Goal: Information Seeking & Learning: Check status

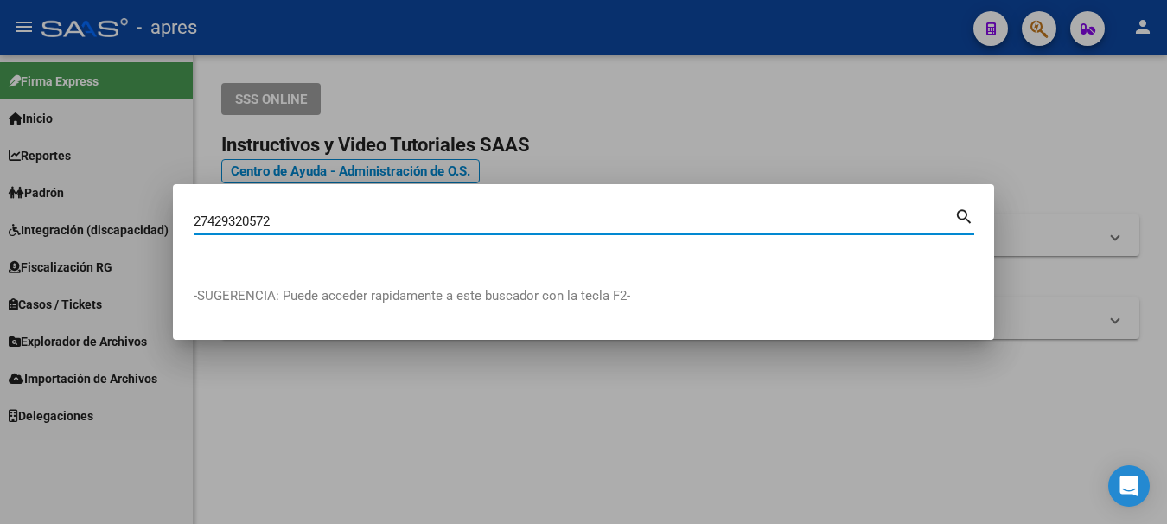
type input "27429320572"
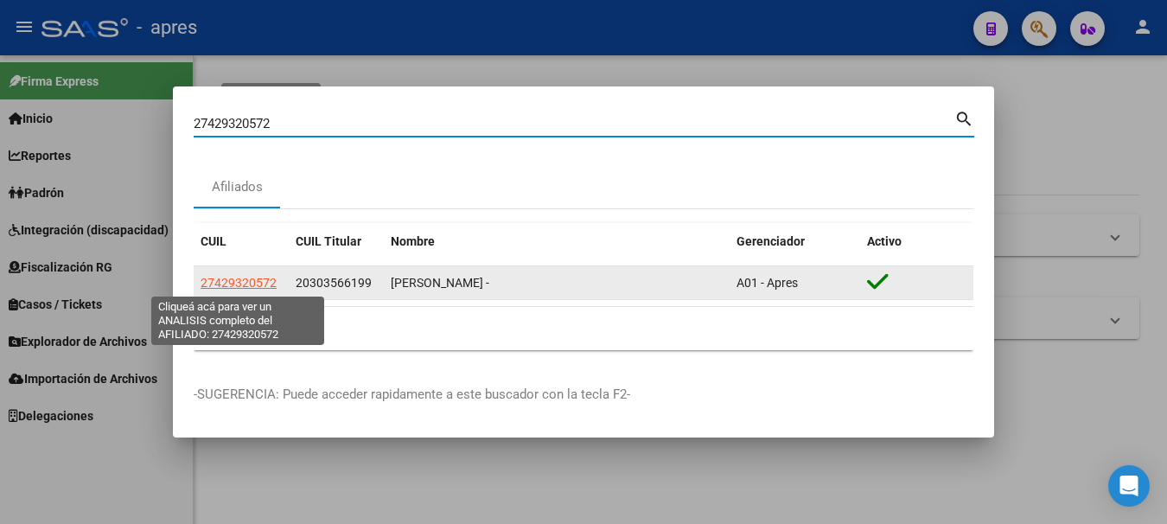
click at [233, 278] on span "27429320572" at bounding box center [239, 283] width 76 height 14
type textarea "27429320572"
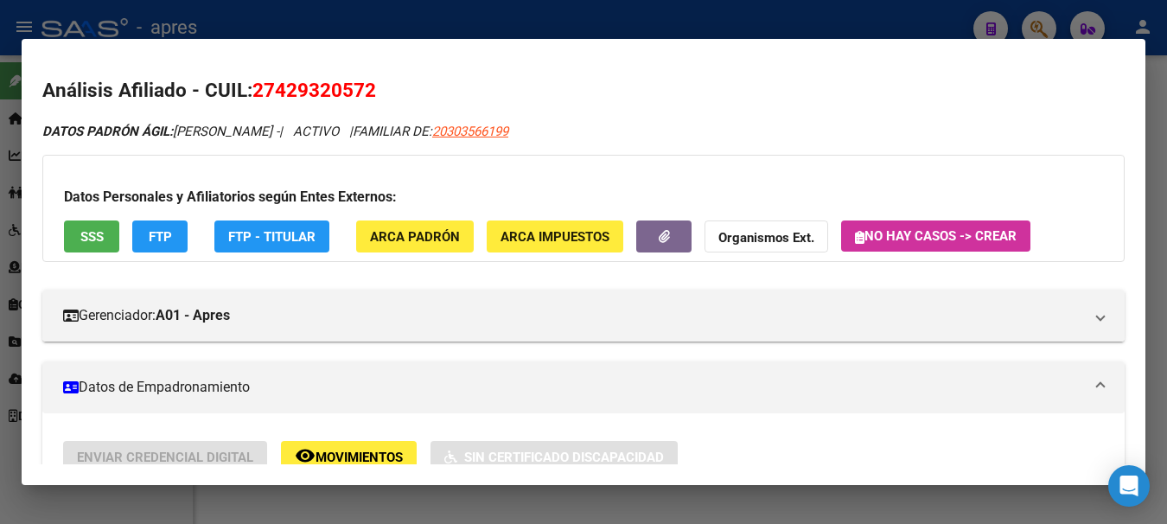
click at [707, 14] on div at bounding box center [583, 262] width 1167 height 524
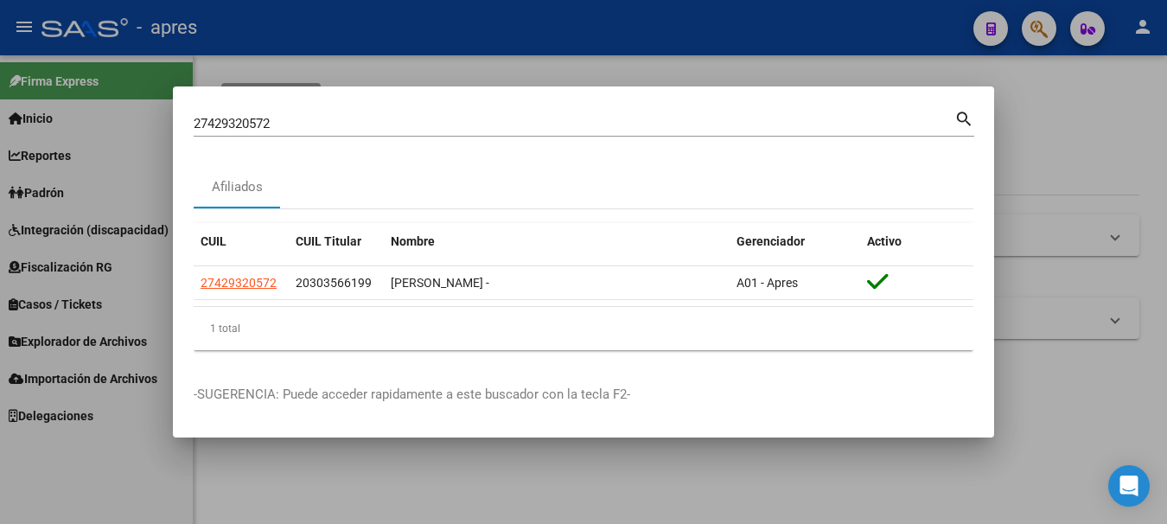
click at [710, 20] on div at bounding box center [583, 262] width 1167 height 524
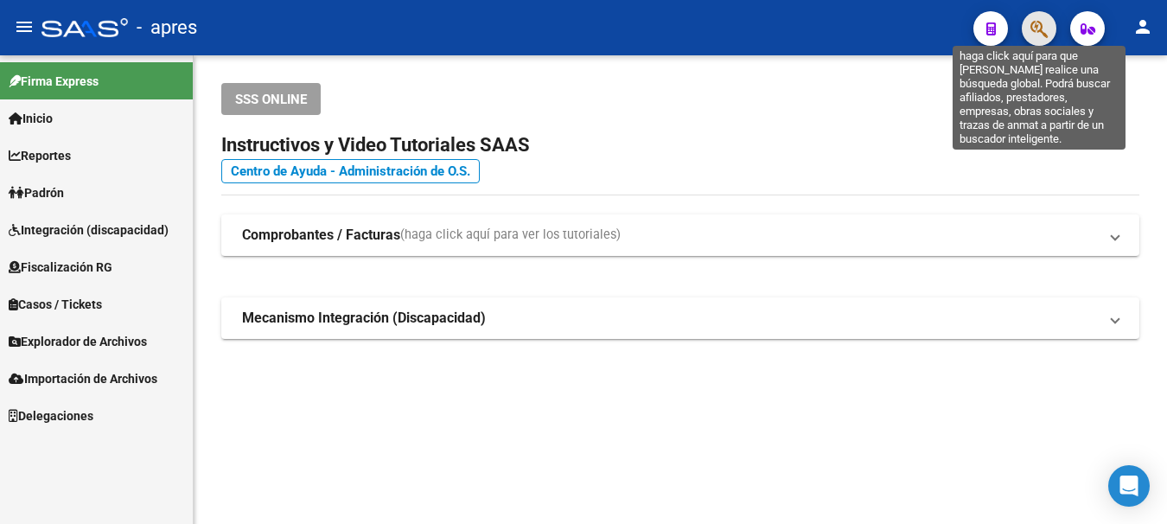
click at [1032, 28] on icon "button" at bounding box center [1039, 29] width 17 height 20
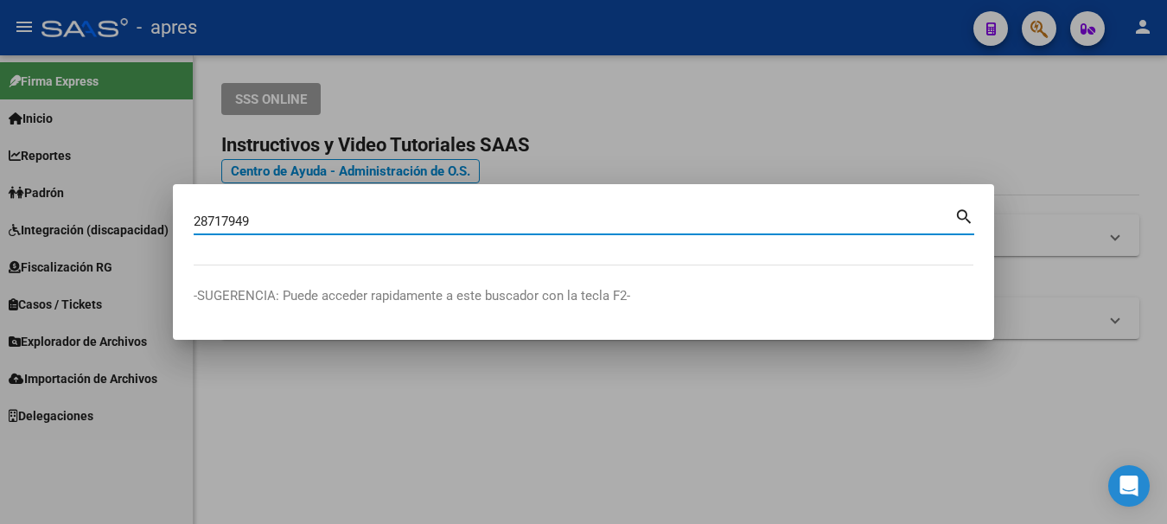
type input "28717949"
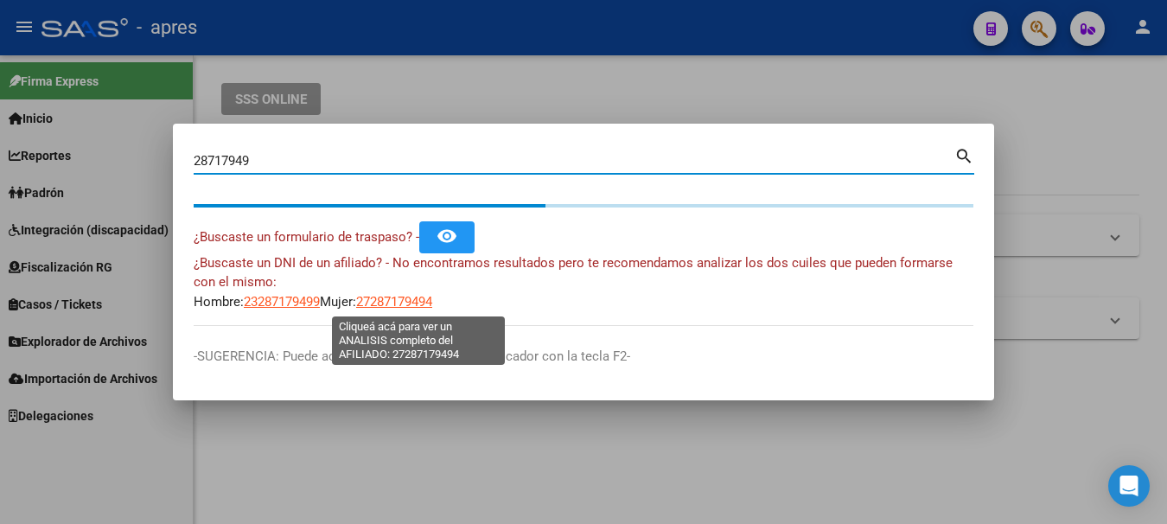
click at [431, 300] on span "27287179494" at bounding box center [394, 302] width 76 height 16
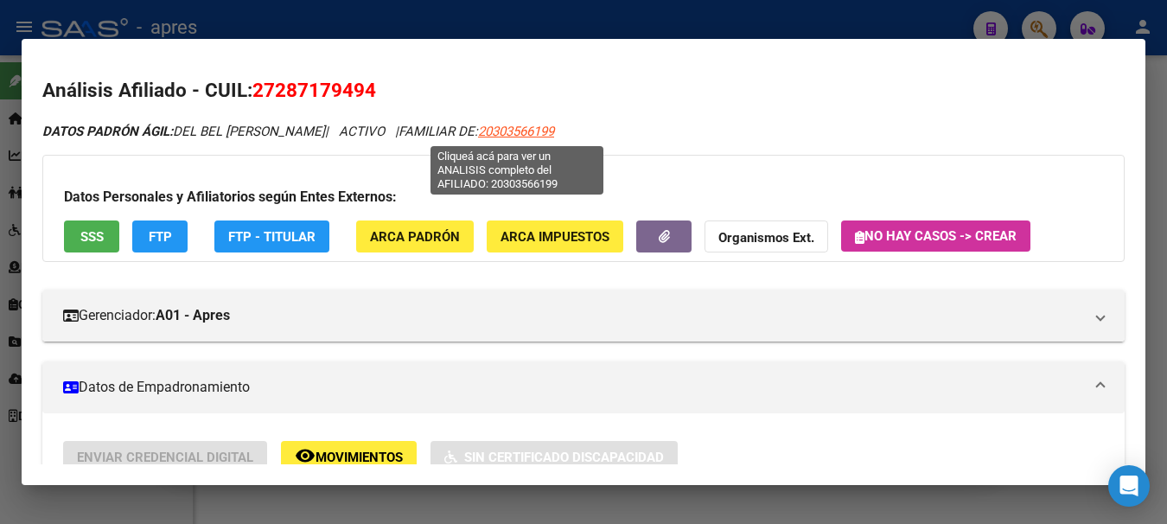
click at [523, 131] on span "20303566199" at bounding box center [516, 132] width 76 height 16
type textarea "20303566199"
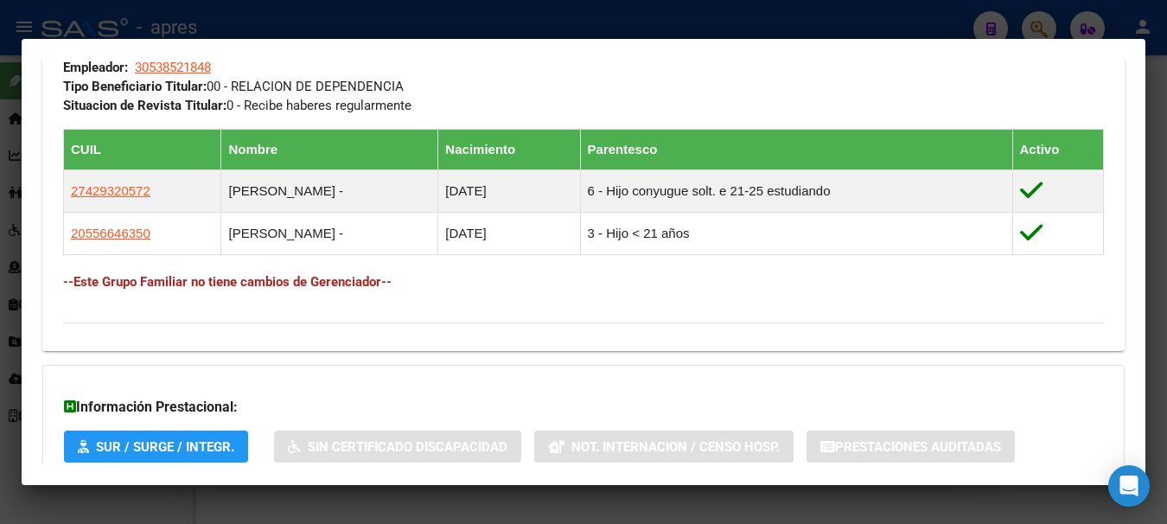
scroll to position [951, 0]
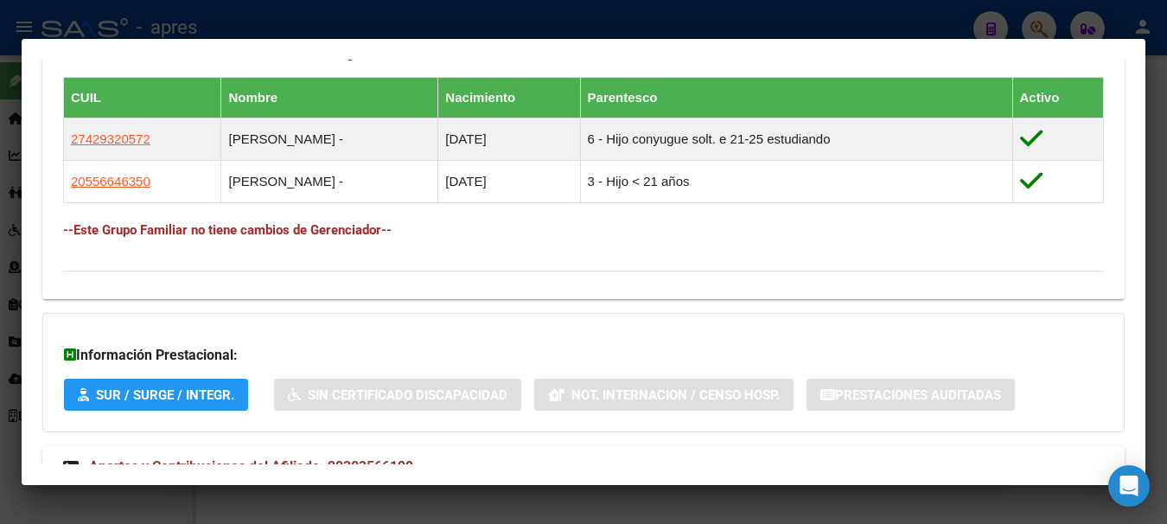
click at [785, 16] on div at bounding box center [583, 262] width 1167 height 524
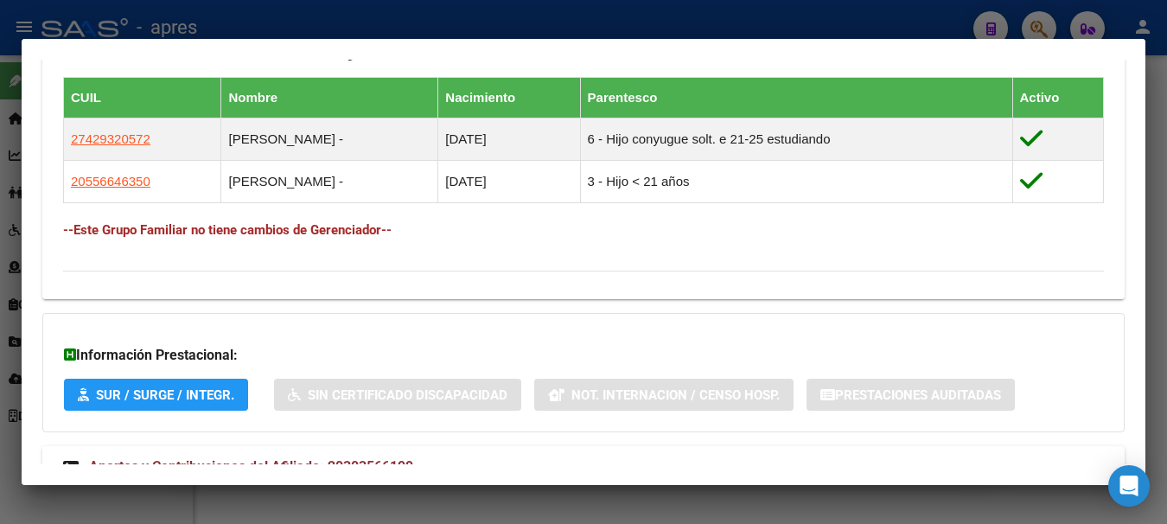
click at [785, 16] on div at bounding box center [583, 262] width 1167 height 524
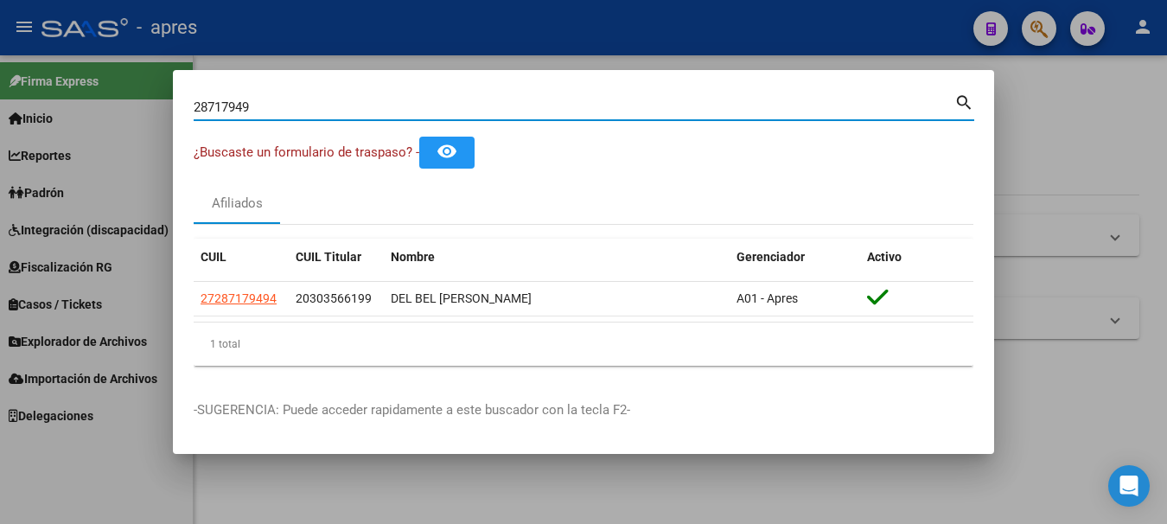
drag, startPoint x: 111, startPoint y: 110, endPoint x: -10, endPoint y: 110, distance: 121.1
click at [0, 110] on html "menu - apres person Firma Express Inicio Calendario SSS Instructivos Contacto O…" at bounding box center [583, 262] width 1167 height 524
paste input "2635203"
type input "22635203"
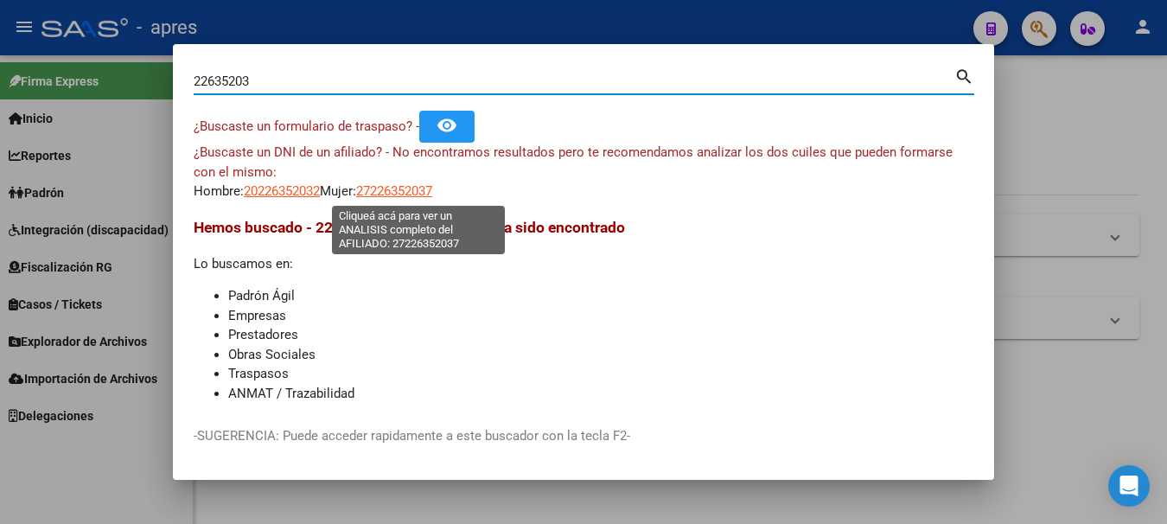
click at [421, 189] on span "27226352037" at bounding box center [394, 191] width 76 height 16
type textarea "27226352037"
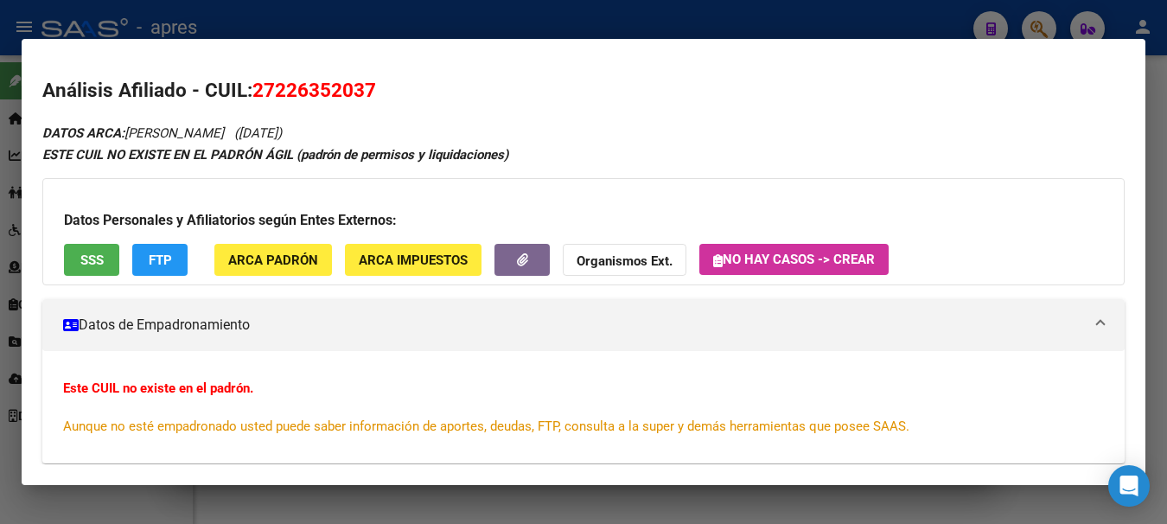
click at [884, 8] on div at bounding box center [583, 262] width 1167 height 524
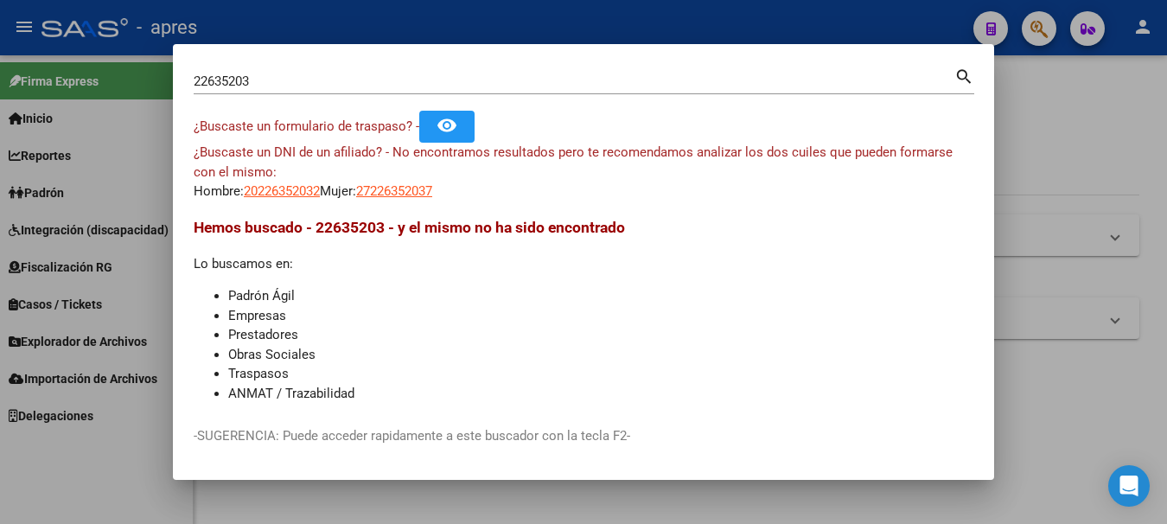
click at [1036, 26] on div at bounding box center [583, 262] width 1167 height 524
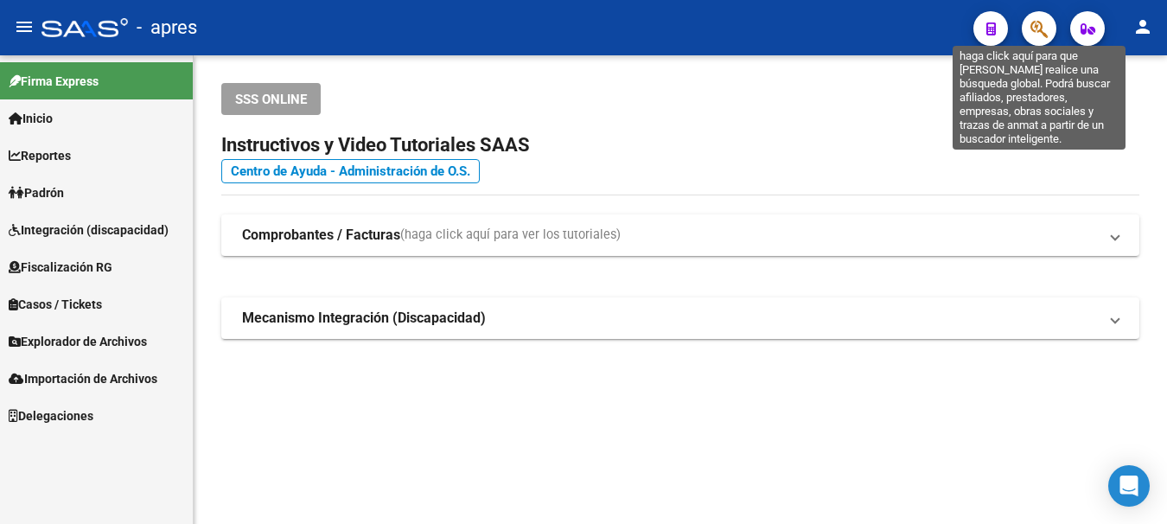
click at [1046, 23] on icon "button" at bounding box center [1039, 29] width 17 height 20
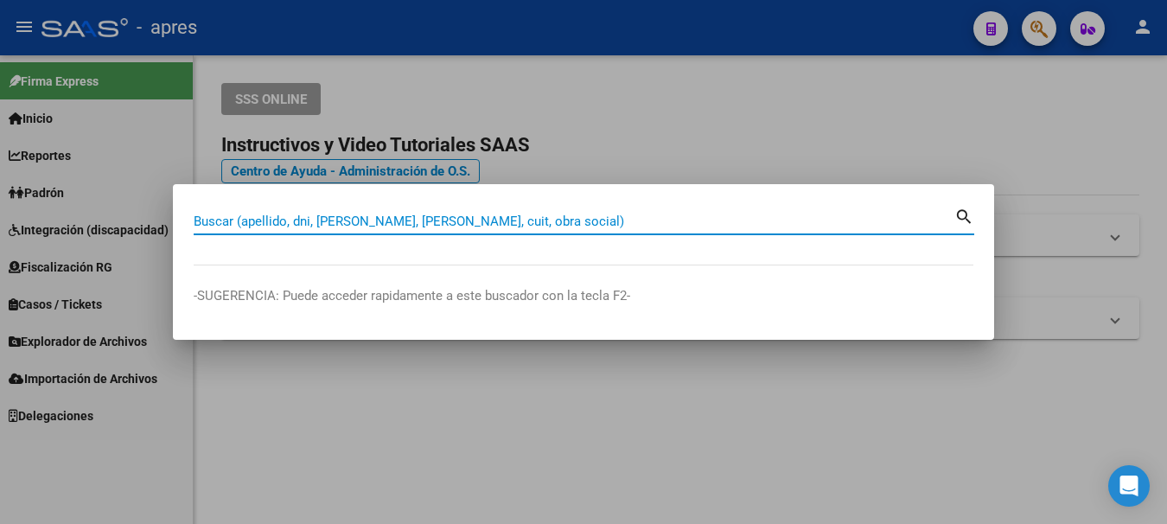
paste input "24554661"
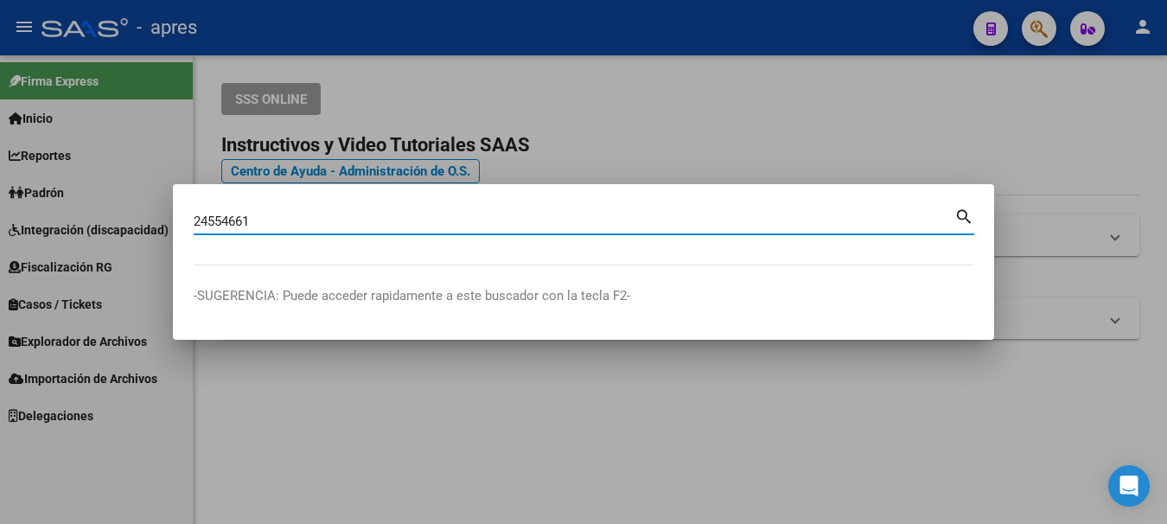
type input "24554661"
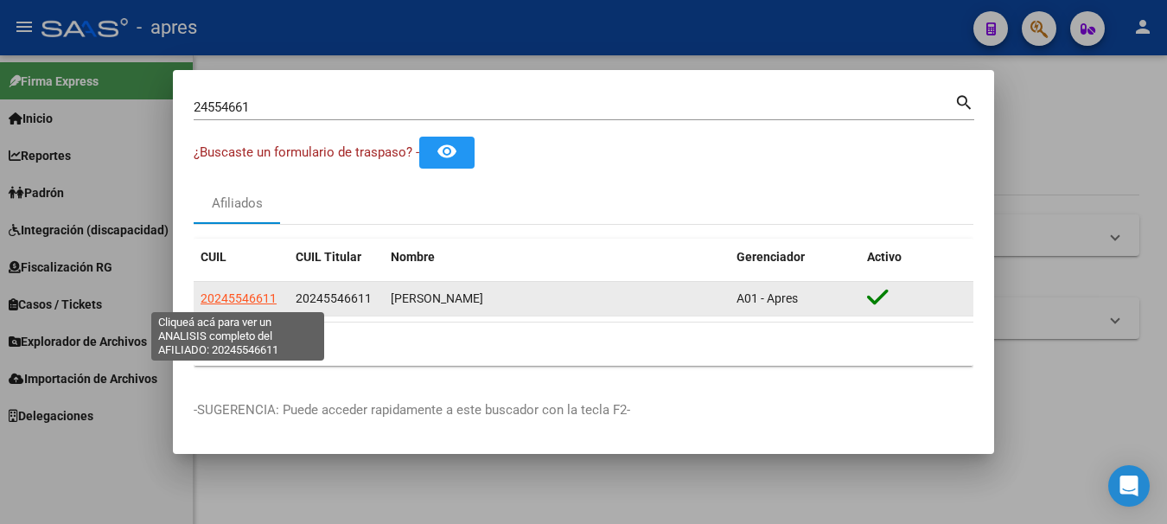
click at [248, 299] on span "20245546611" at bounding box center [239, 298] width 76 height 14
type textarea "20245546611"
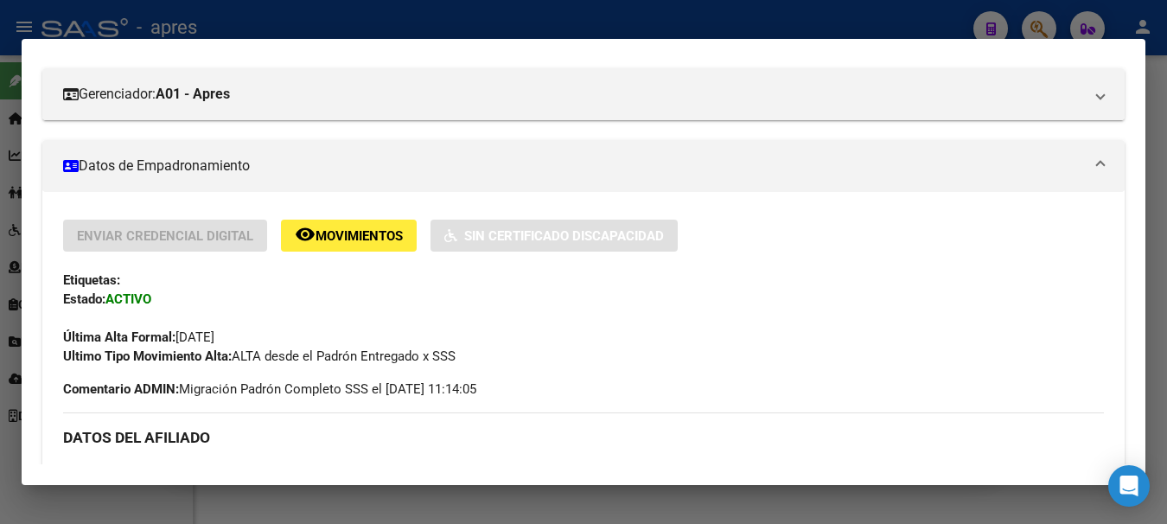
scroll to position [218, 0]
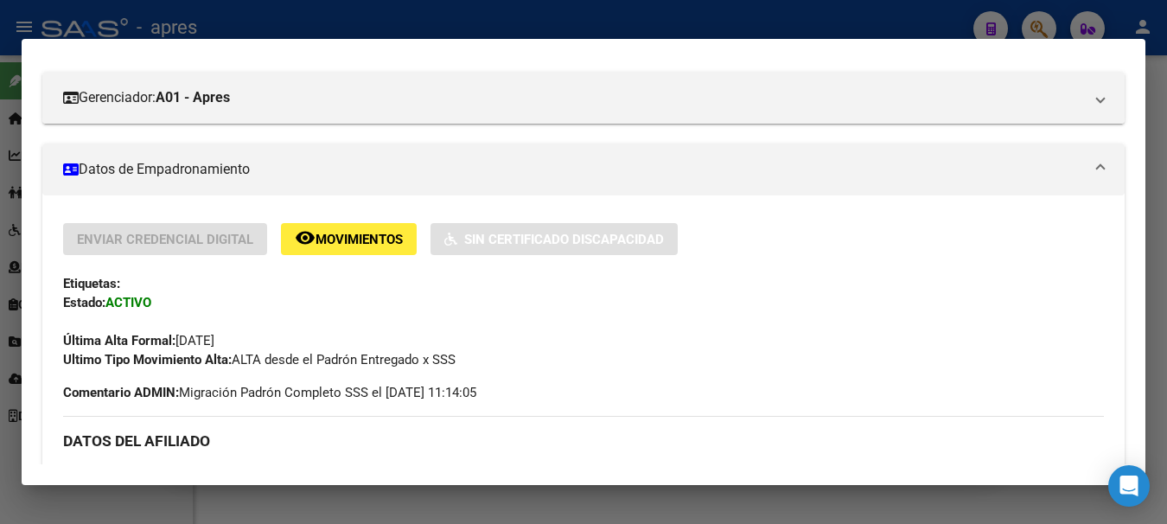
click at [896, 20] on div at bounding box center [583, 262] width 1167 height 524
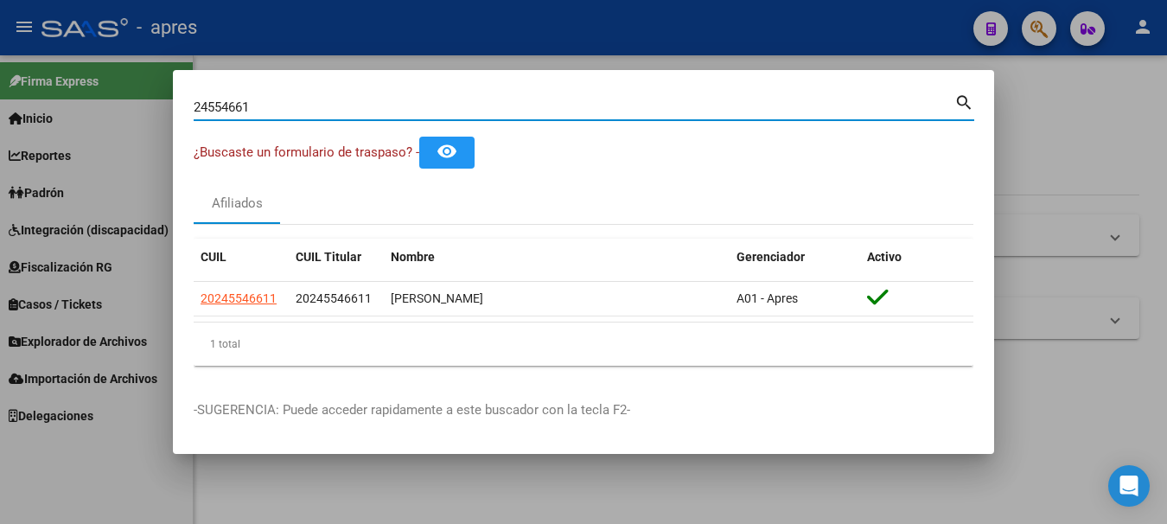
drag, startPoint x: 288, startPoint y: 112, endPoint x: -10, endPoint y: 101, distance: 298.5
click at [0, 101] on html "menu - apres person Firma Express Inicio Calendario SSS Instructivos Contacto O…" at bounding box center [583, 262] width 1167 height 524
paste input "7414001284"
type input "27414001284"
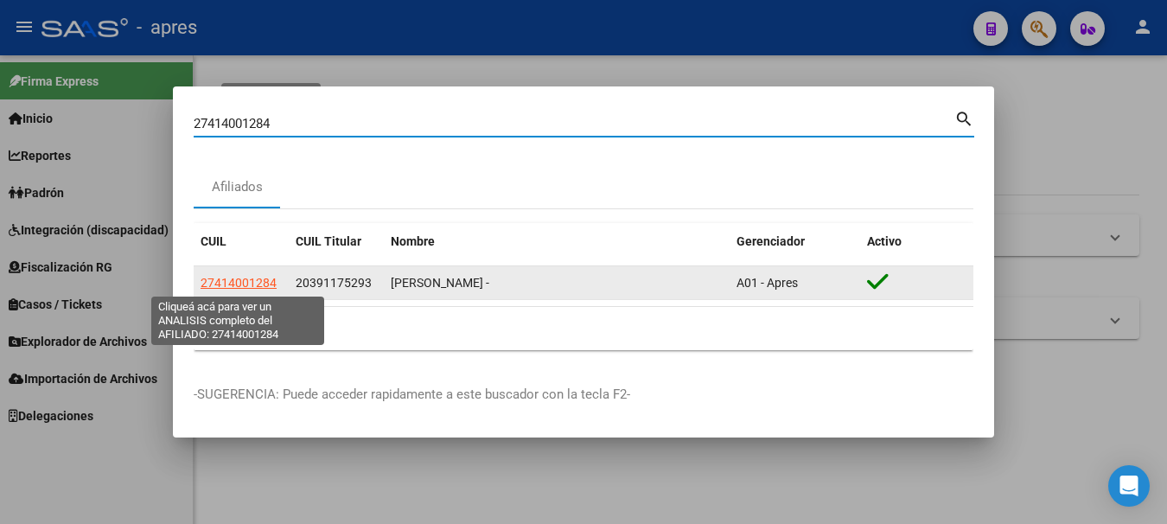
click at [246, 287] on span "27414001284" at bounding box center [239, 283] width 76 height 14
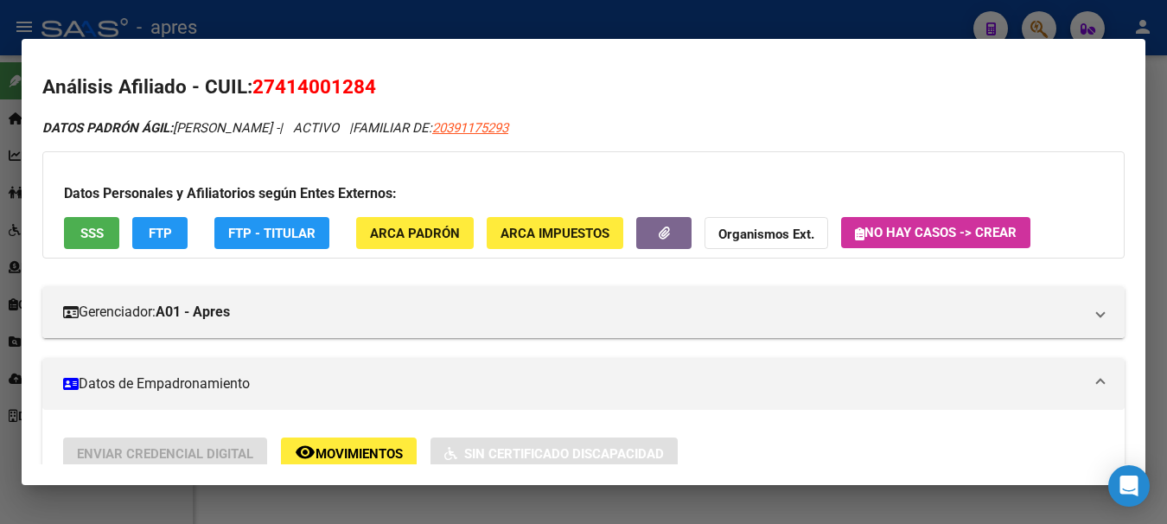
scroll to position [0, 0]
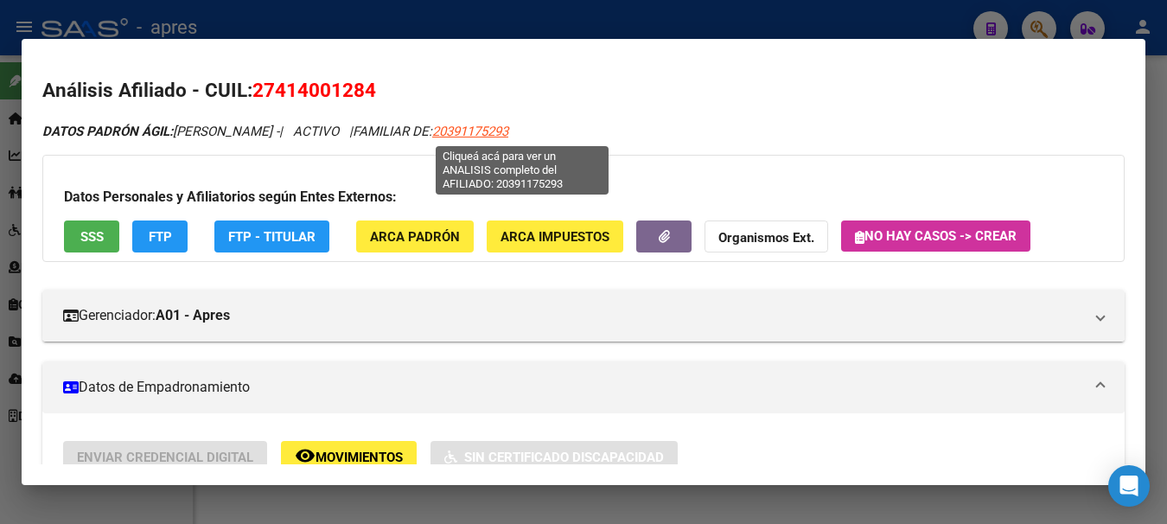
click at [507, 131] on span "20391175293" at bounding box center [470, 132] width 76 height 16
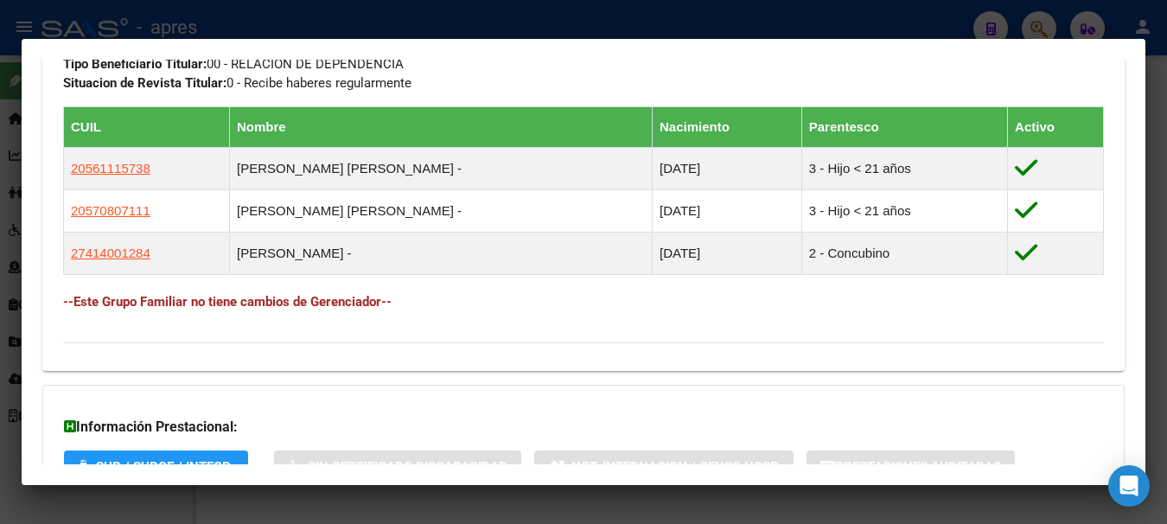
scroll to position [951, 0]
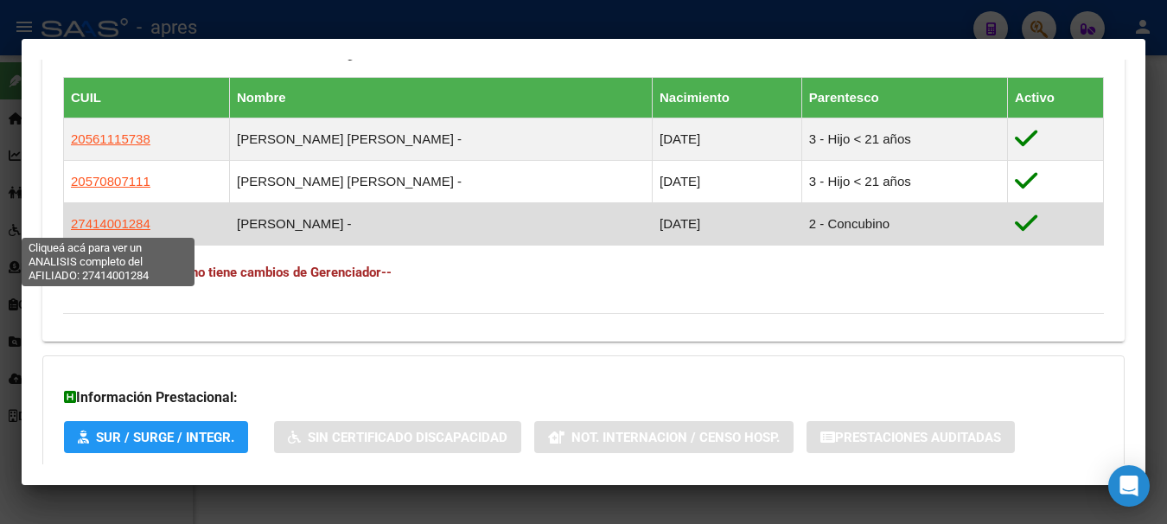
click at [103, 224] on span "27414001284" at bounding box center [111, 223] width 80 height 15
type textarea "27414001284"
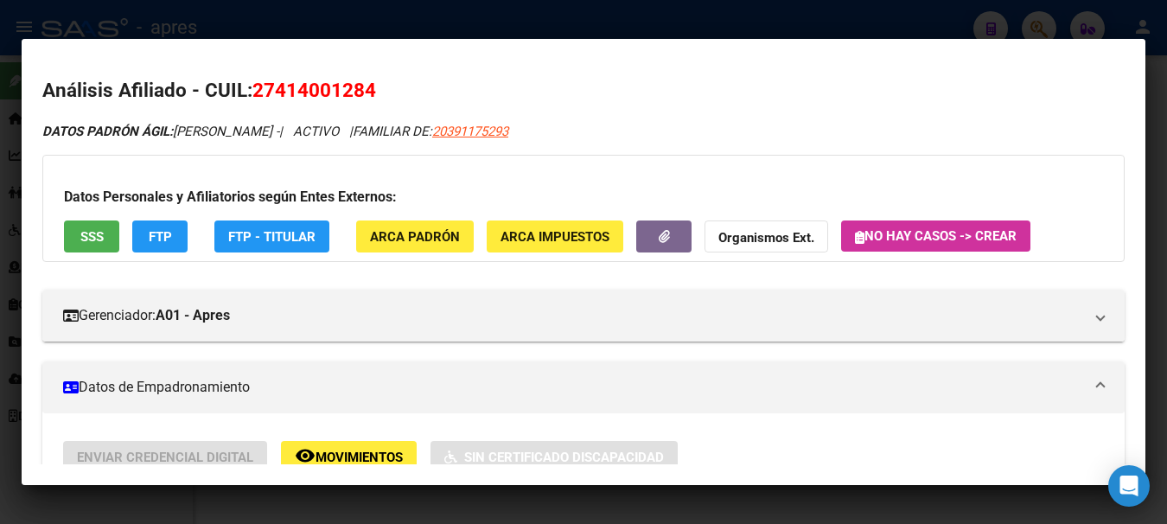
drag, startPoint x: 257, startPoint y: 89, endPoint x: 385, endPoint y: 91, distance: 128.0
click at [385, 91] on h2 "Análisis Afiliado - CUIL: 27414001284" at bounding box center [583, 90] width 1083 height 29
copy span "27414001284"
click at [285, 90] on span "27414001284" at bounding box center [314, 90] width 124 height 22
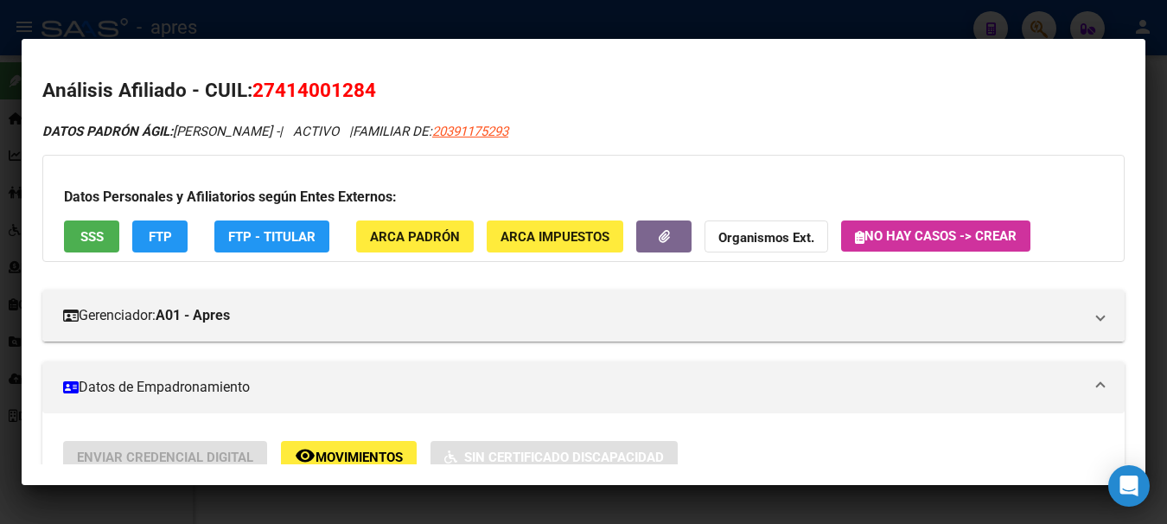
click at [277, 90] on span "27414001284" at bounding box center [314, 90] width 124 height 22
drag, startPoint x: 277, startPoint y: 90, endPoint x: 368, endPoint y: 93, distance: 90.9
click at [368, 93] on span "27414001284" at bounding box center [314, 90] width 124 height 22
copy span "41400128"
click at [812, 21] on div at bounding box center [583, 262] width 1167 height 524
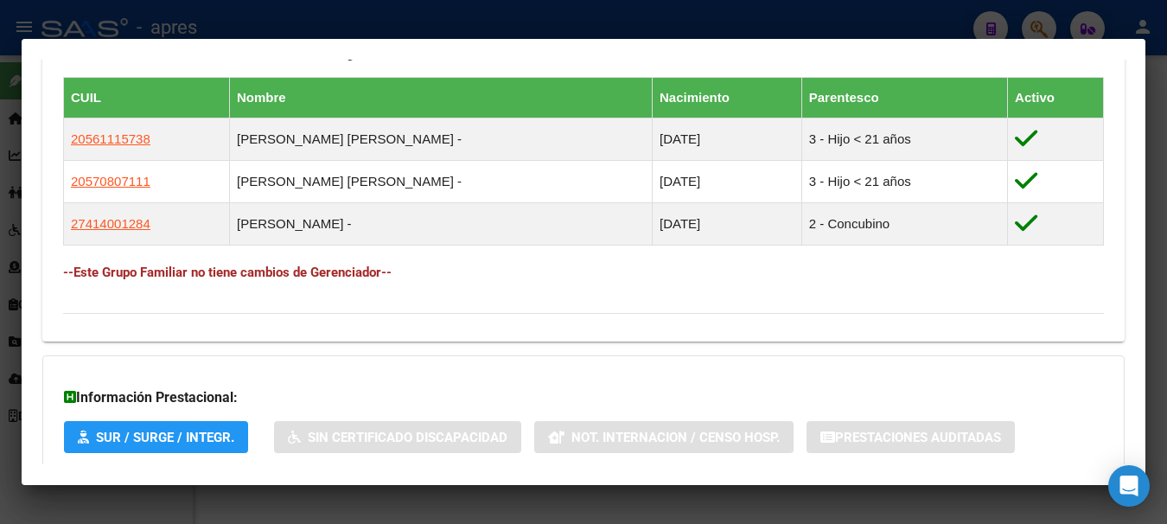
click at [812, 21] on div at bounding box center [583, 262] width 1167 height 524
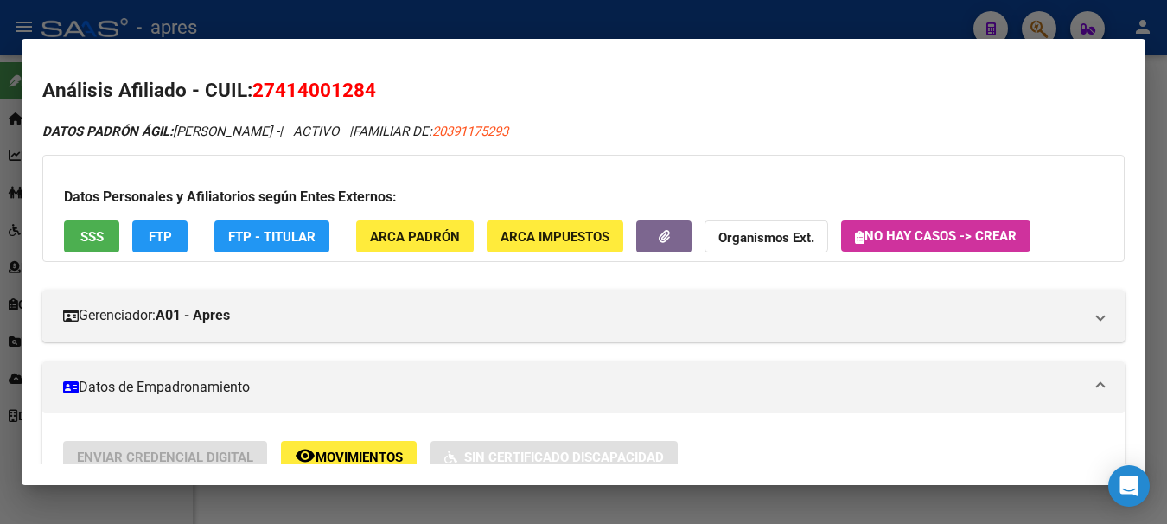
click at [818, 23] on div at bounding box center [583, 262] width 1167 height 524
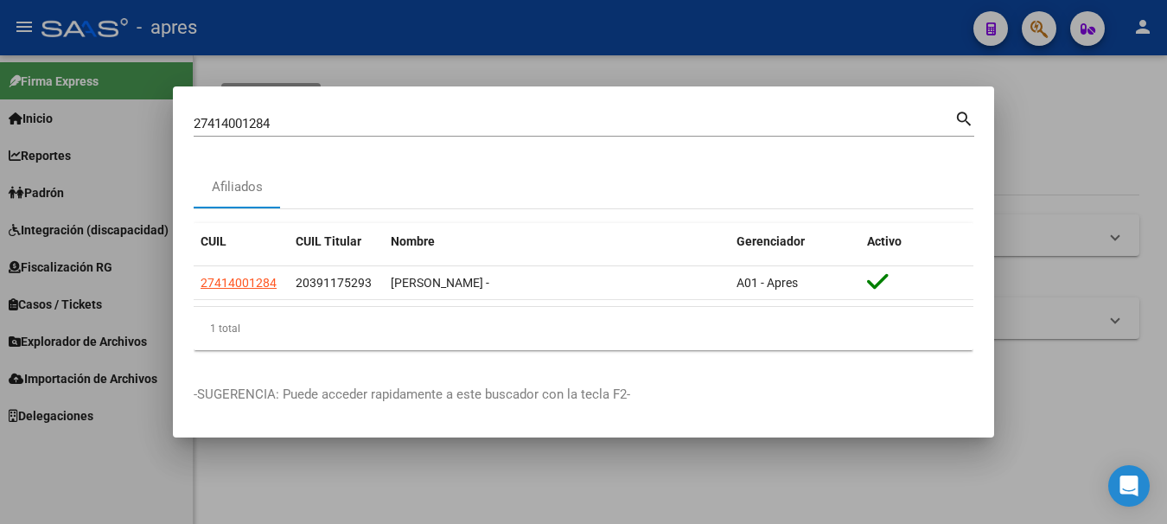
click at [1026, 88] on div at bounding box center [583, 262] width 1167 height 524
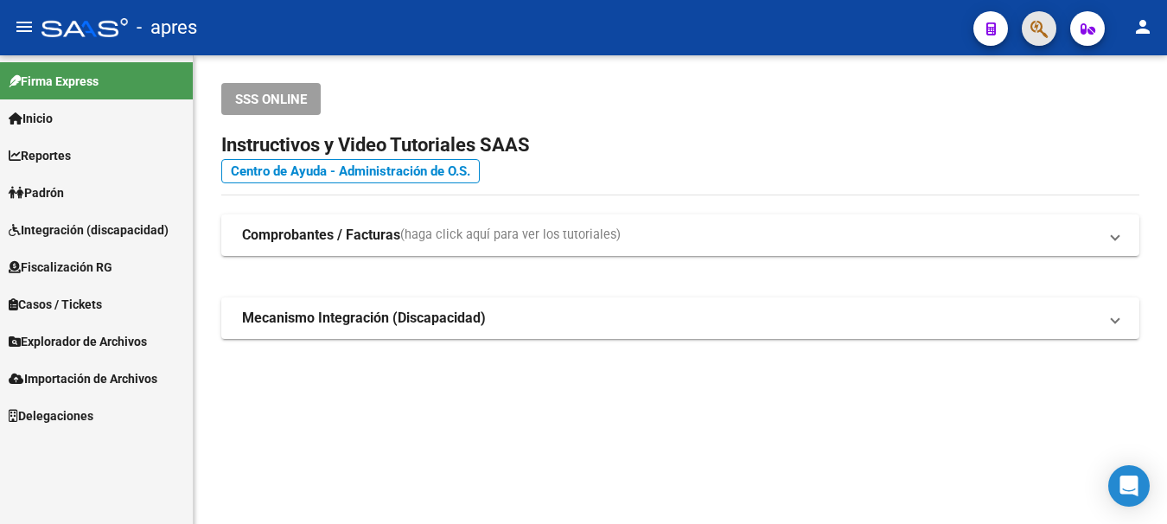
click at [1030, 34] on button "button" at bounding box center [1039, 28] width 35 height 35
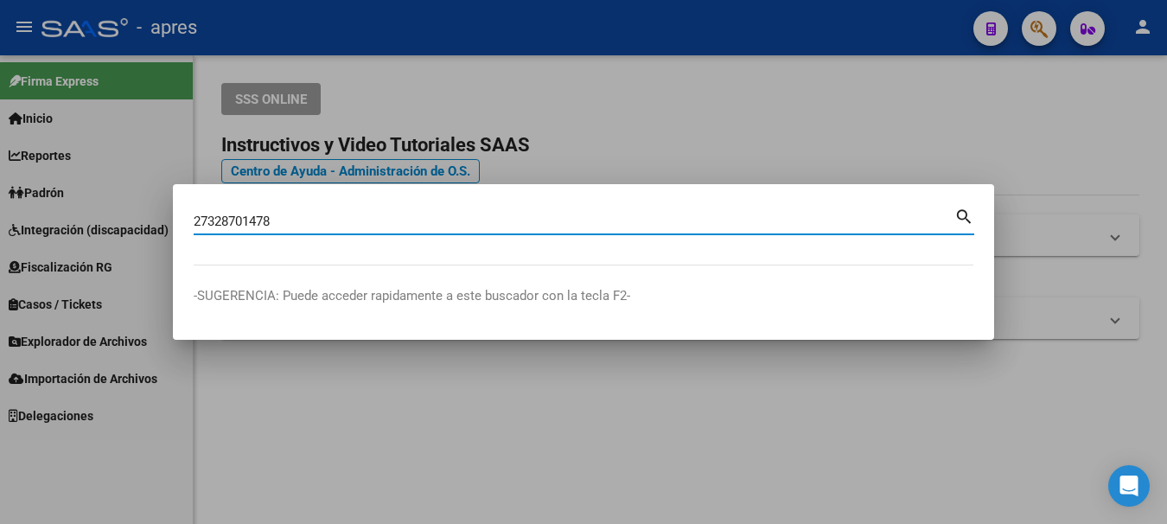
type input "27328701478"
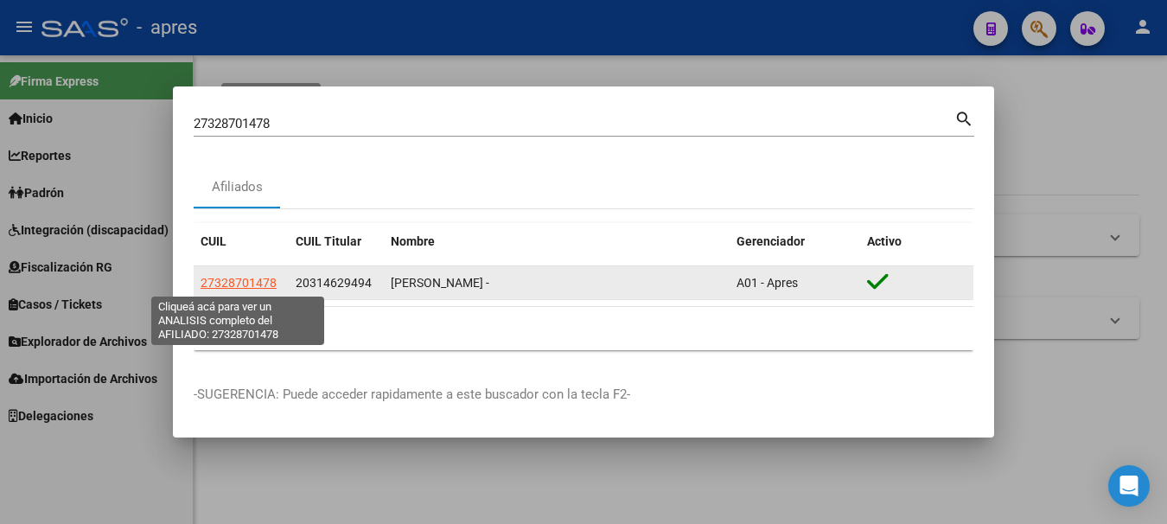
click at [237, 280] on span "27328701478" at bounding box center [239, 283] width 76 height 14
type textarea "27328701478"
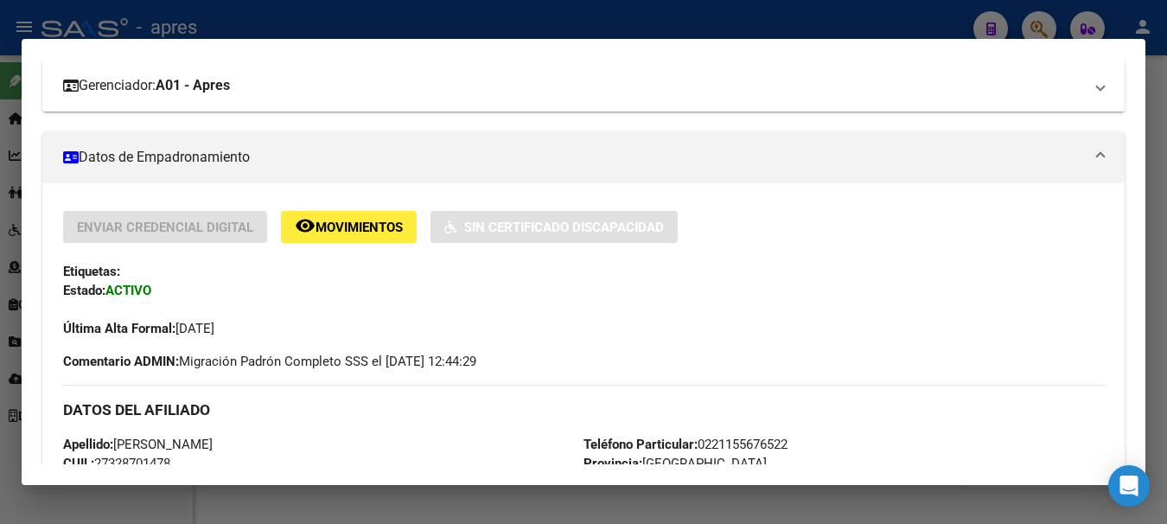
scroll to position [173, 0]
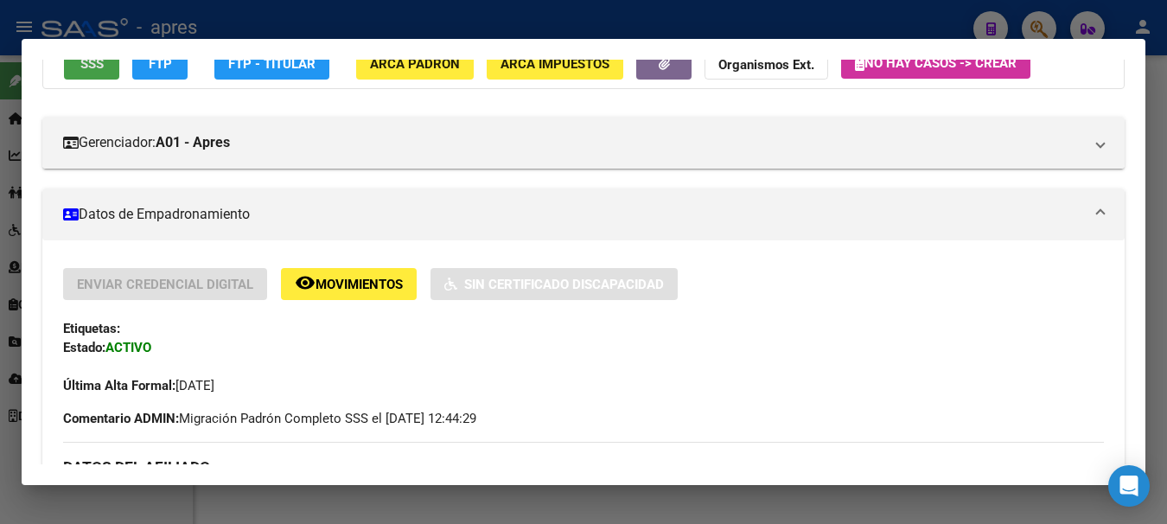
click at [88, 74] on button "SSS" at bounding box center [91, 64] width 55 height 32
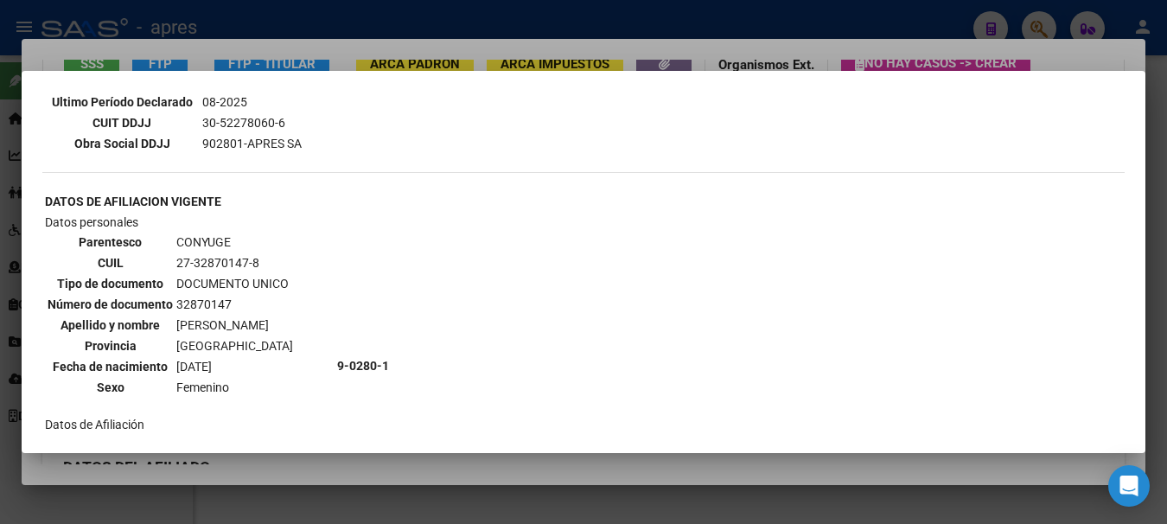
scroll to position [519, 0]
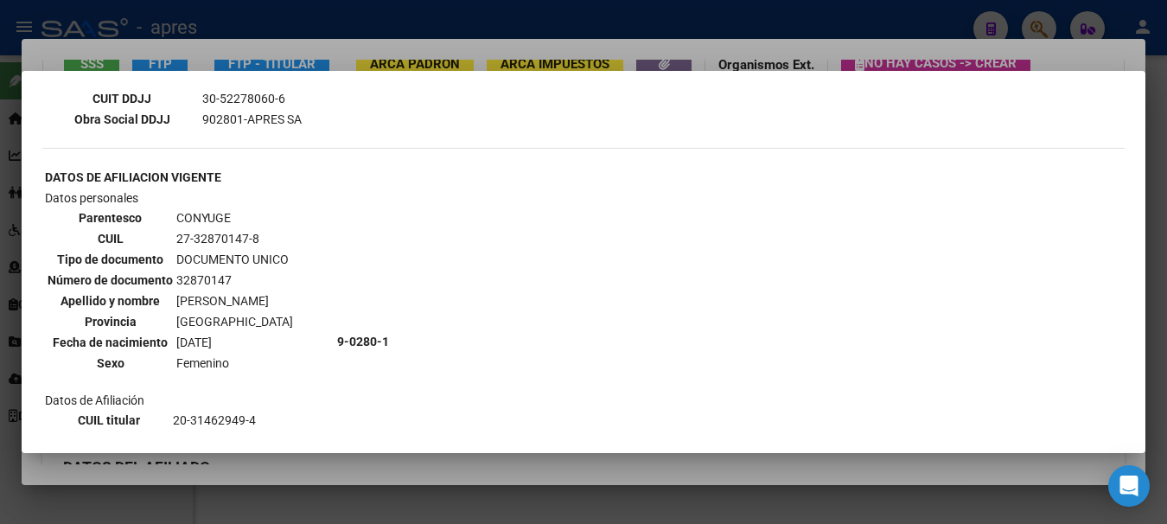
click at [370, 36] on div at bounding box center [583, 262] width 1167 height 524
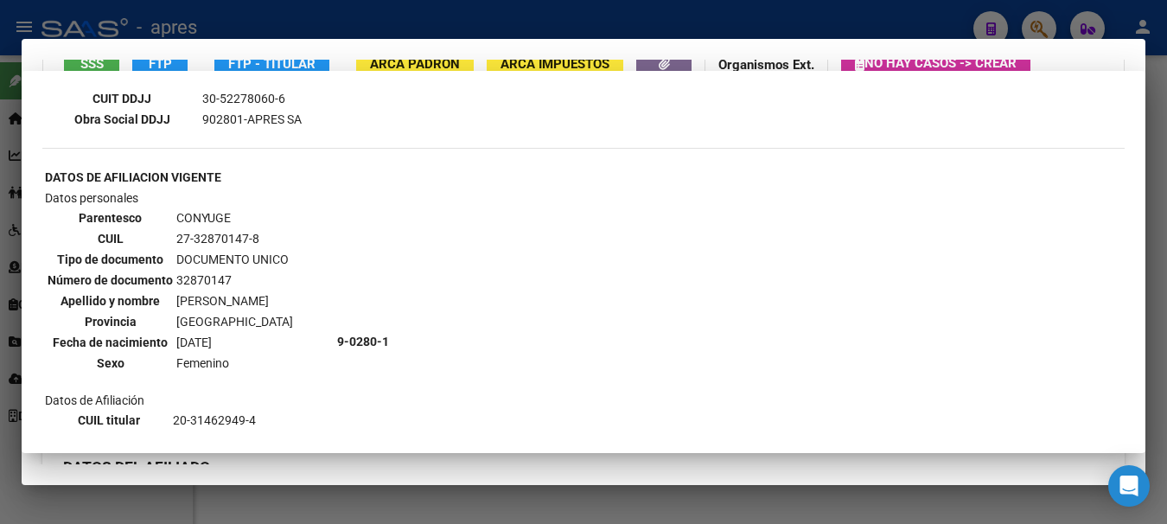
scroll to position [161, 0]
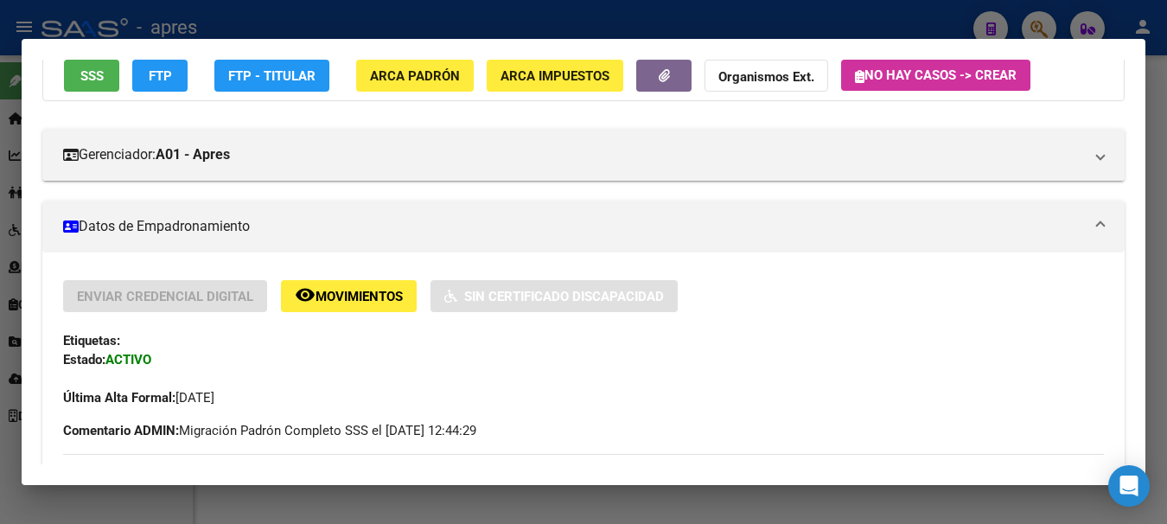
click at [373, 19] on div at bounding box center [583, 262] width 1167 height 524
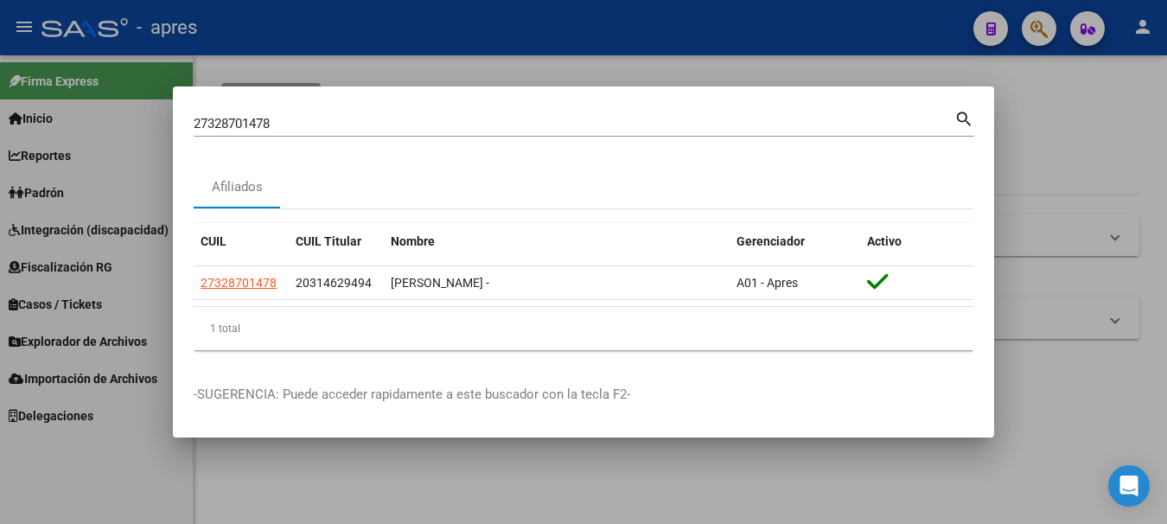
click at [1103, 150] on div at bounding box center [583, 262] width 1167 height 524
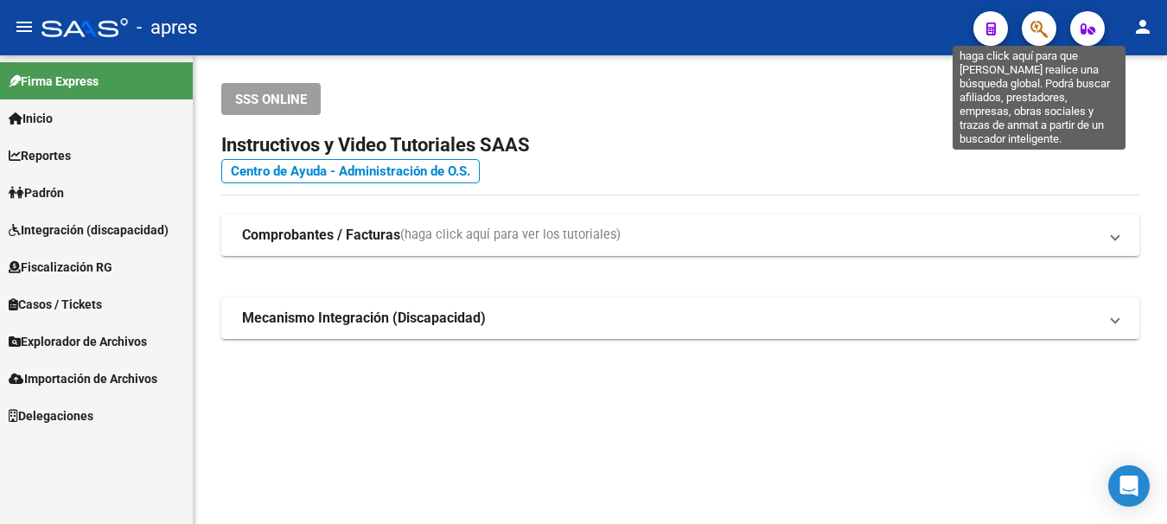
click at [1032, 26] on icon "button" at bounding box center [1039, 29] width 17 height 20
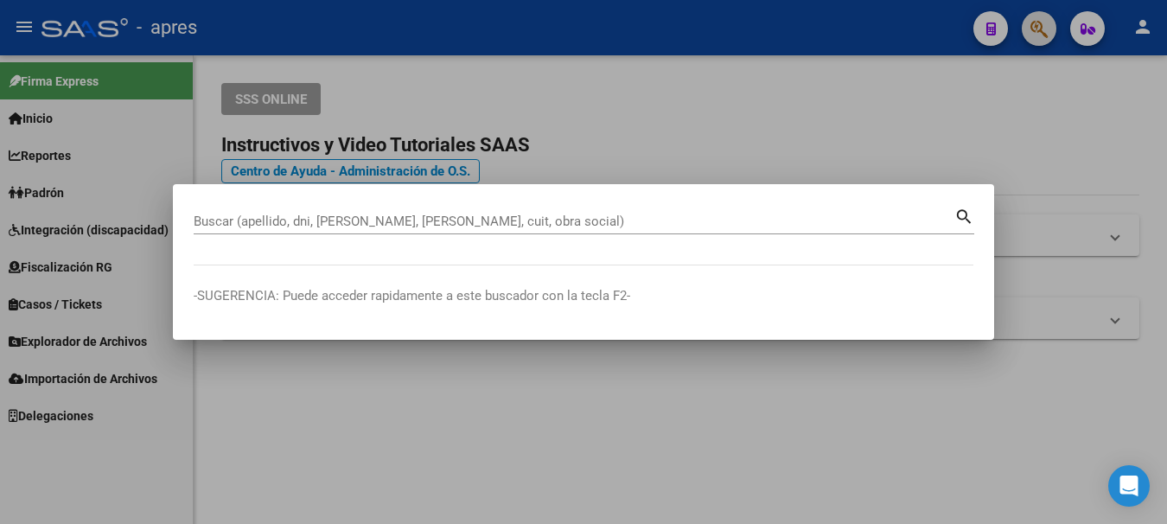
paste input "54818316"
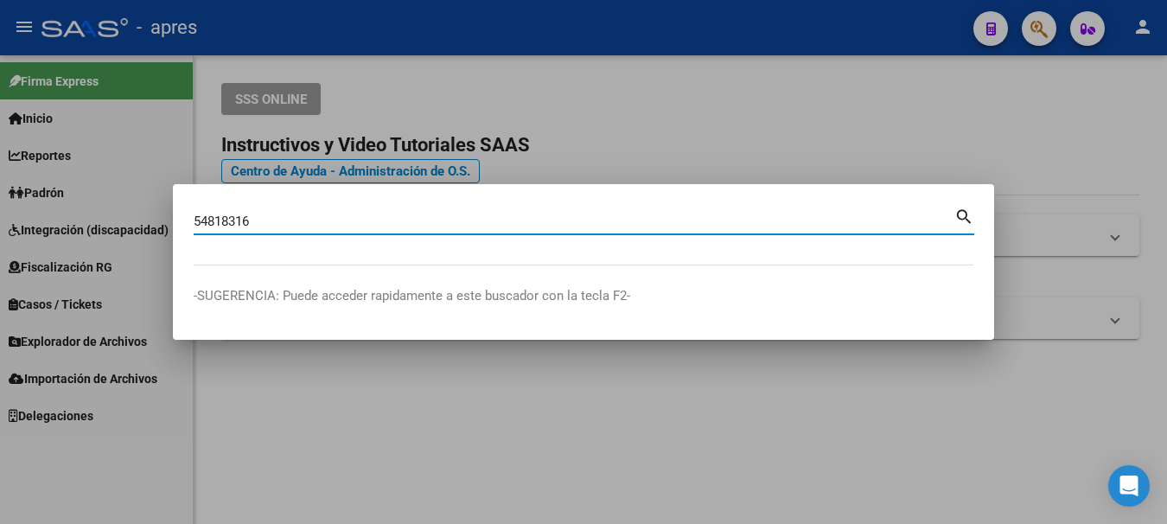
type input "54818316"
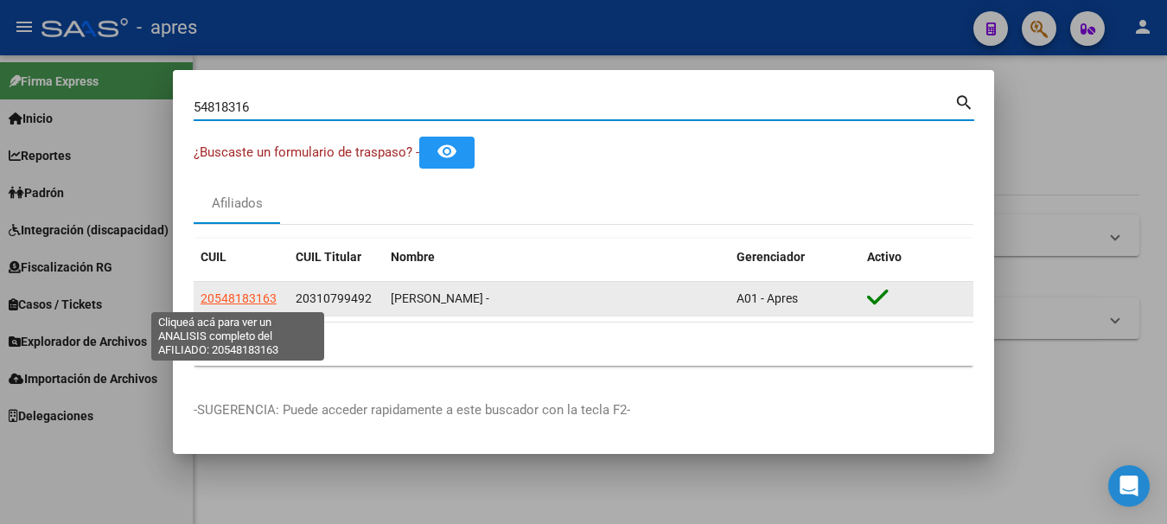
click at [258, 298] on span "20548183163" at bounding box center [239, 298] width 76 height 14
type textarea "20548183163"
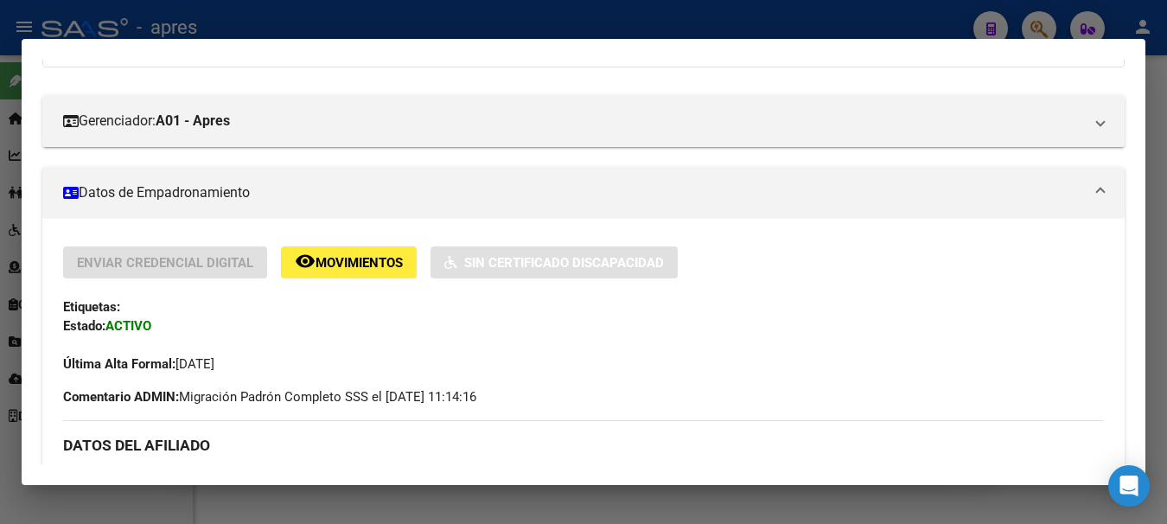
scroll to position [86, 0]
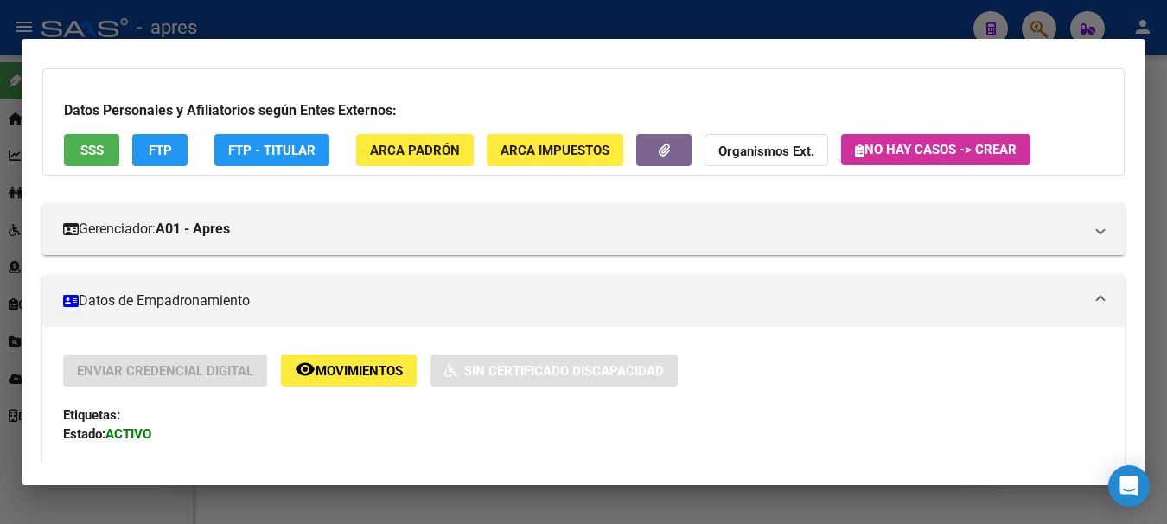
click at [103, 152] on span "SSS" at bounding box center [91, 151] width 23 height 16
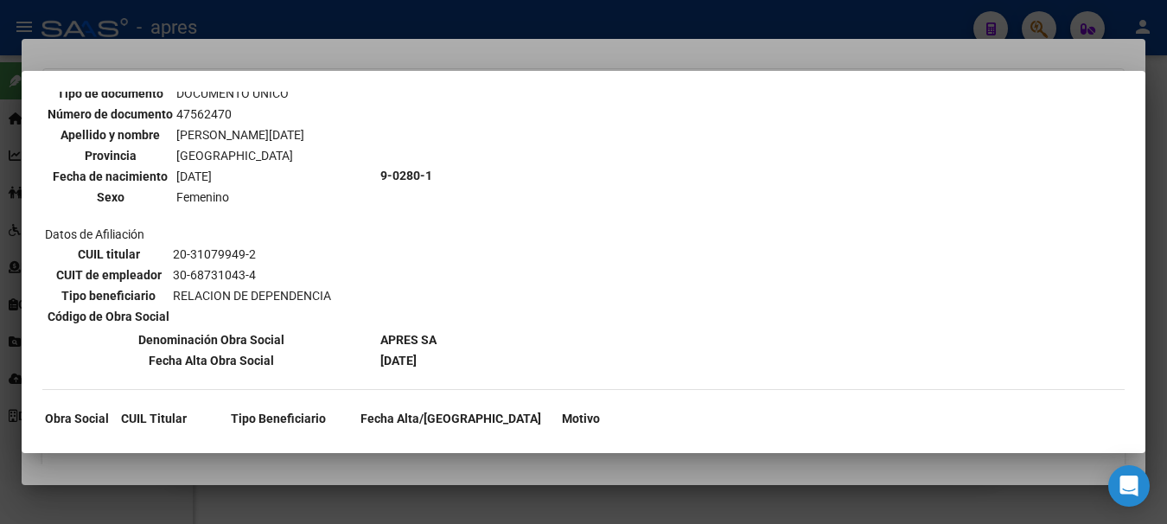
scroll to position [1146, 0]
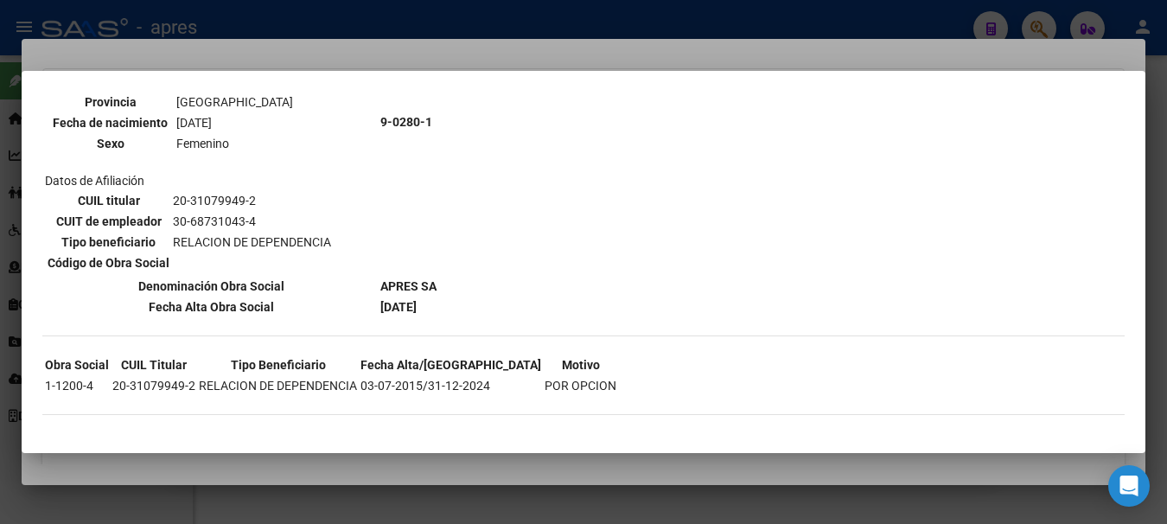
click at [128, 387] on td "20-31079949-2" at bounding box center [154, 385] width 85 height 19
click at [108, 385] on td "1-1200-4" at bounding box center [77, 385] width 66 height 19
drag, startPoint x: 114, startPoint y: 386, endPoint x: 193, endPoint y: 386, distance: 78.7
click at [193, 386] on td "20-31079949-2" at bounding box center [154, 385] width 85 height 19
copy td "20-31079949-2"
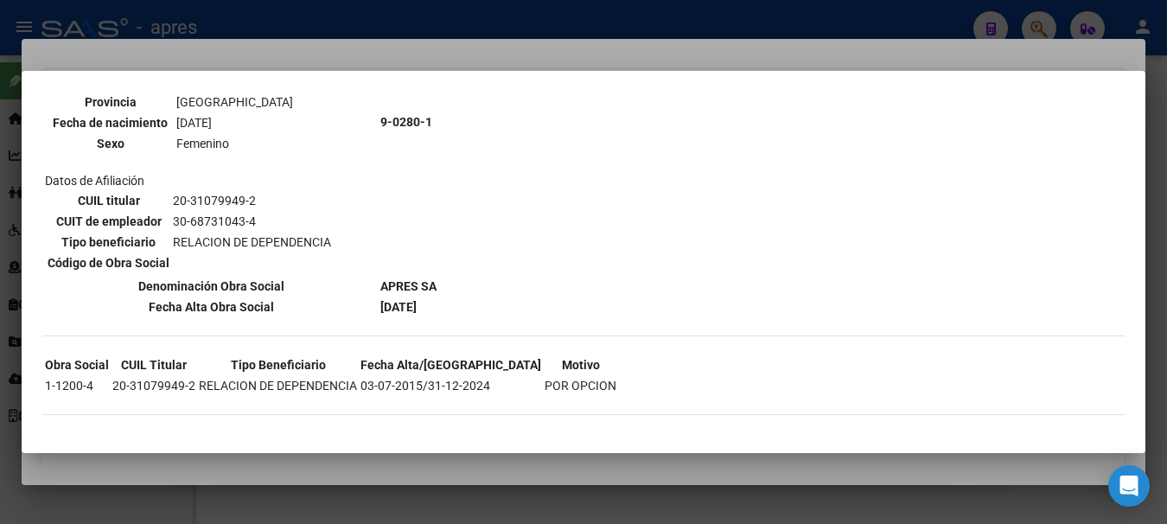
click at [405, 34] on div at bounding box center [583, 262] width 1167 height 524
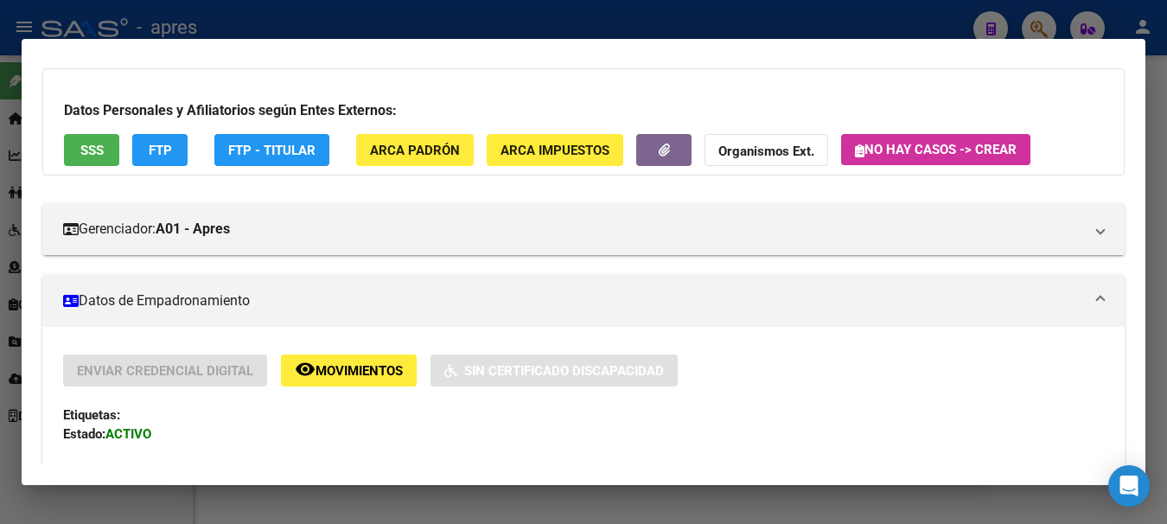
click at [412, 31] on div at bounding box center [583, 262] width 1167 height 524
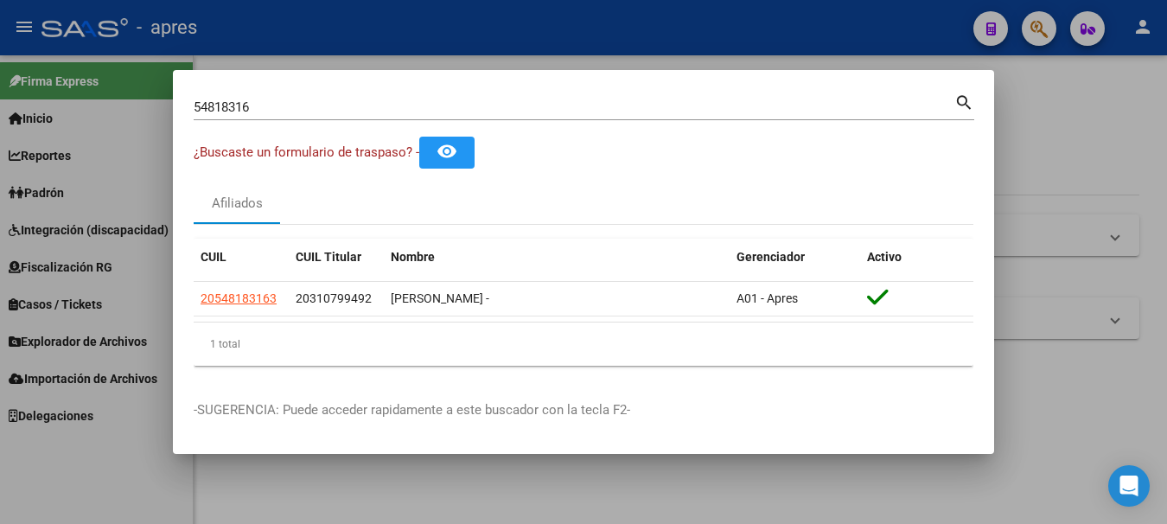
click at [1061, 142] on div at bounding box center [583, 262] width 1167 height 524
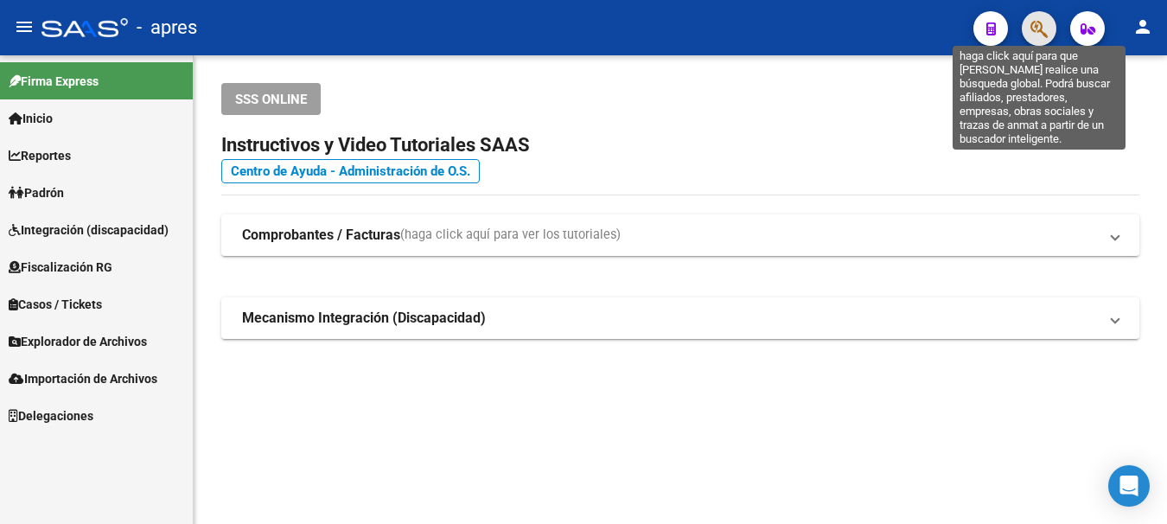
click at [1045, 29] on icon "button" at bounding box center [1039, 29] width 17 height 20
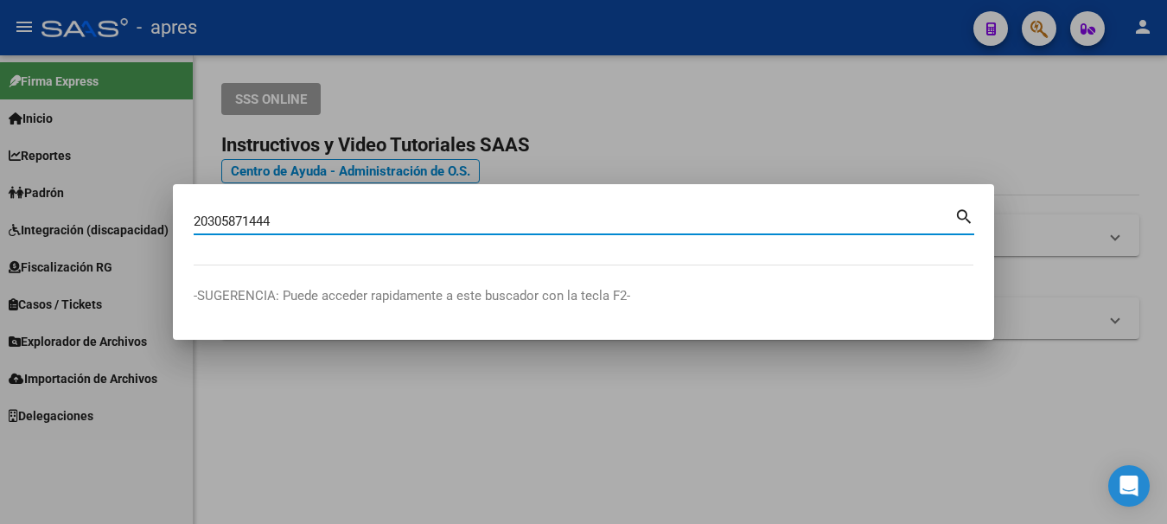
type input "20305871444"
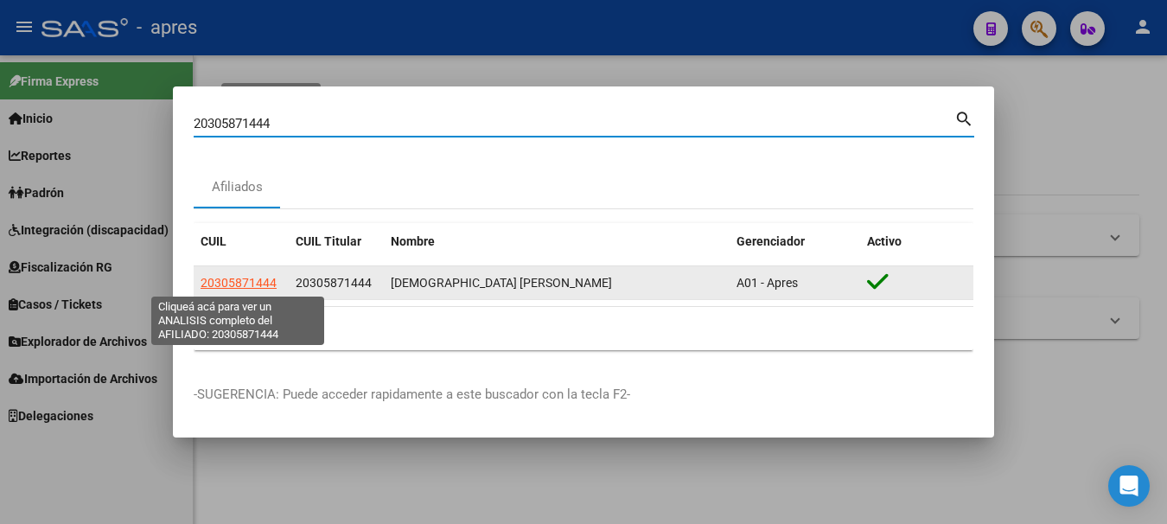
click at [242, 276] on span "20305871444" at bounding box center [239, 283] width 76 height 14
type textarea "20305871444"
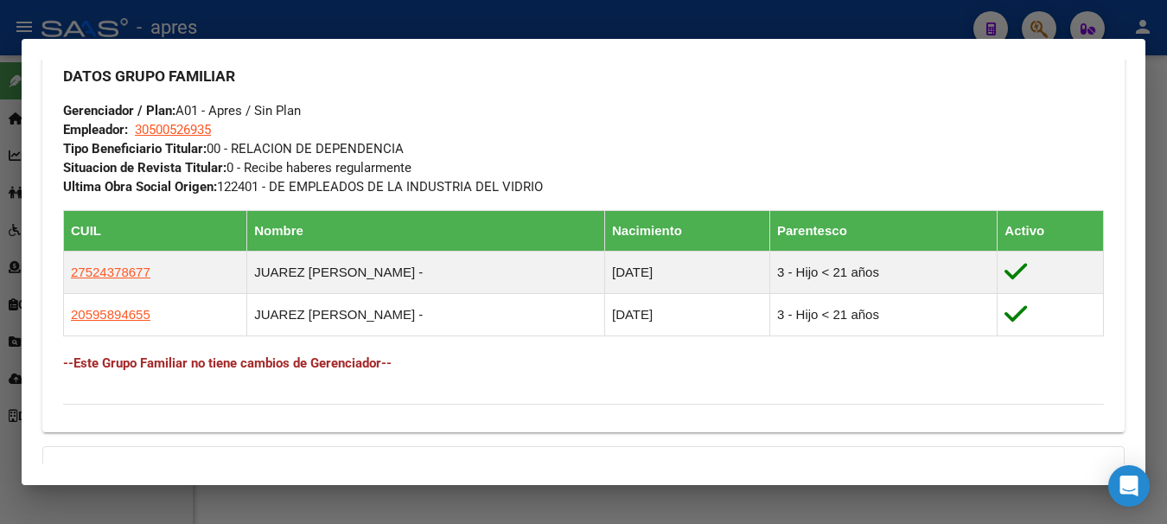
scroll to position [951, 0]
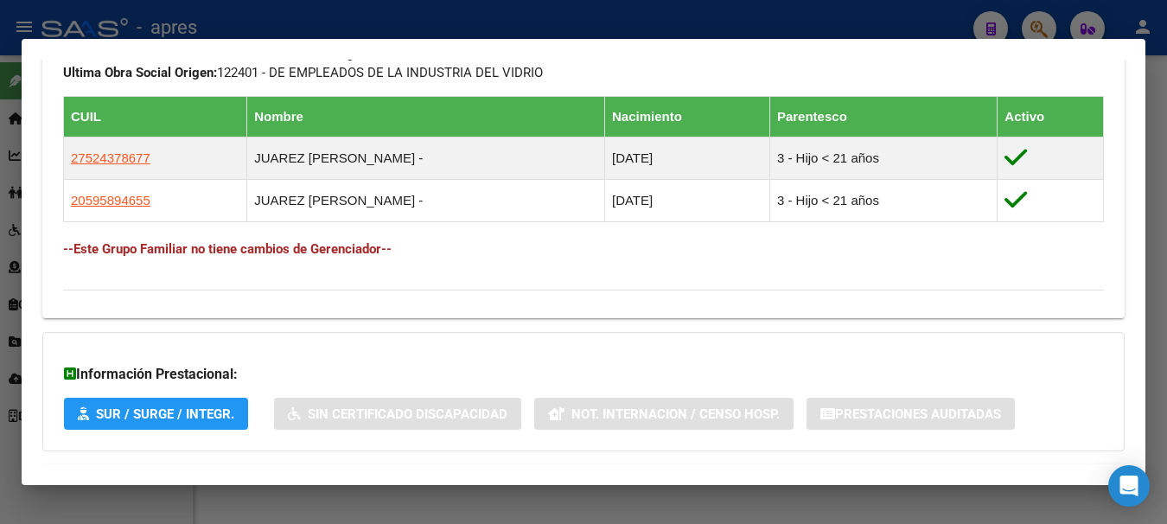
click at [782, 28] on div at bounding box center [583, 262] width 1167 height 524
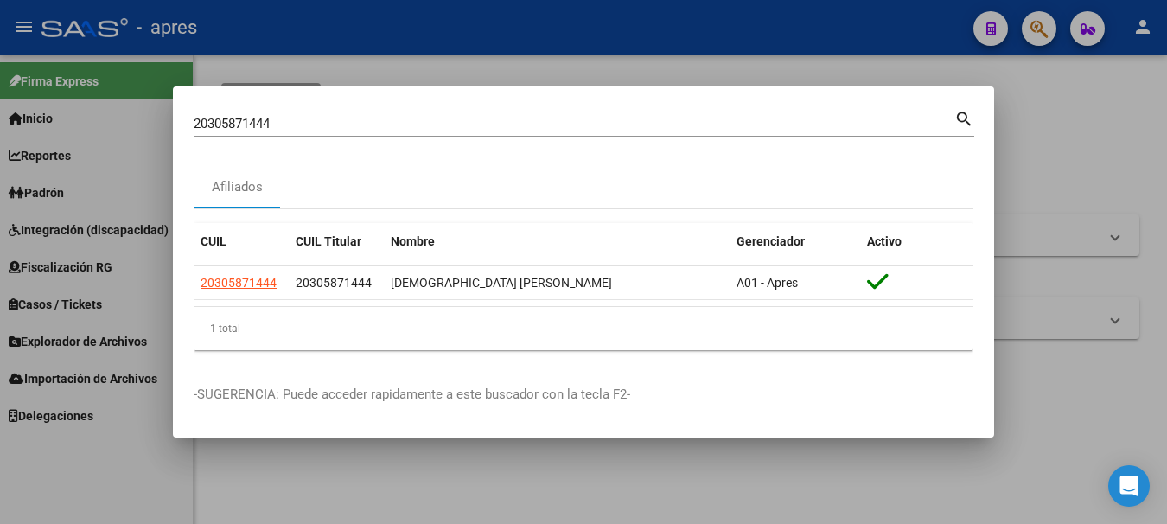
click at [782, 28] on div at bounding box center [583, 262] width 1167 height 524
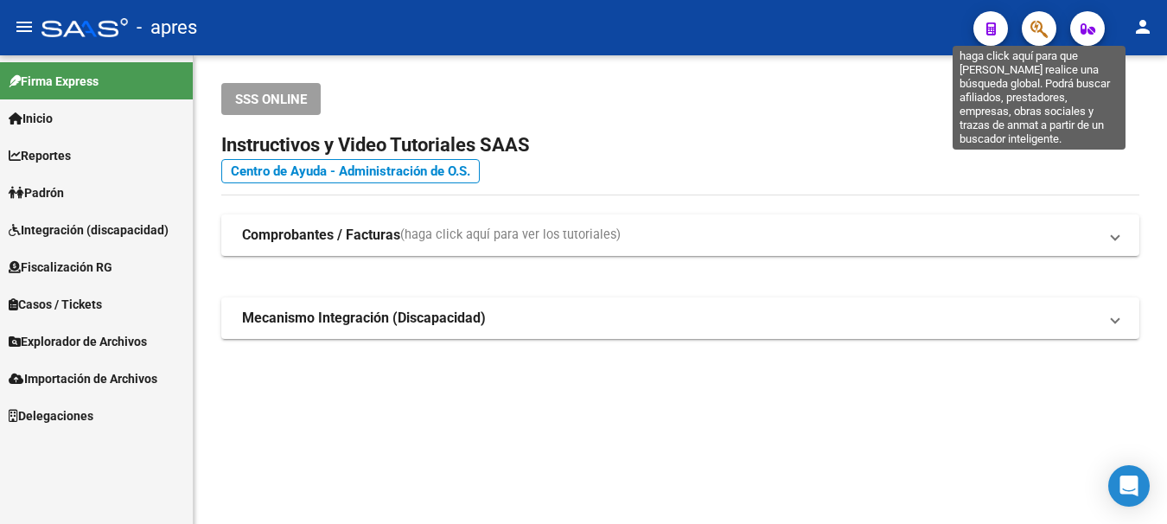
click at [1036, 31] on icon "button" at bounding box center [1039, 29] width 17 height 20
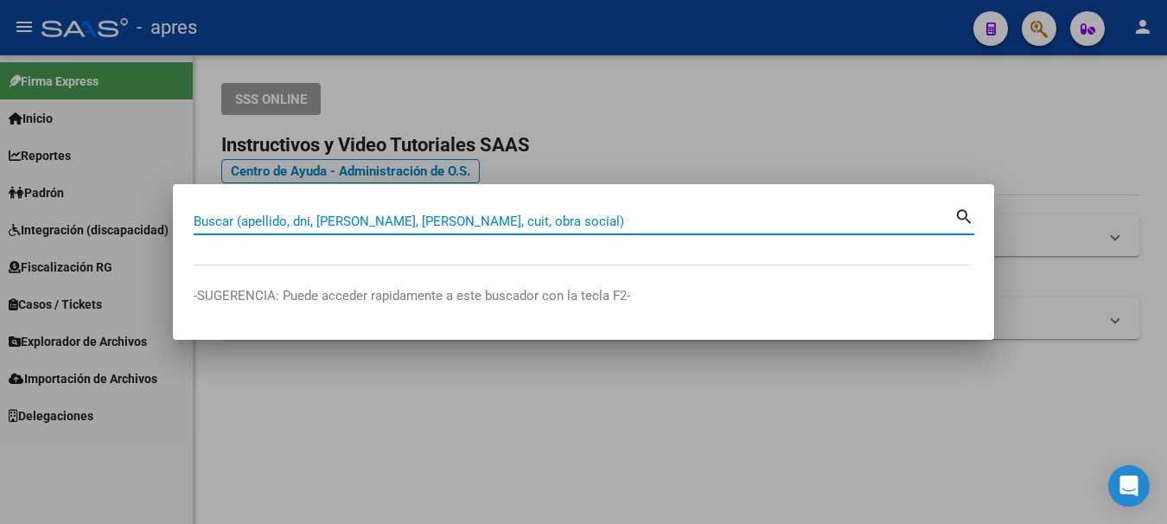
paste input "31032184"
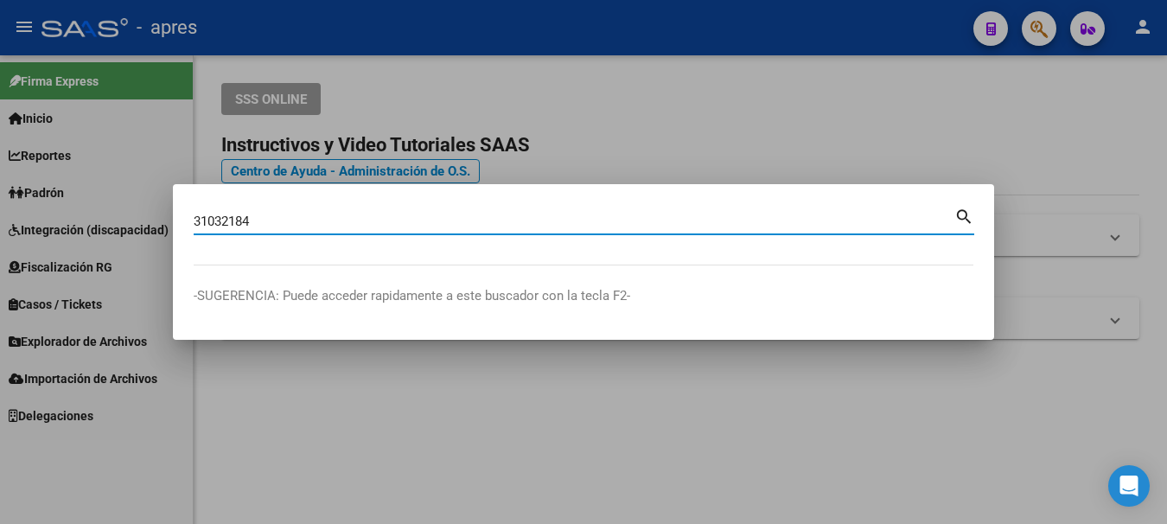
type input "31032184"
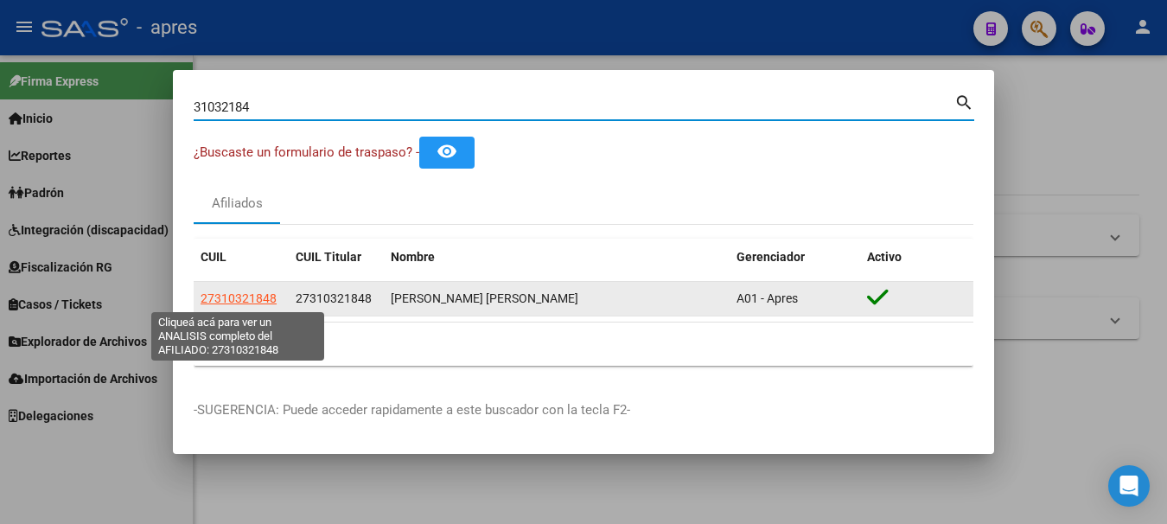
click at [242, 296] on span "27310321848" at bounding box center [239, 298] width 76 height 14
type textarea "27310321848"
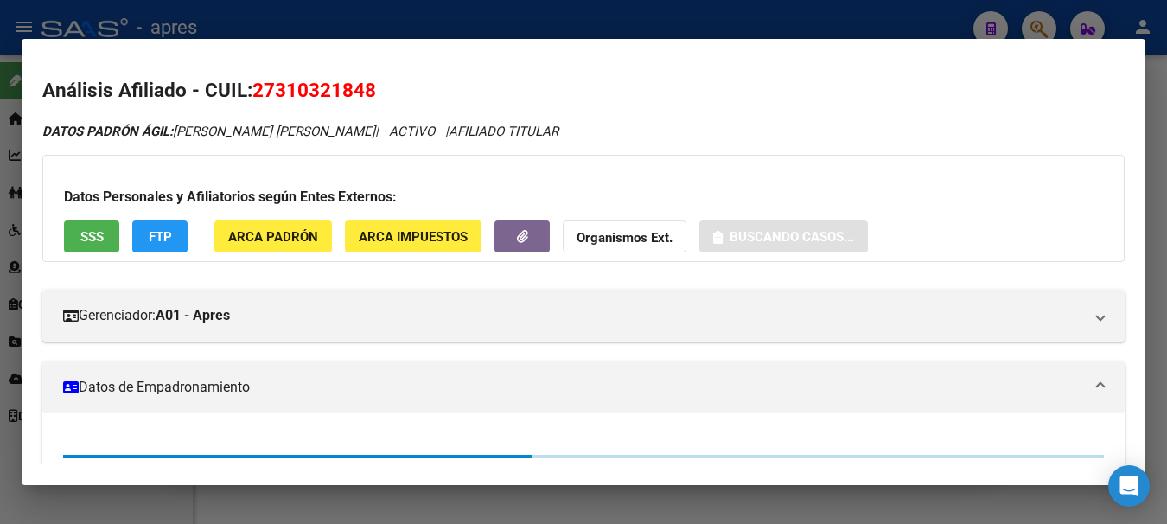
click at [89, 229] on span "SSS" at bounding box center [91, 237] width 23 height 16
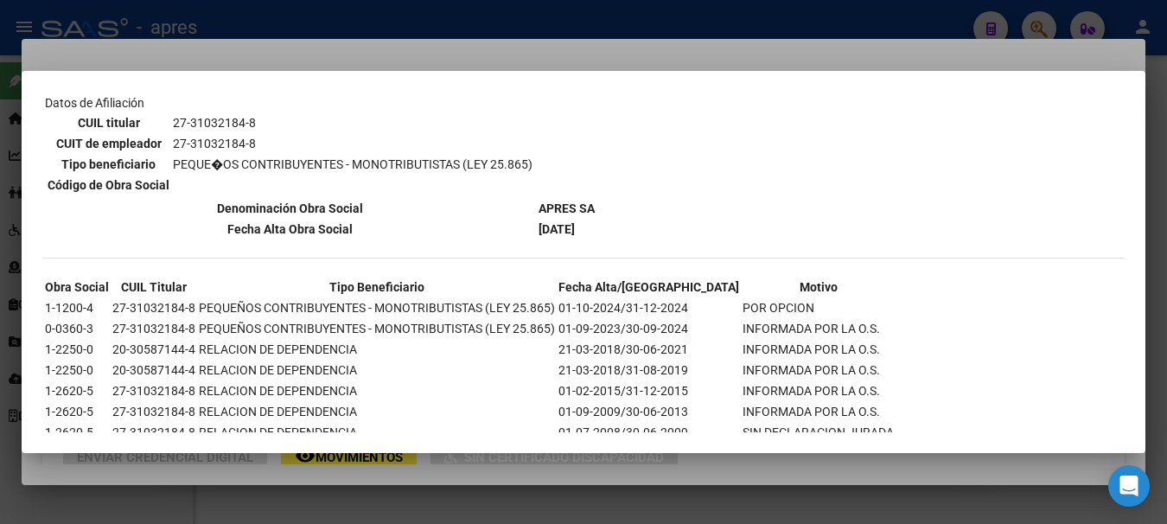
scroll to position [336, 0]
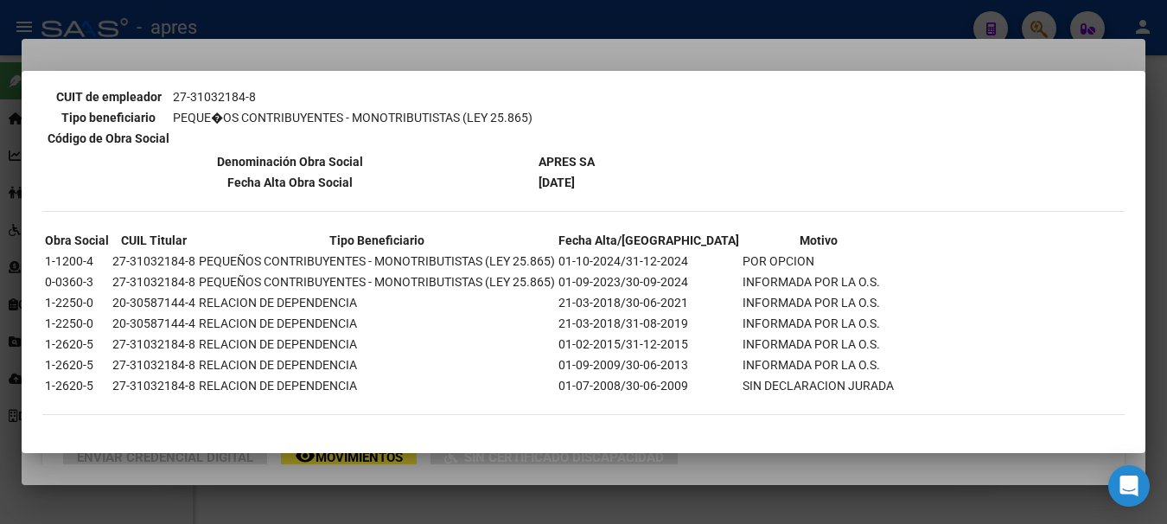
click at [733, 28] on div at bounding box center [583, 262] width 1167 height 524
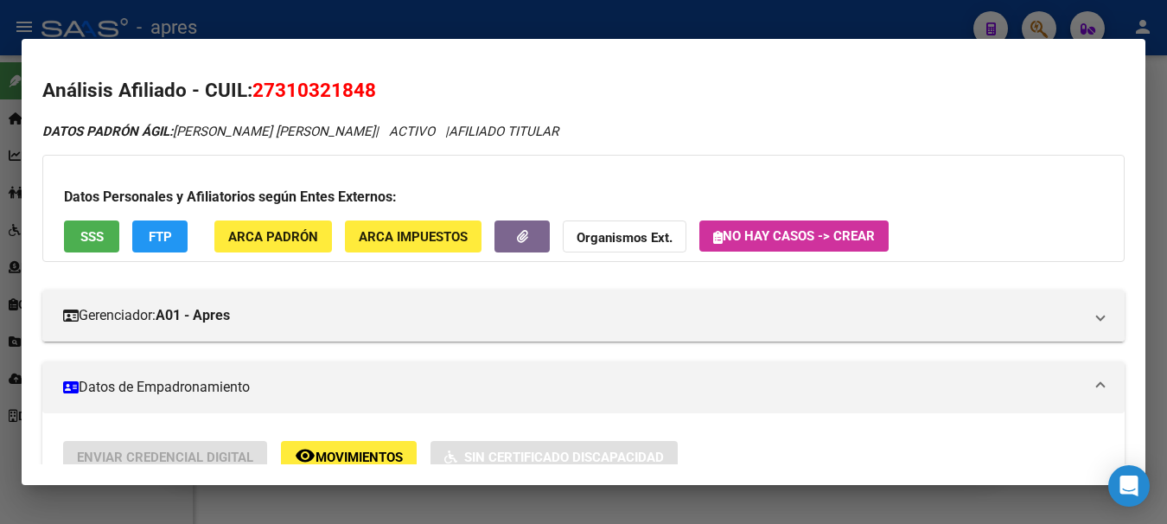
click at [733, 28] on div at bounding box center [583, 262] width 1167 height 524
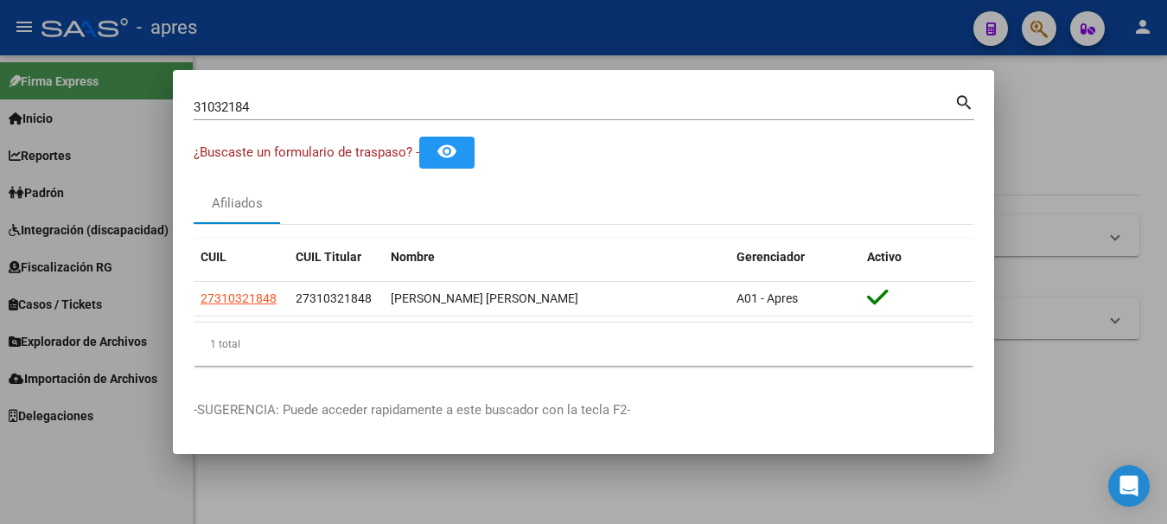
click at [1035, 24] on div at bounding box center [583, 262] width 1167 height 524
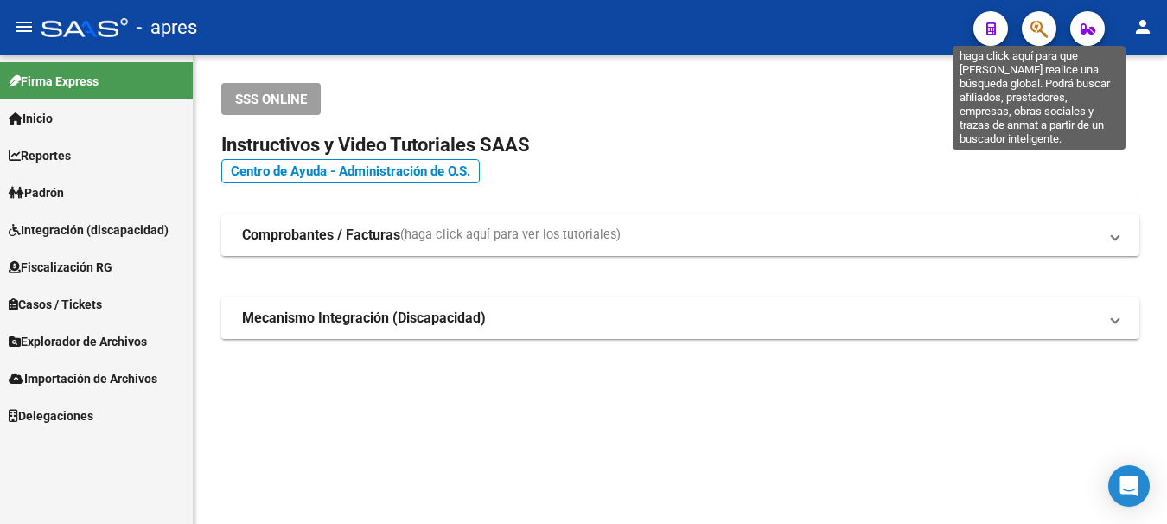
click at [1035, 24] on icon "button" at bounding box center [1039, 29] width 17 height 20
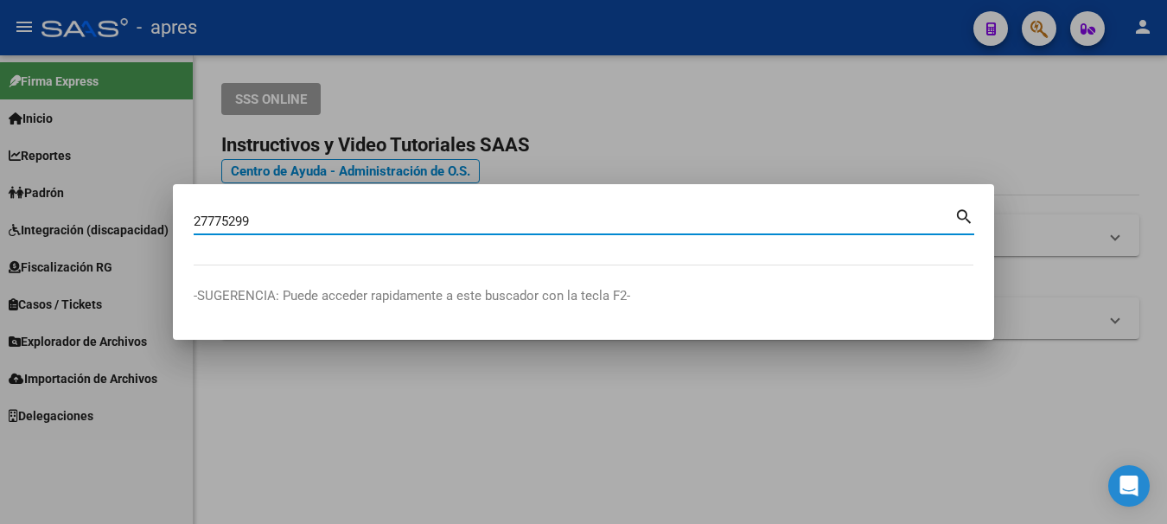
type input "27775299"
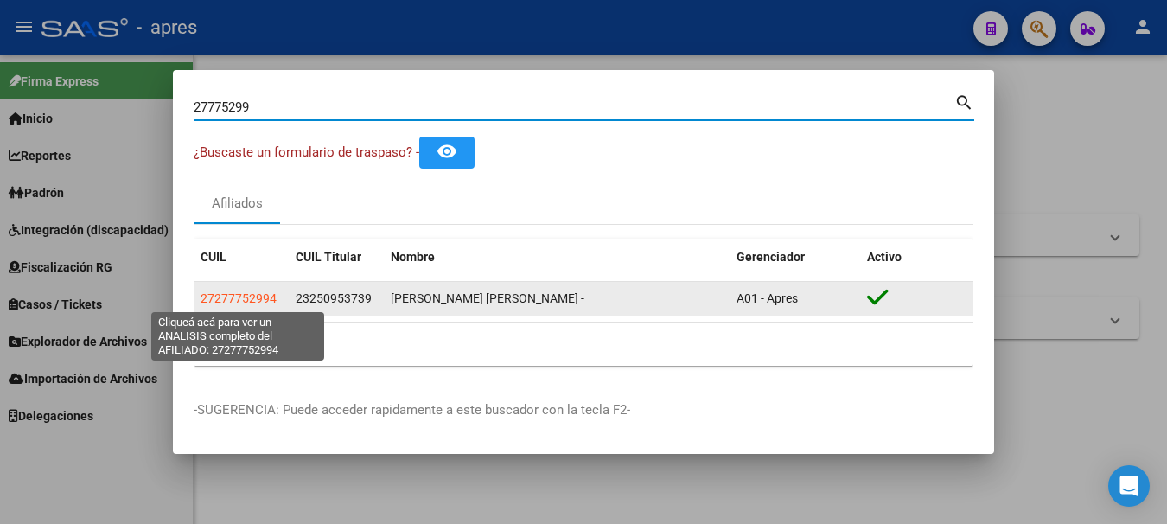
click at [239, 295] on span "27277752994" at bounding box center [239, 298] width 76 height 14
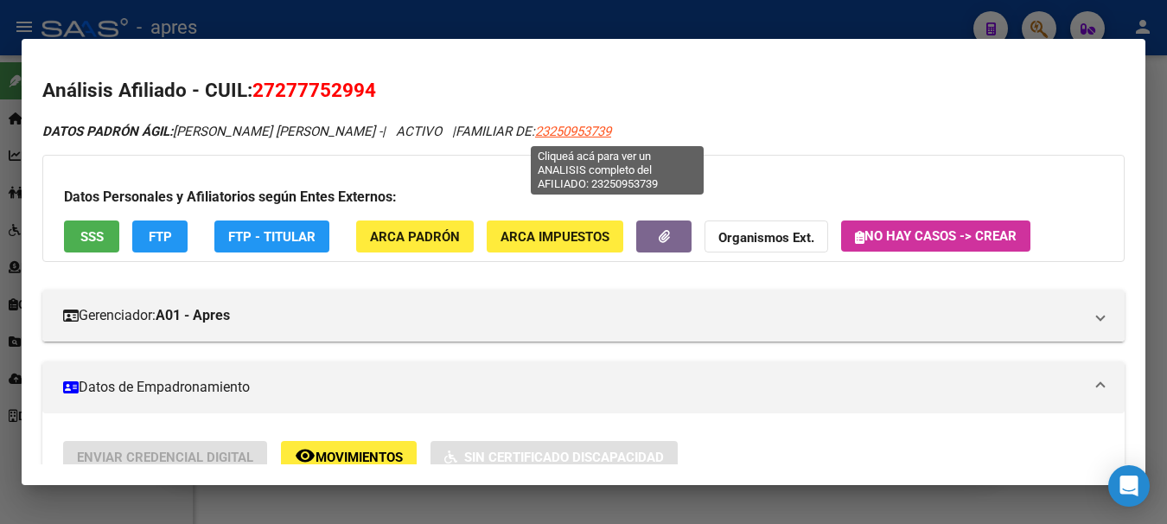
click at [597, 128] on span "23250953739" at bounding box center [573, 132] width 76 height 16
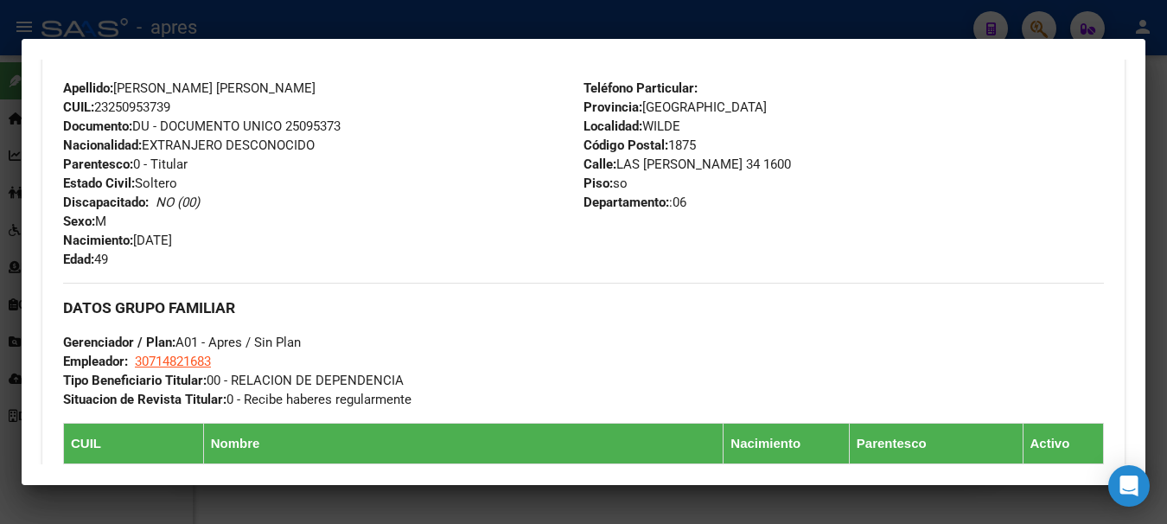
scroll to position [778, 0]
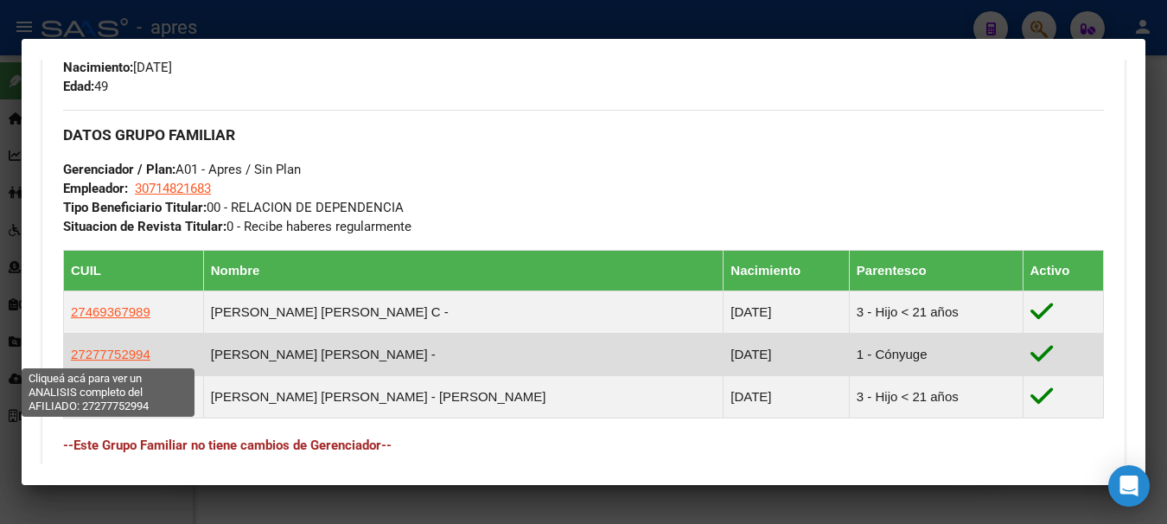
click at [113, 352] on span "27277752994" at bounding box center [111, 354] width 80 height 15
type textarea "27277752994"
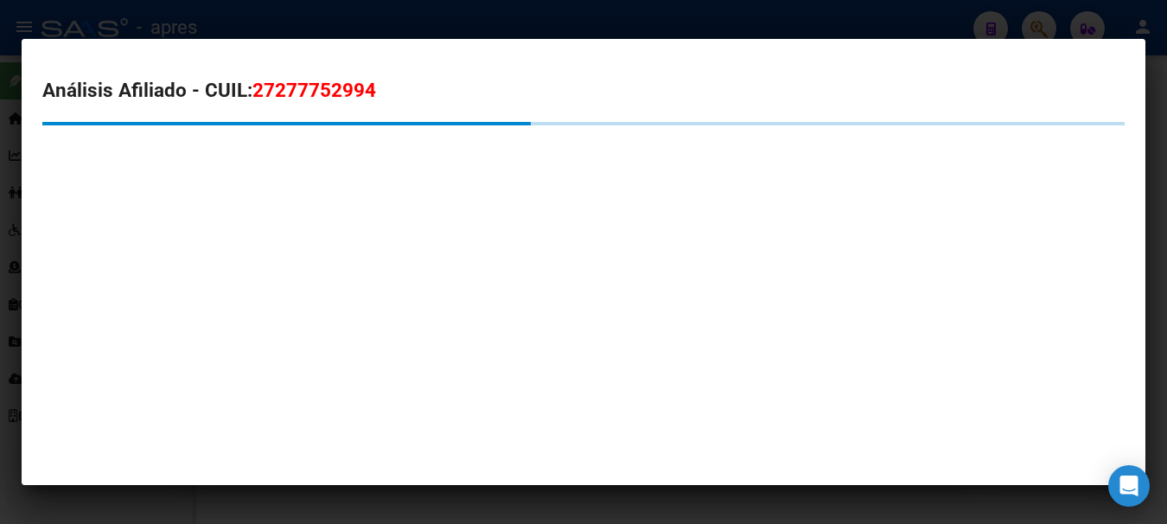
click at [405, 498] on div at bounding box center [583, 262] width 1167 height 524
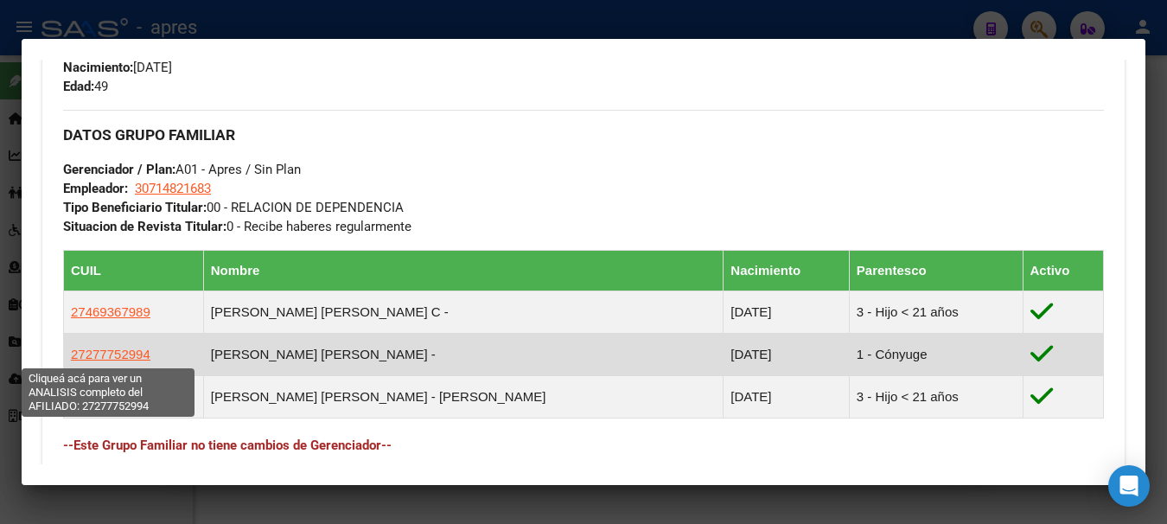
click at [90, 361] on span "27277752994" at bounding box center [111, 354] width 80 height 15
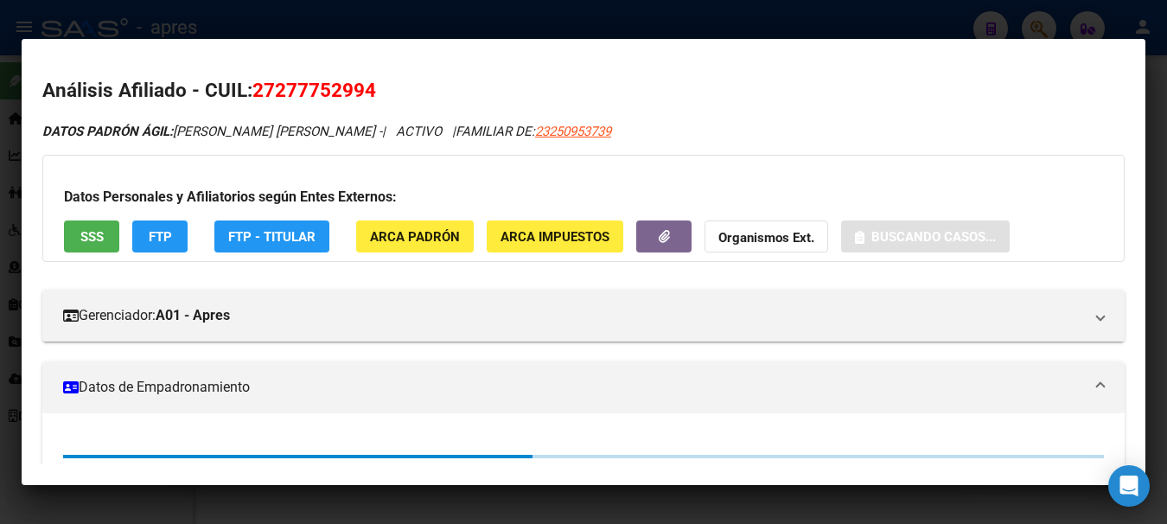
click at [97, 235] on span "SSS" at bounding box center [91, 237] width 23 height 16
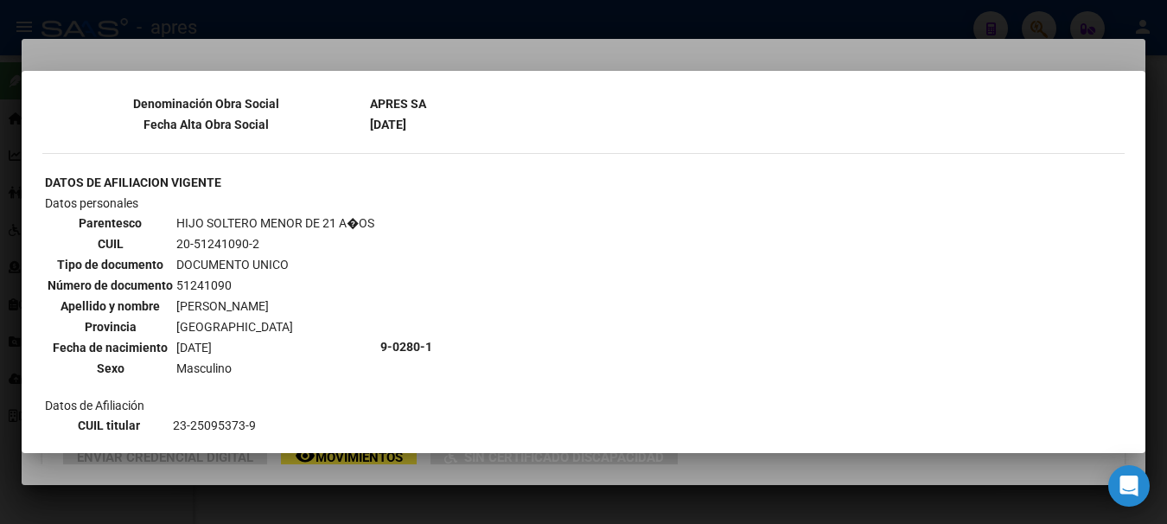
scroll to position [951, 0]
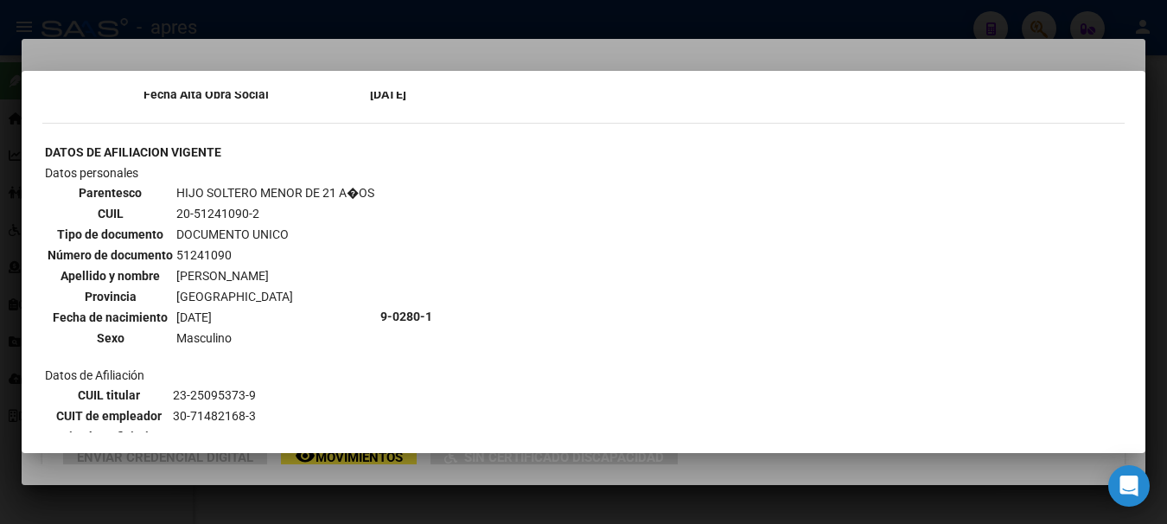
click at [400, 33] on div at bounding box center [583, 262] width 1167 height 524
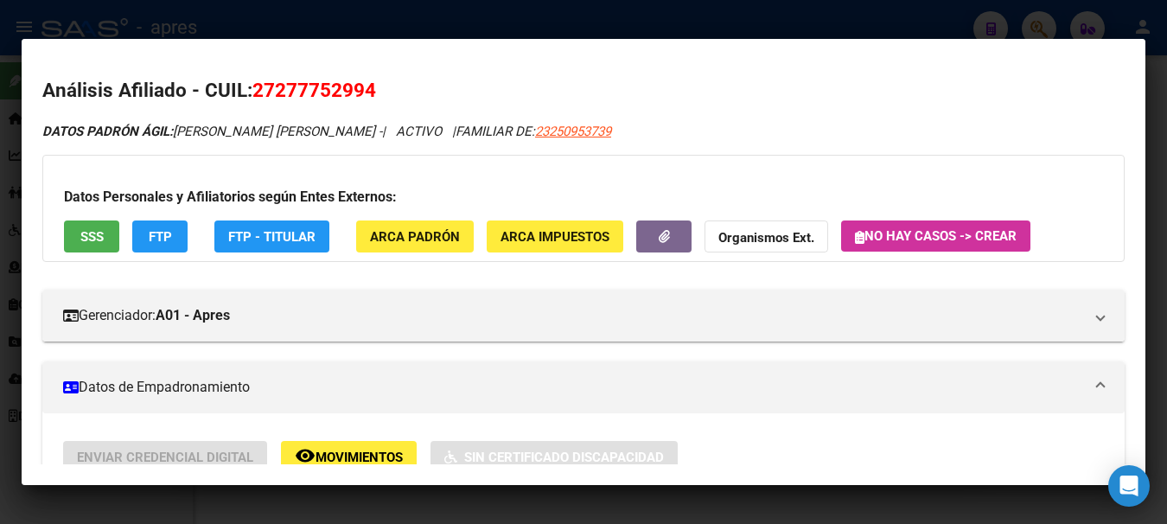
click at [400, 20] on div at bounding box center [583, 262] width 1167 height 524
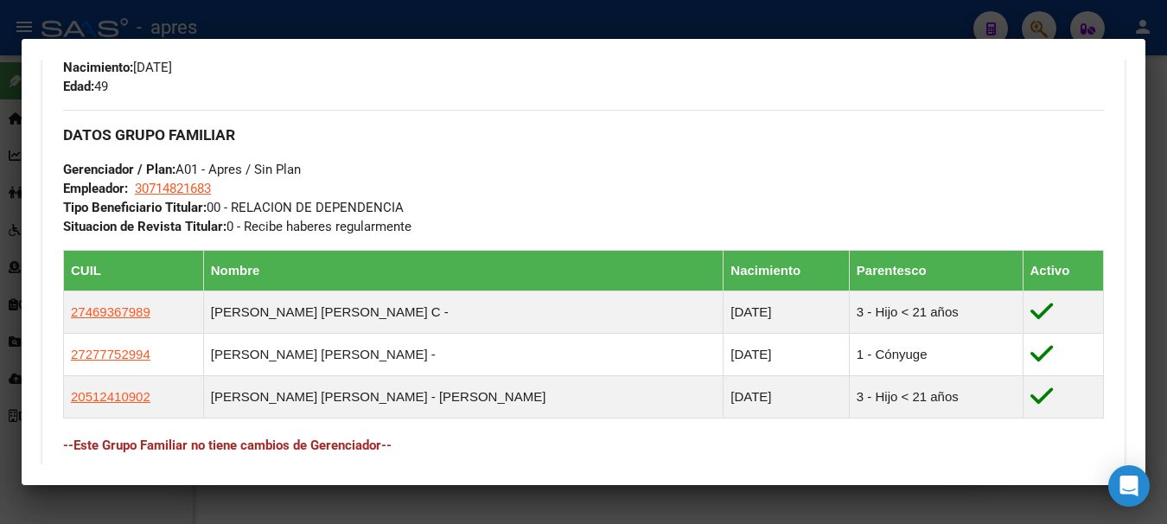
click at [400, 20] on div at bounding box center [583, 262] width 1167 height 524
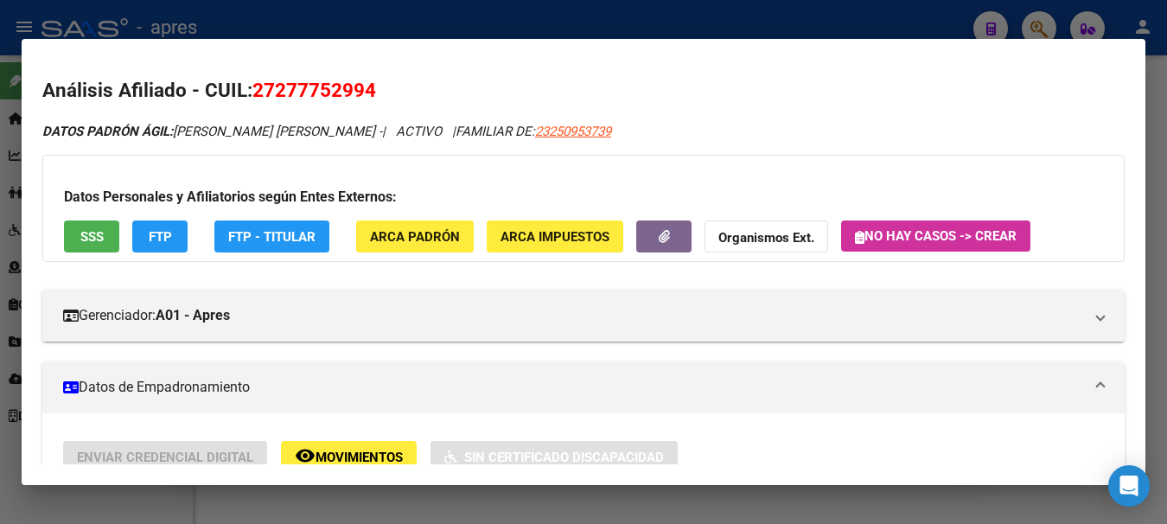
click at [400, 20] on div at bounding box center [583, 262] width 1167 height 524
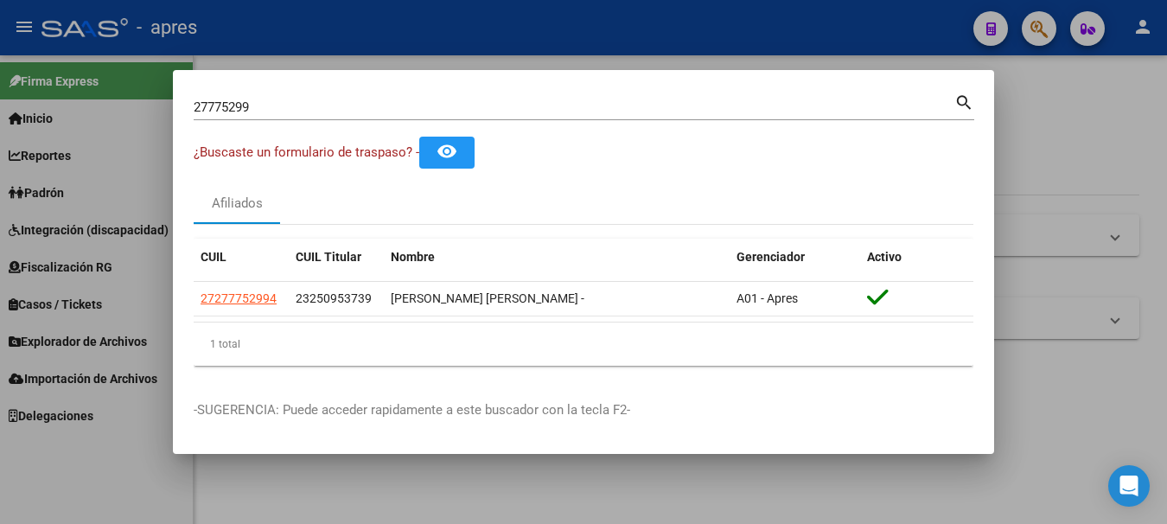
click at [349, 99] on input "27775299" at bounding box center [574, 107] width 761 height 16
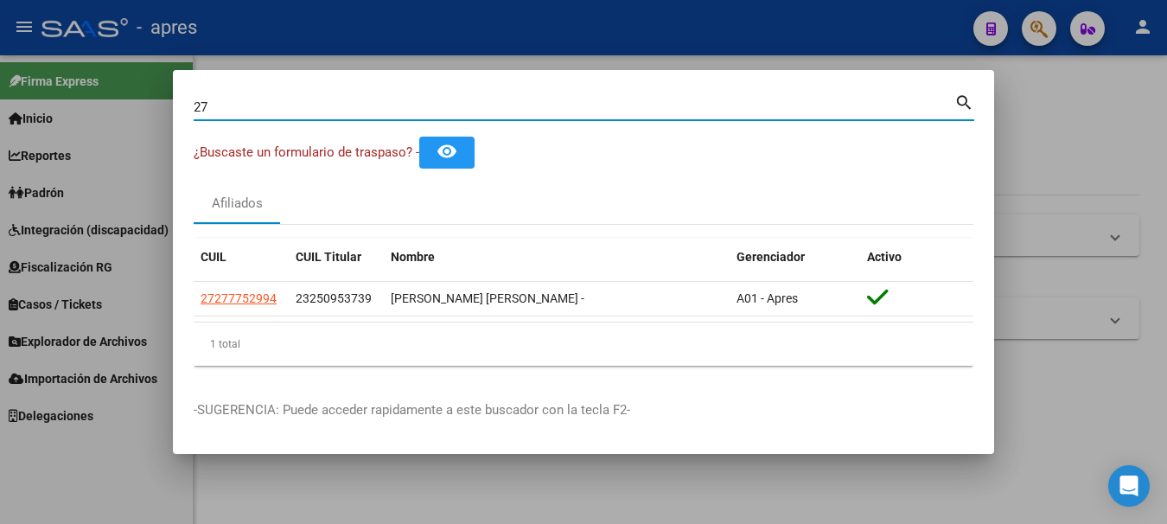
type input "2"
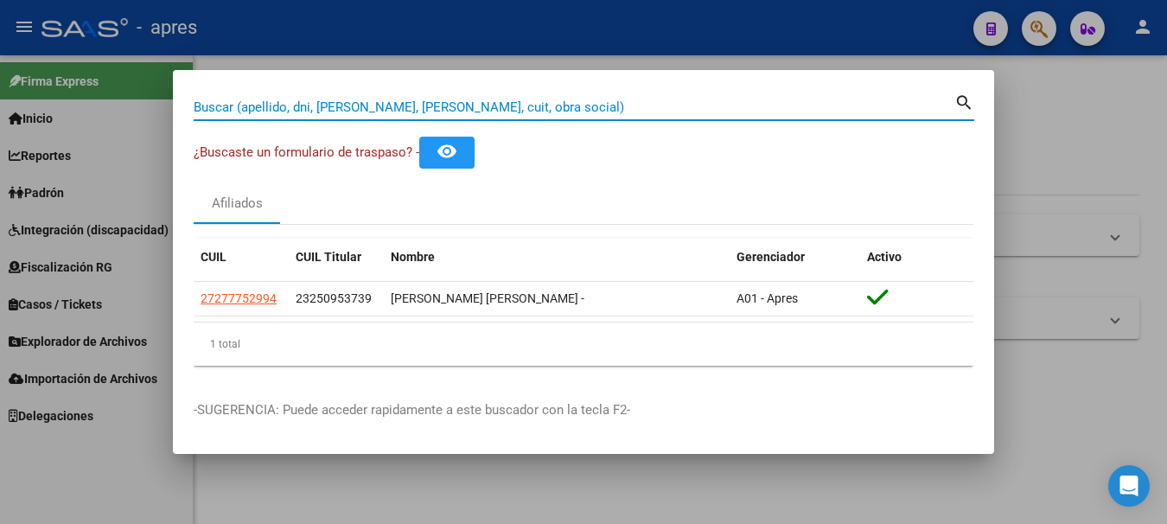
paste input "20168280077"
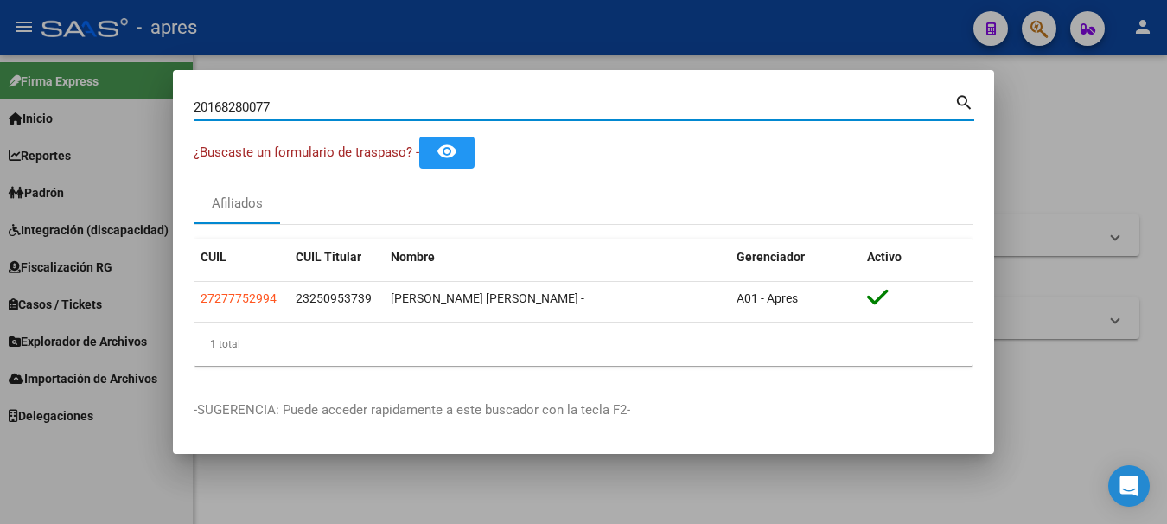
type input "20168280077"
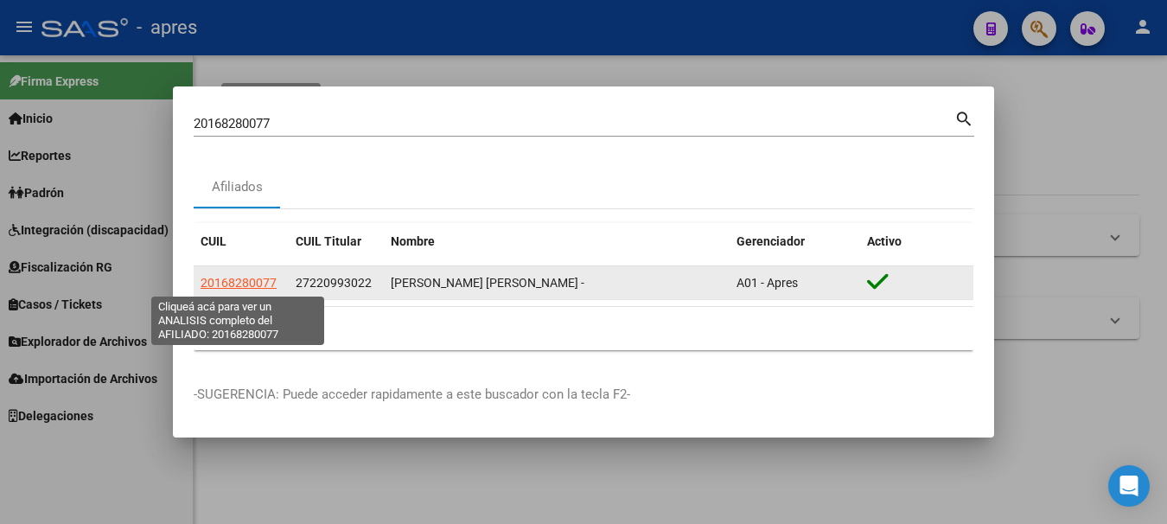
click at [247, 281] on span "20168280077" at bounding box center [239, 283] width 76 height 14
type textarea "20168280077"
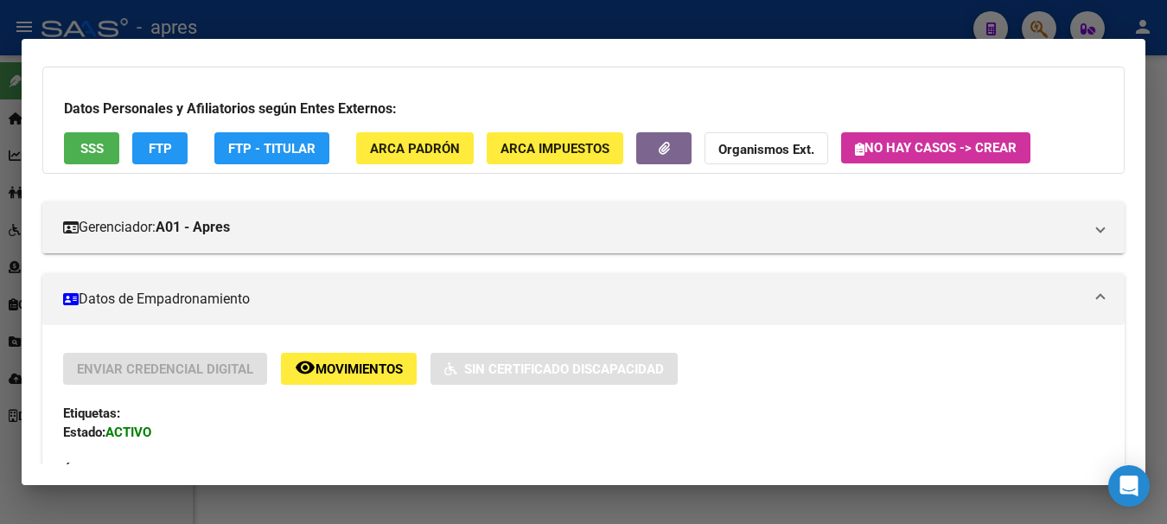
scroll to position [86, 0]
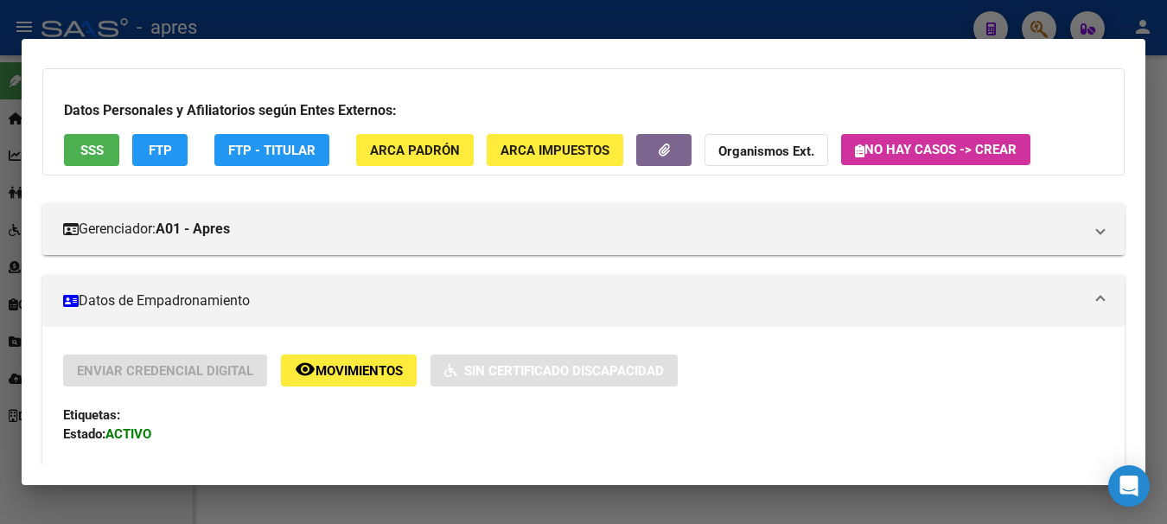
click at [80, 150] on span "SSS" at bounding box center [91, 151] width 23 height 16
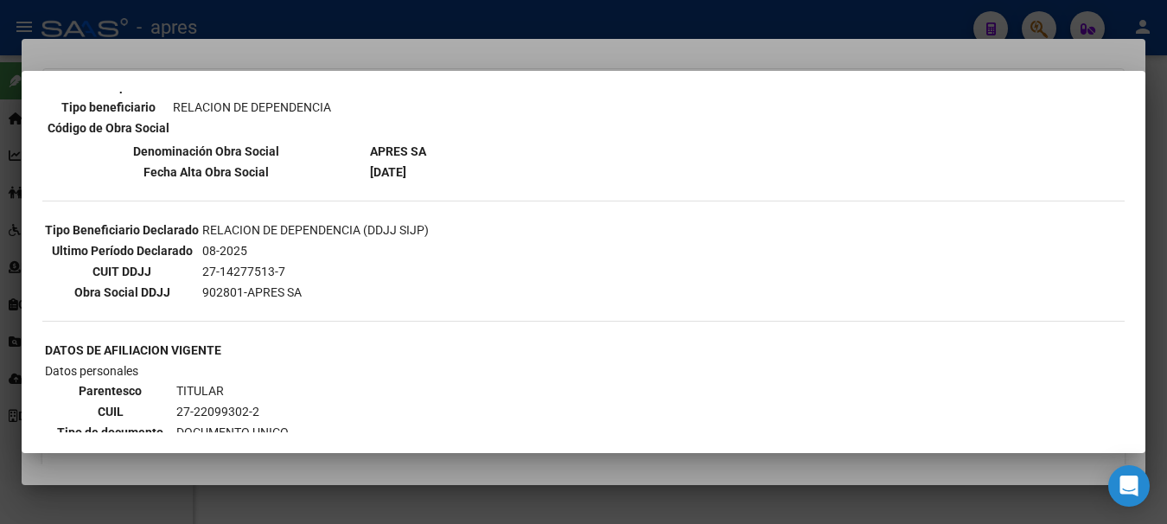
scroll to position [0, 0]
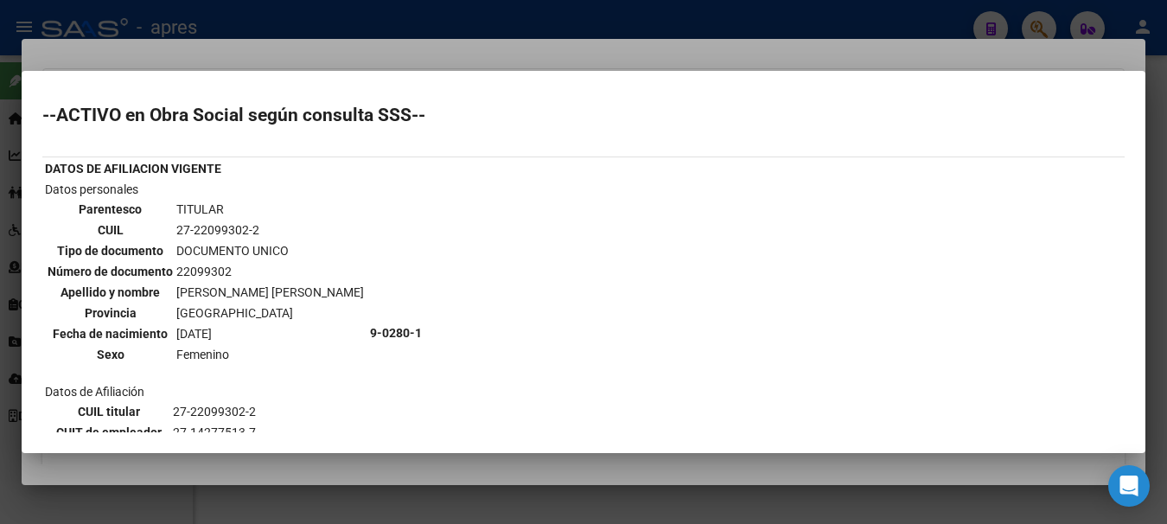
drag, startPoint x: 176, startPoint y: 271, endPoint x: 229, endPoint y: 269, distance: 53.6
click at [229, 269] on td "22099302" at bounding box center [270, 271] width 189 height 19
copy td "22099302"
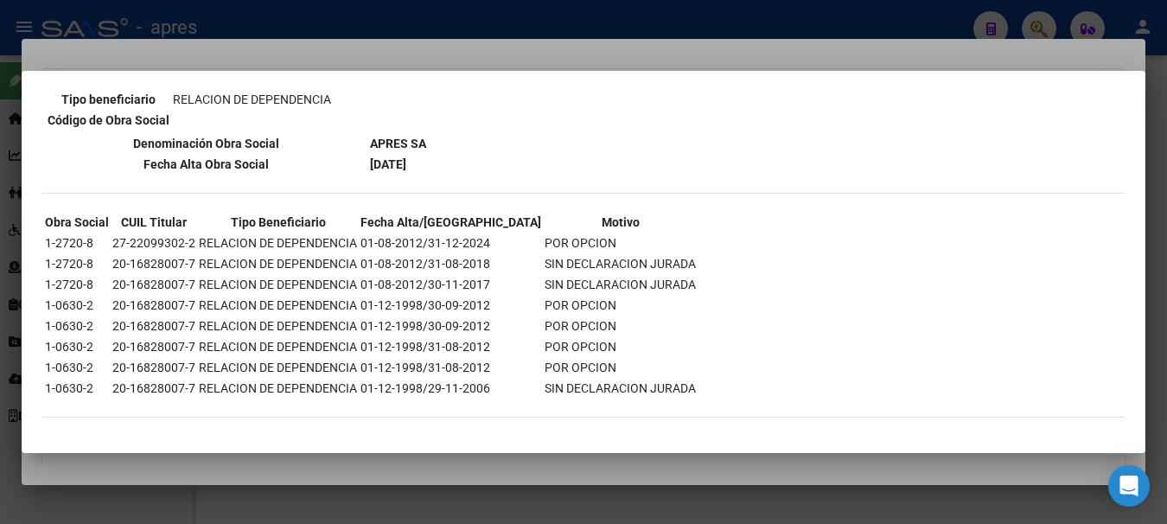
scroll to position [1411, 0]
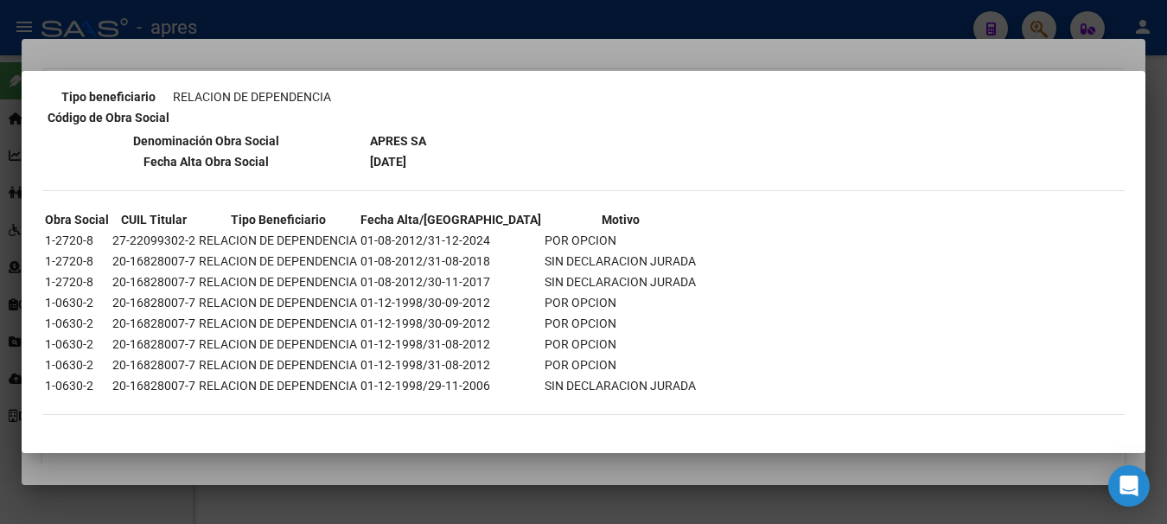
click at [403, 21] on div at bounding box center [583, 262] width 1167 height 524
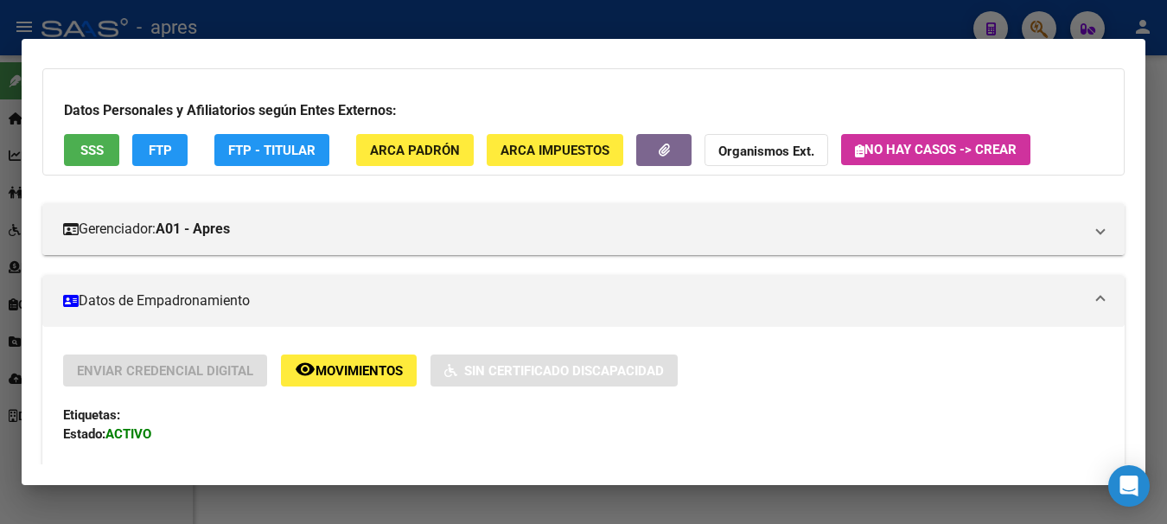
click at [403, 21] on div at bounding box center [583, 262] width 1167 height 524
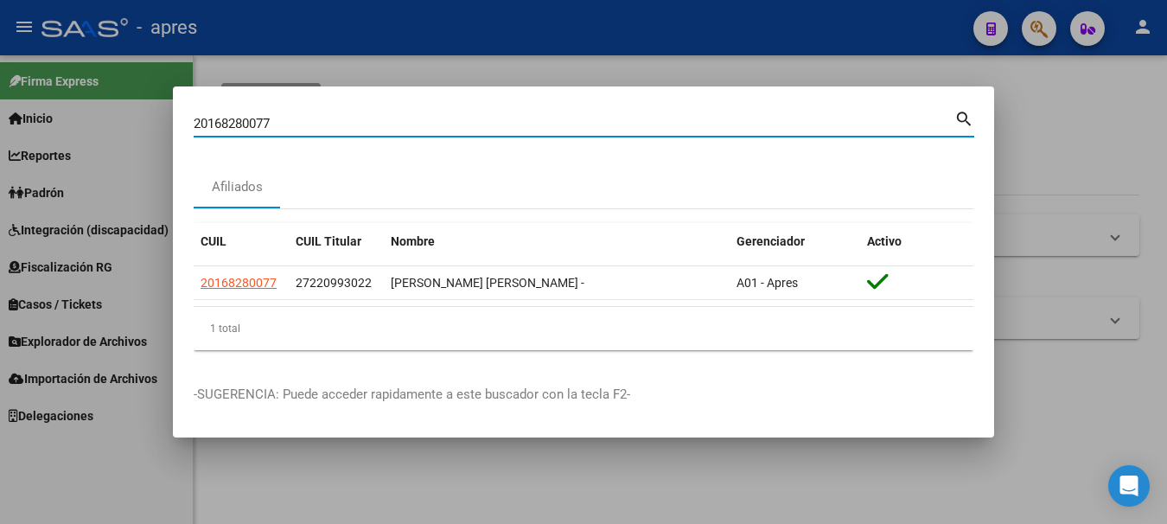
drag, startPoint x: 259, startPoint y: 125, endPoint x: -10, endPoint y: 125, distance: 268.9
click at [0, 125] on html "menu - apres person Firma Express Inicio Calendario SSS Instructivos Contacto O…" at bounding box center [583, 262] width 1167 height 524
paste input "330179172"
type input "20330179172"
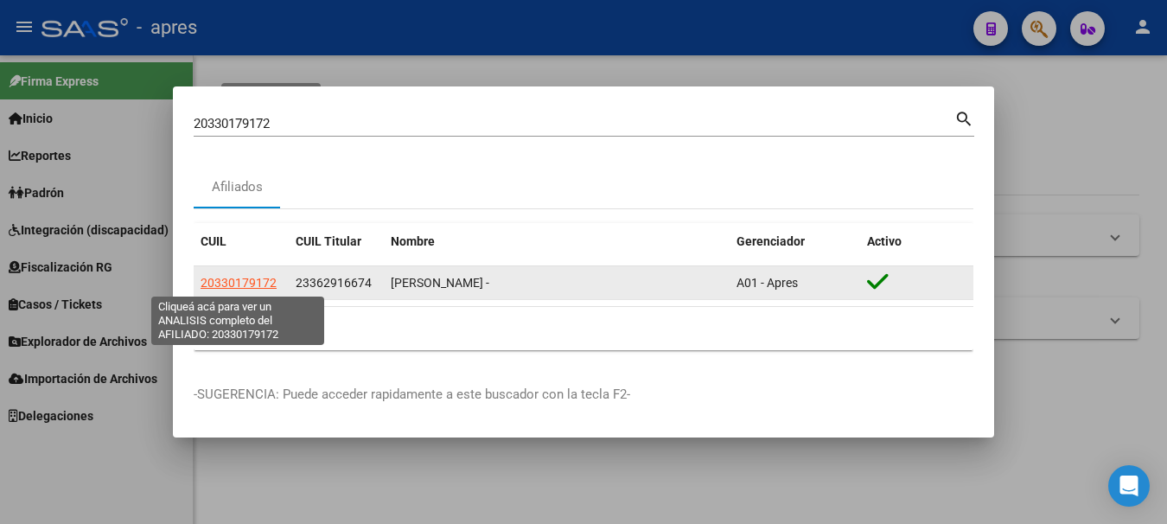
click at [251, 287] on span "20330179172" at bounding box center [239, 283] width 76 height 14
type textarea "20330179172"
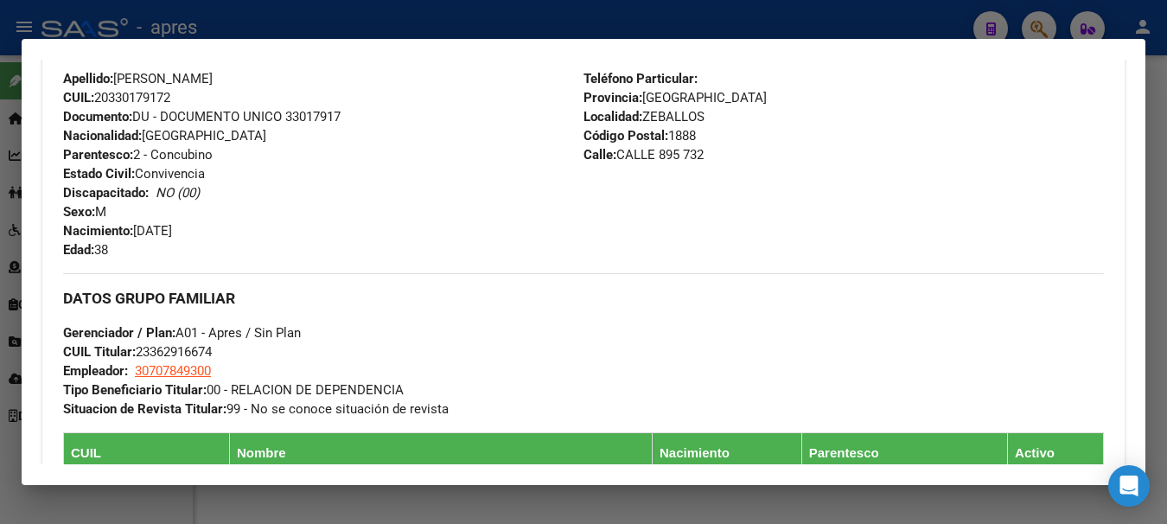
scroll to position [432, 0]
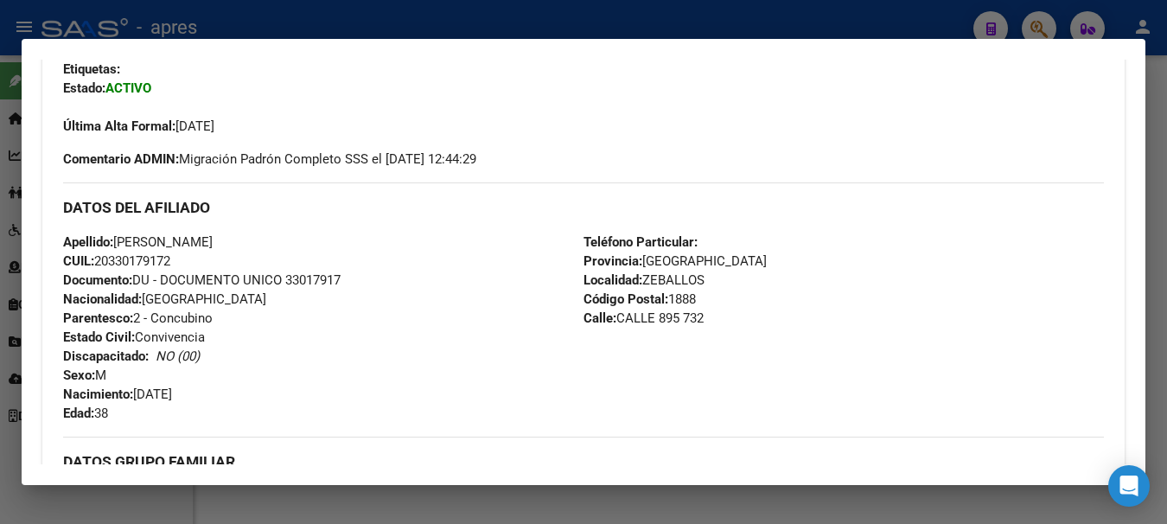
click at [463, 15] on div at bounding box center [583, 262] width 1167 height 524
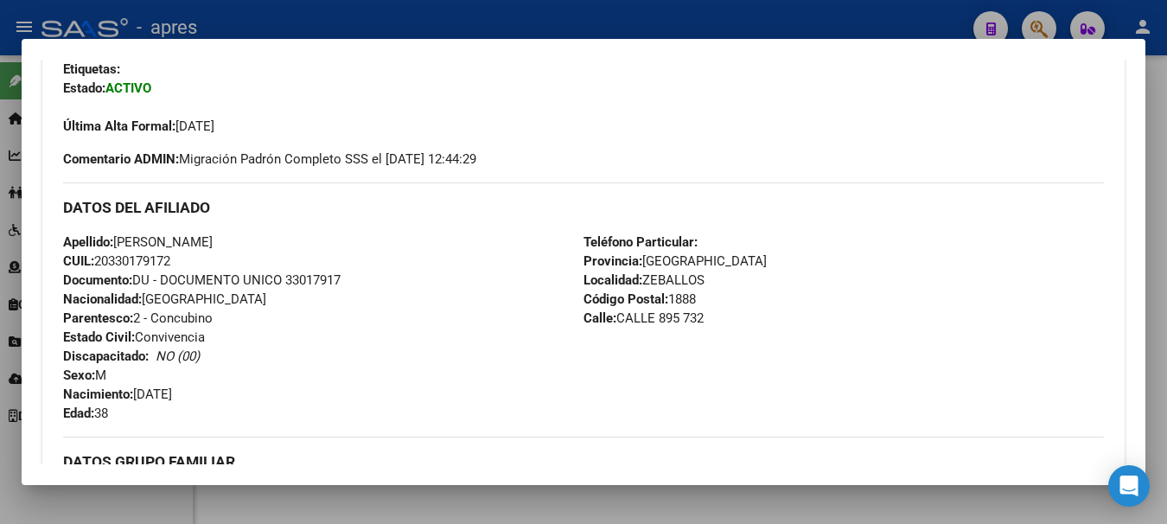
click at [463, 15] on div at bounding box center [583, 262] width 1167 height 524
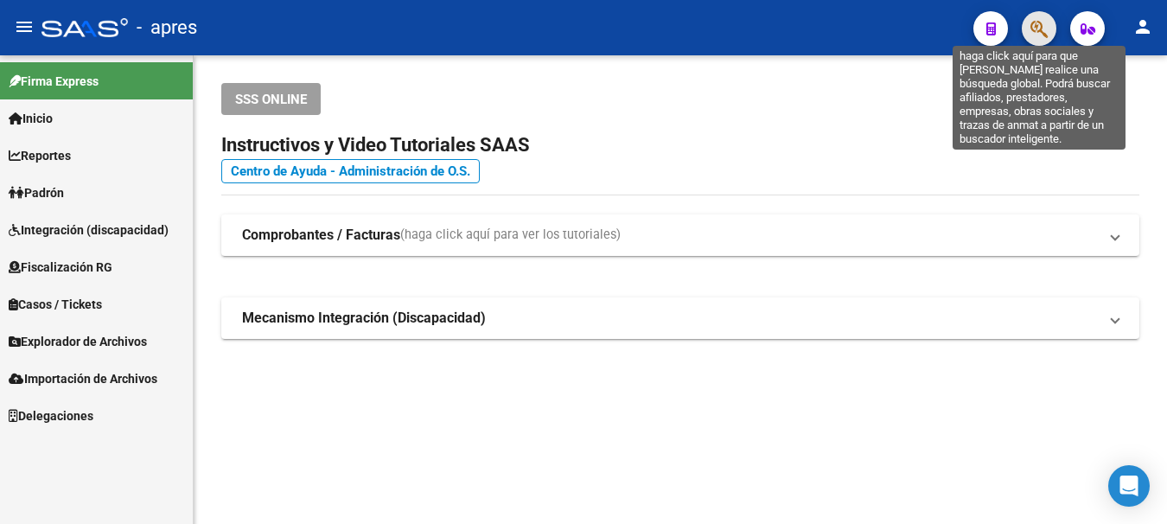
click at [1044, 27] on button "button" at bounding box center [1039, 28] width 35 height 35
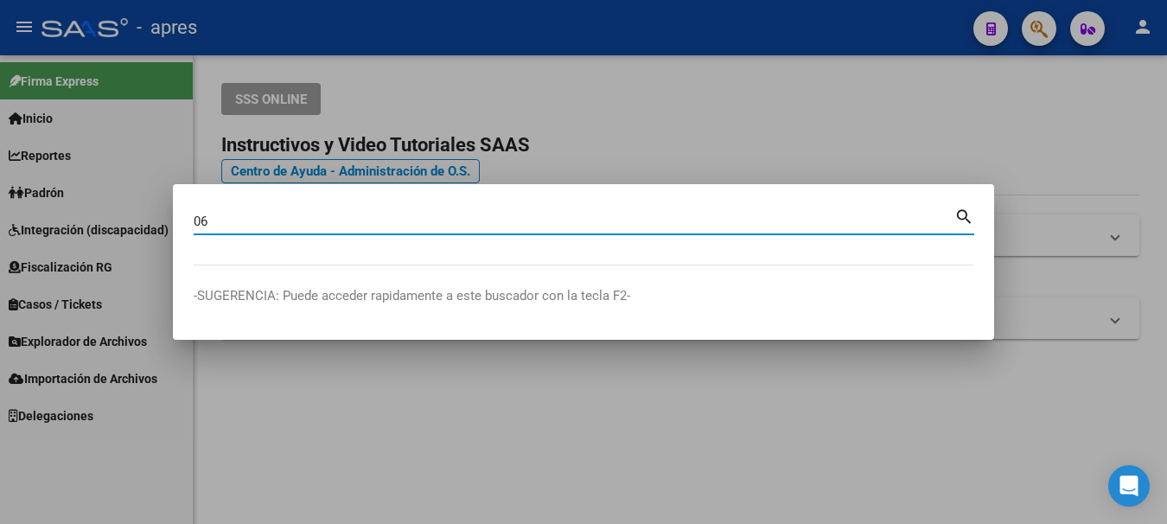
type input "0"
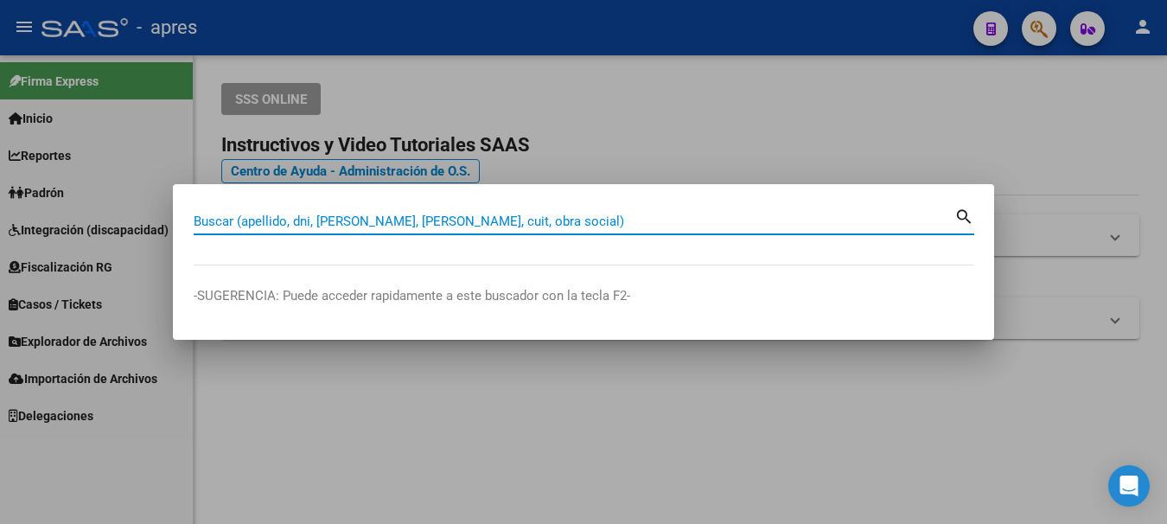
paste input "38201420"
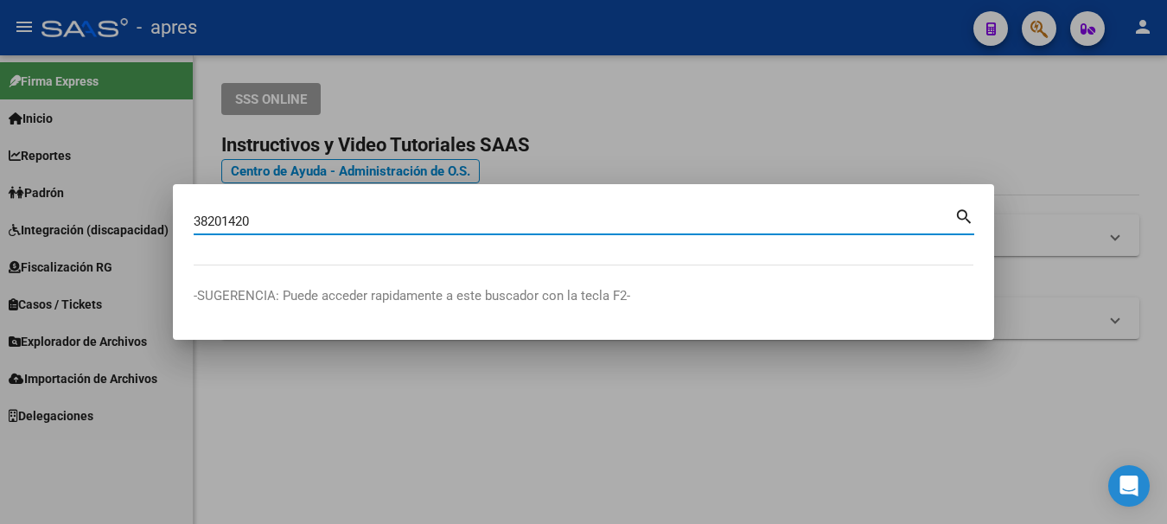
type input "38201420"
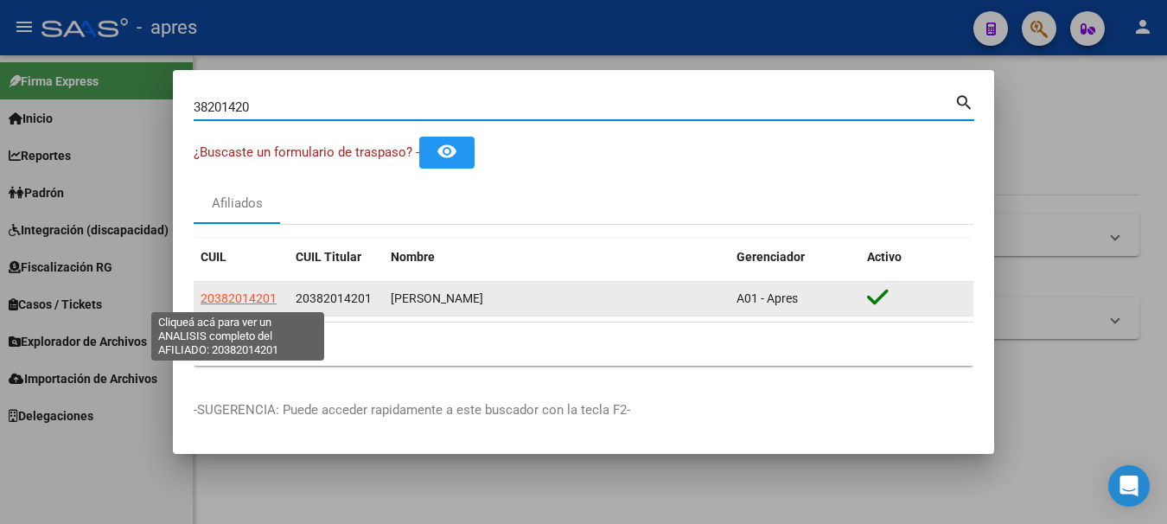
click at [247, 302] on span "20382014201" at bounding box center [239, 298] width 76 height 14
type textarea "20382014201"
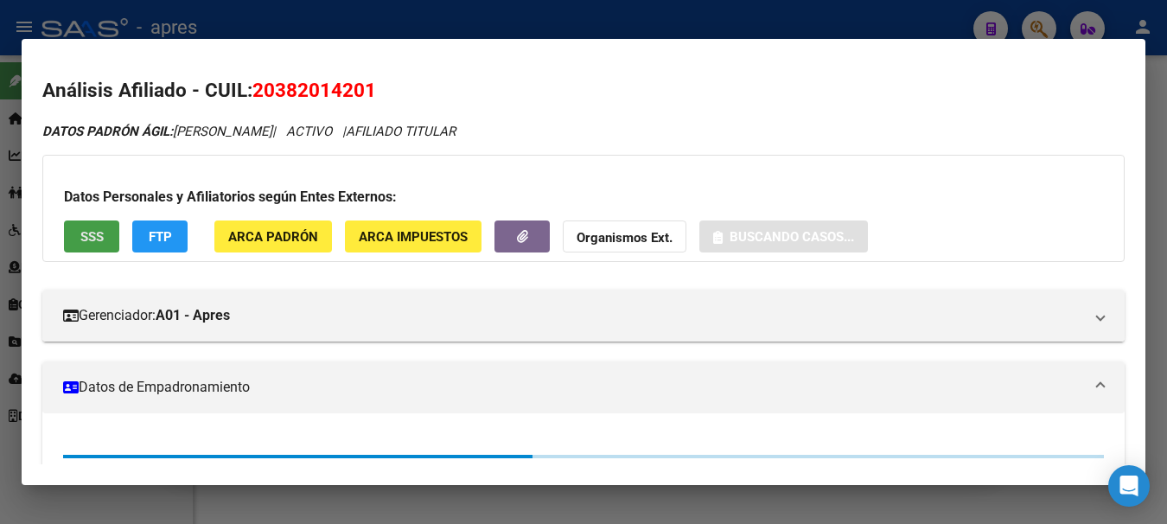
click at [92, 240] on span "SSS" at bounding box center [91, 237] width 23 height 16
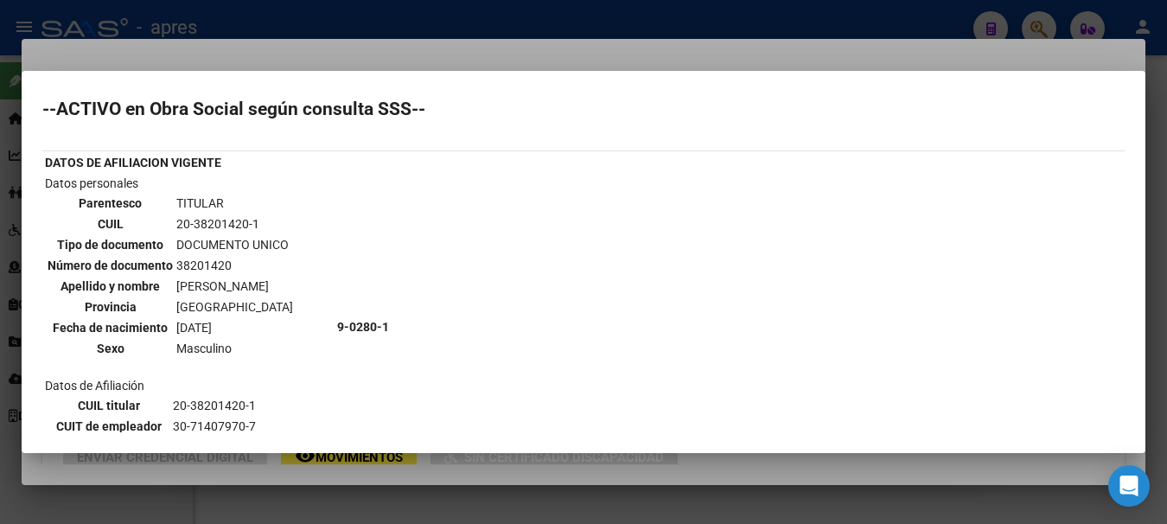
scroll to position [0, 0]
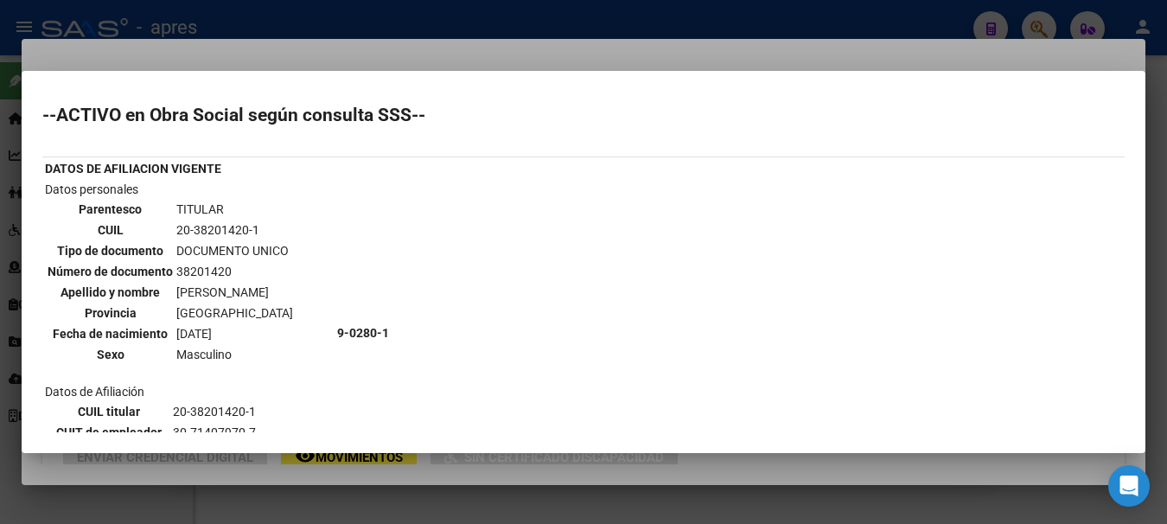
click at [473, 24] on div at bounding box center [583, 262] width 1167 height 524
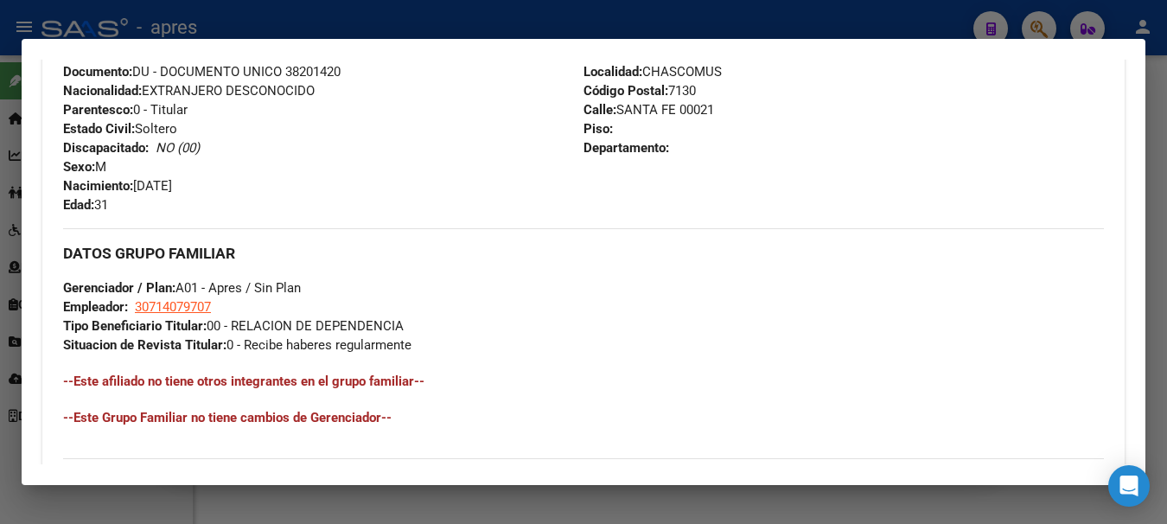
scroll to position [910, 0]
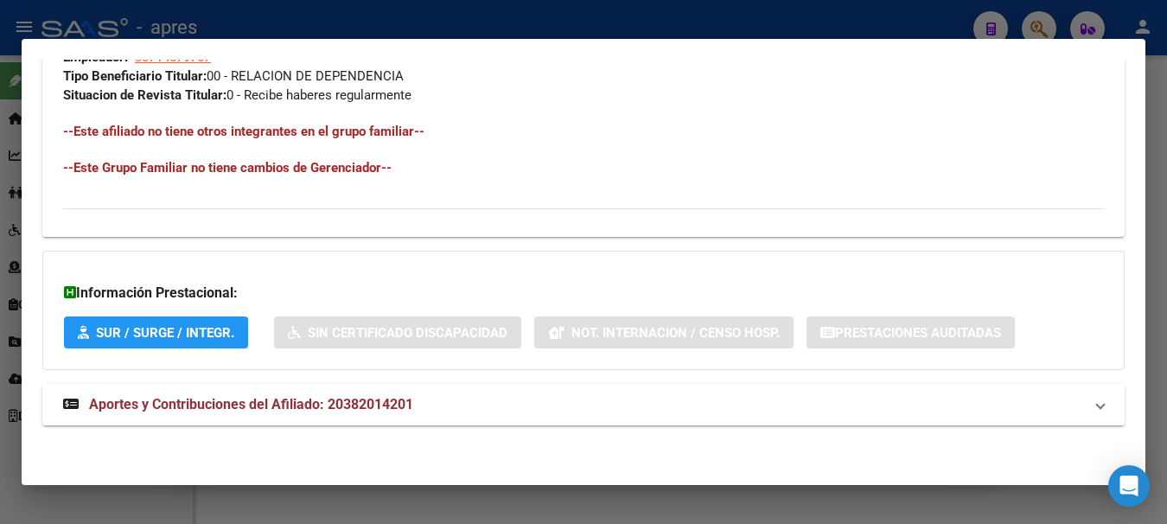
click at [182, 403] on span "Aportes y Contribuciones del Afiliado: 20382014201" at bounding box center [251, 404] width 324 height 16
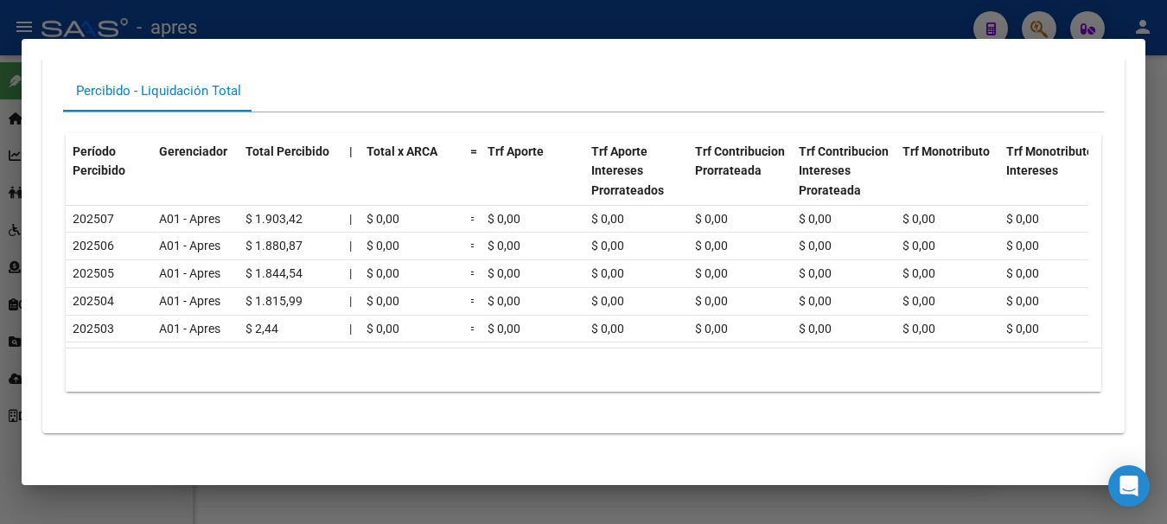
scroll to position [1386, 0]
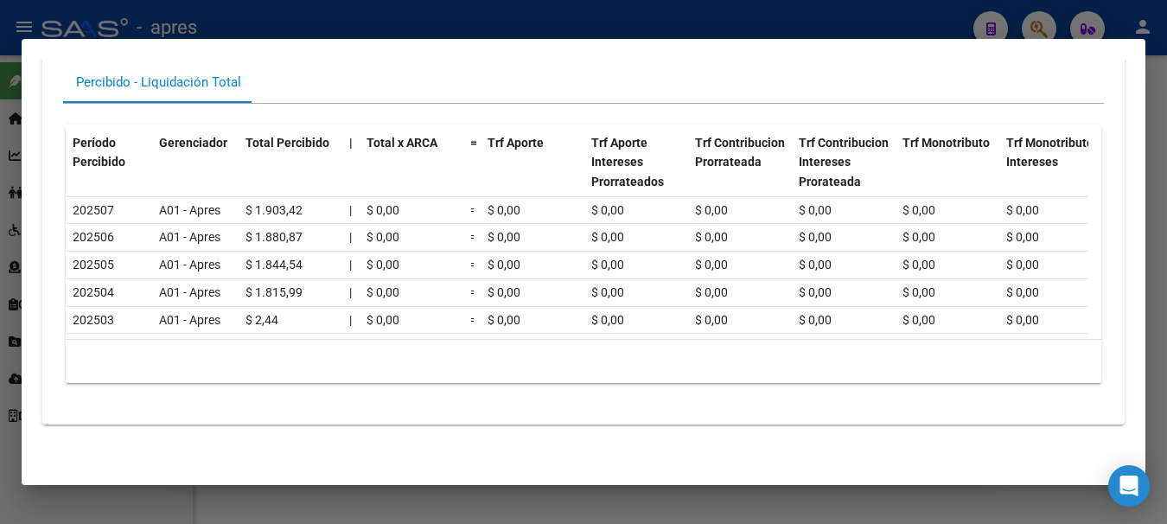
click at [649, 30] on div at bounding box center [583, 262] width 1167 height 524
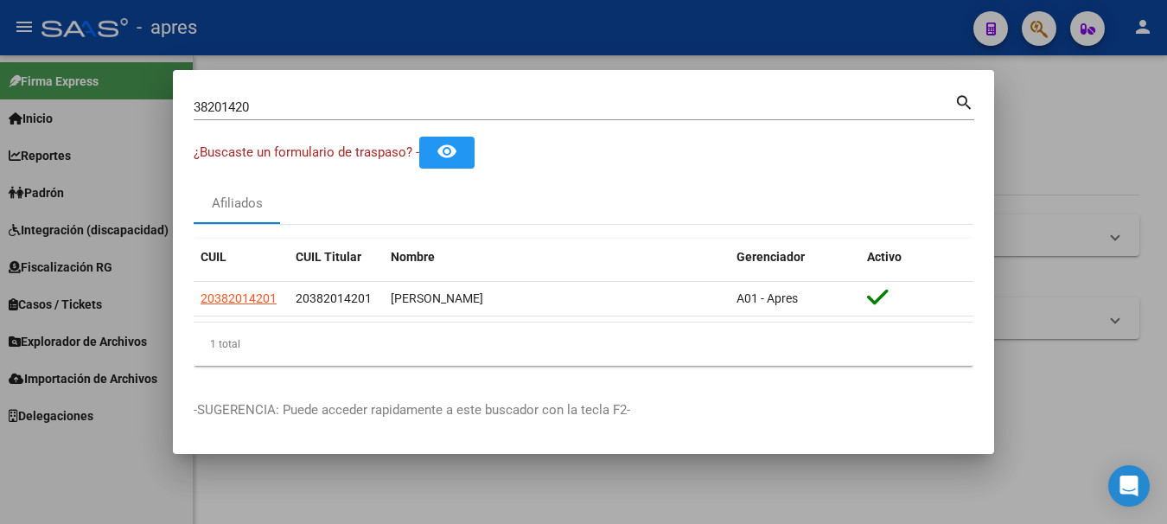
click at [649, 29] on div at bounding box center [583, 262] width 1167 height 524
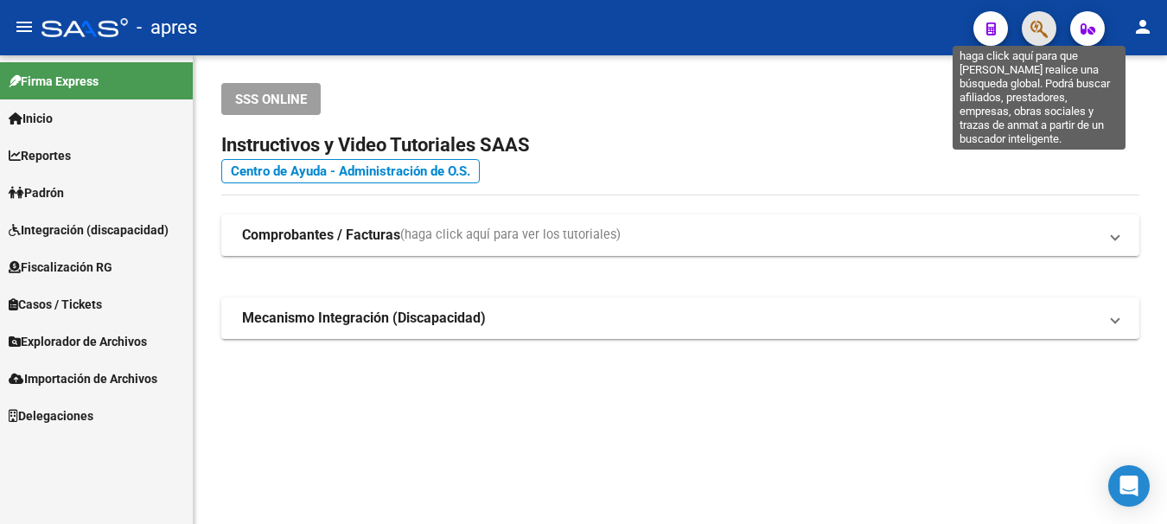
click at [1037, 26] on icon "button" at bounding box center [1039, 29] width 17 height 20
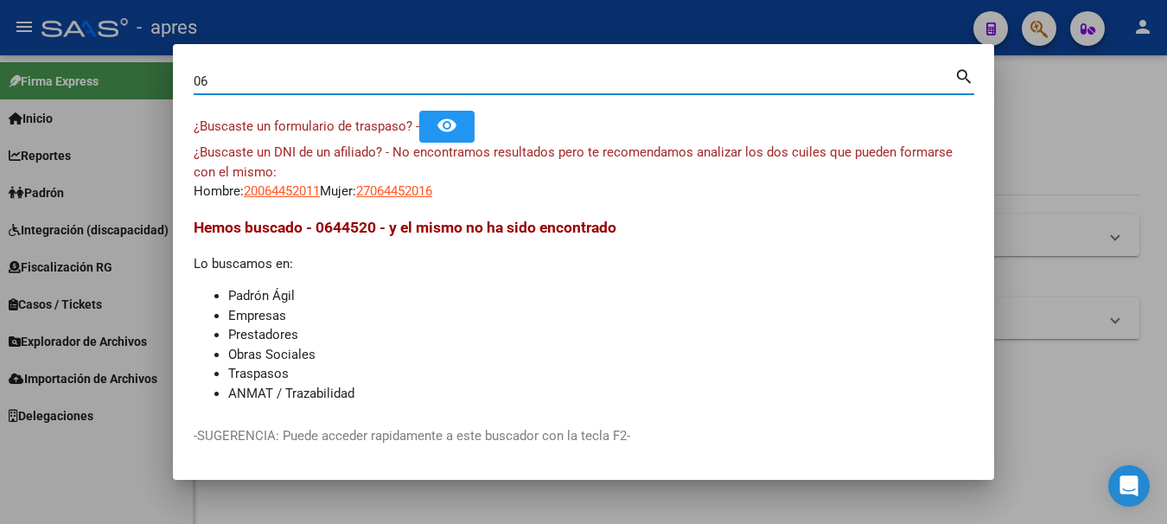
type input "0"
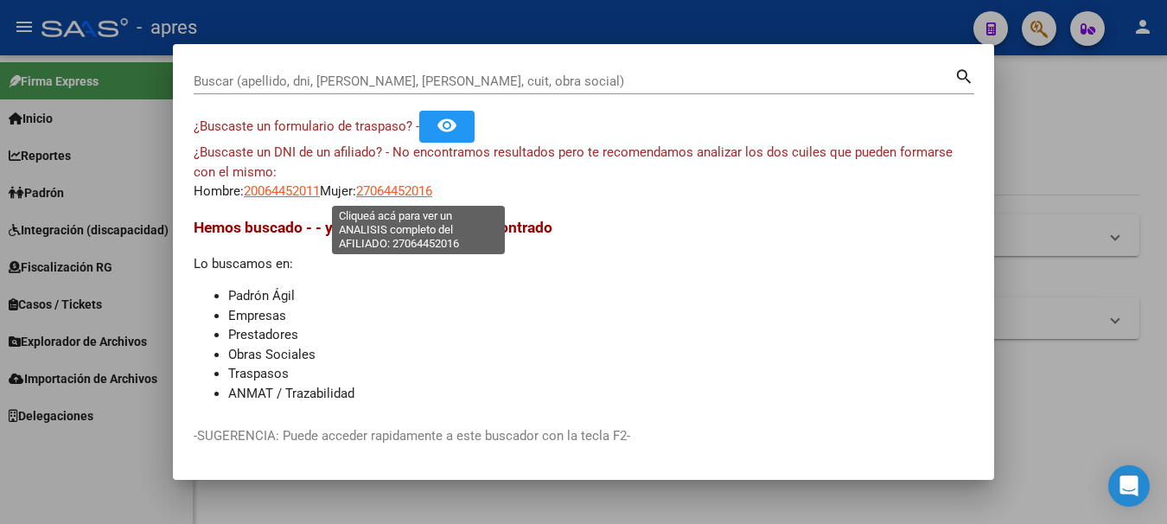
click at [432, 186] on span "27064452016" at bounding box center [394, 191] width 76 height 16
type textarea "27064452016"
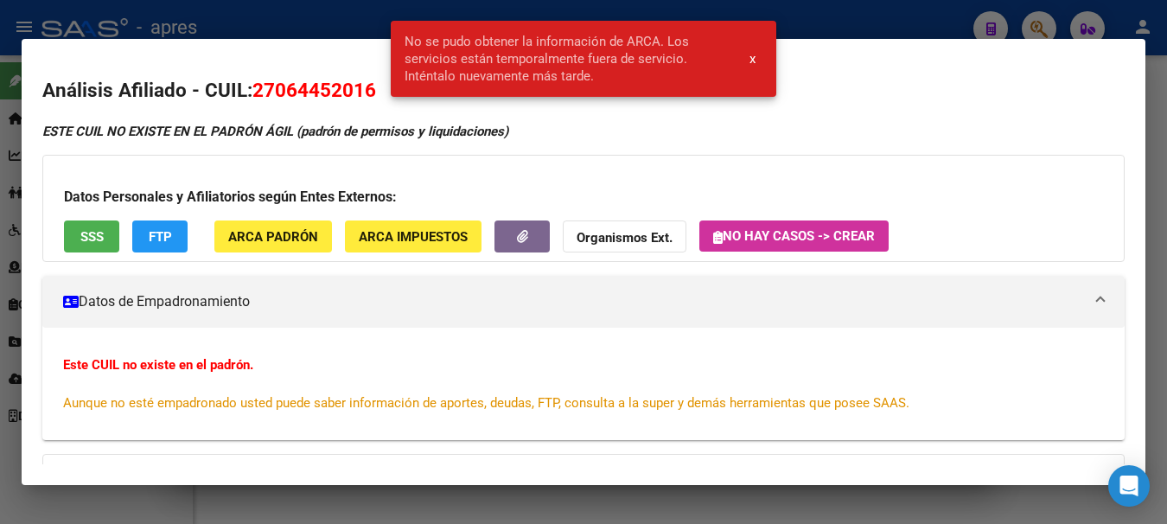
click at [91, 228] on span "SSS" at bounding box center [91, 236] width 23 height 16
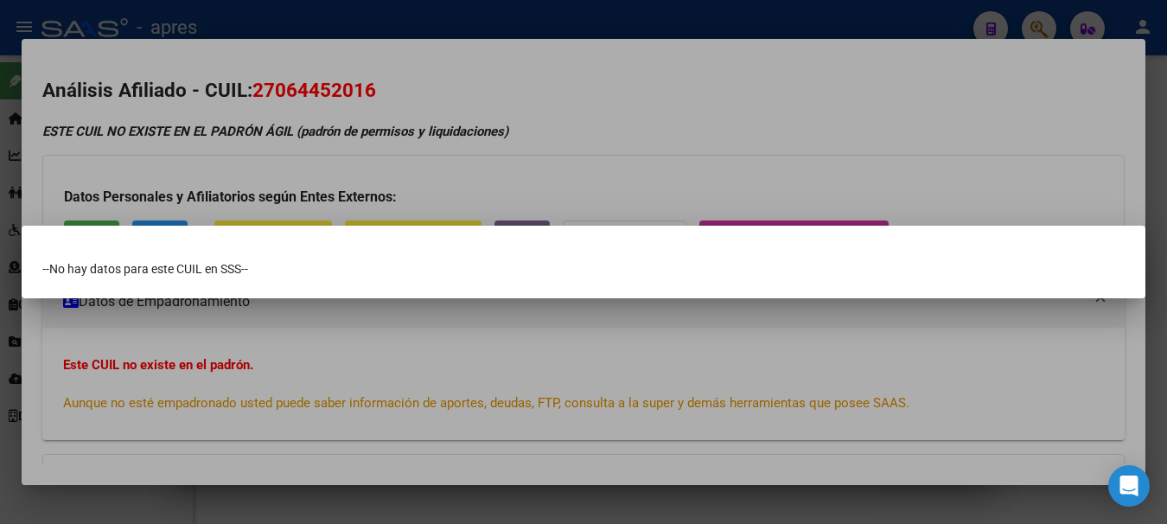
click at [393, 19] on div at bounding box center [583, 262] width 1167 height 524
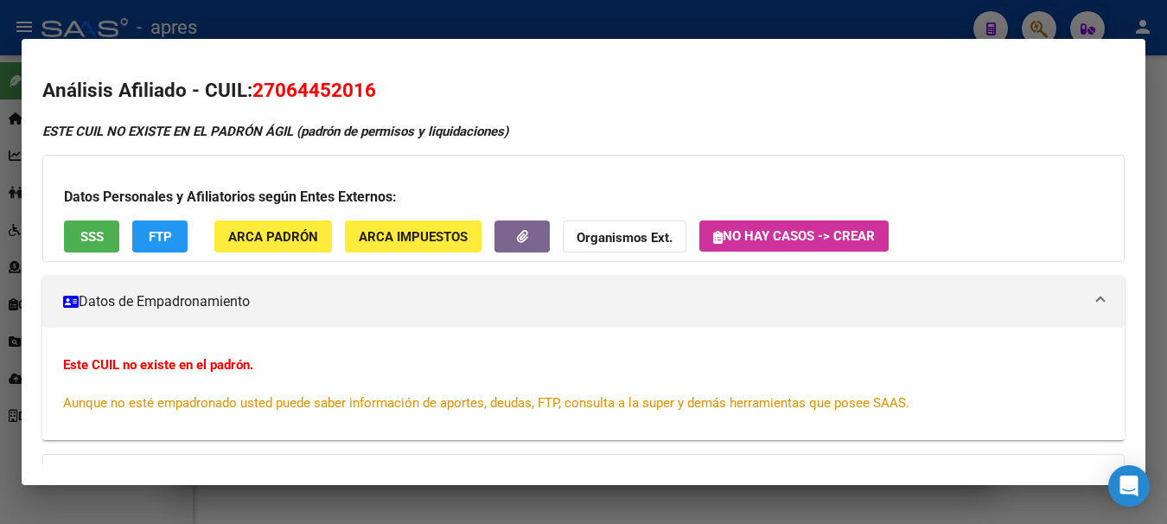
click at [393, 19] on div at bounding box center [583, 262] width 1167 height 524
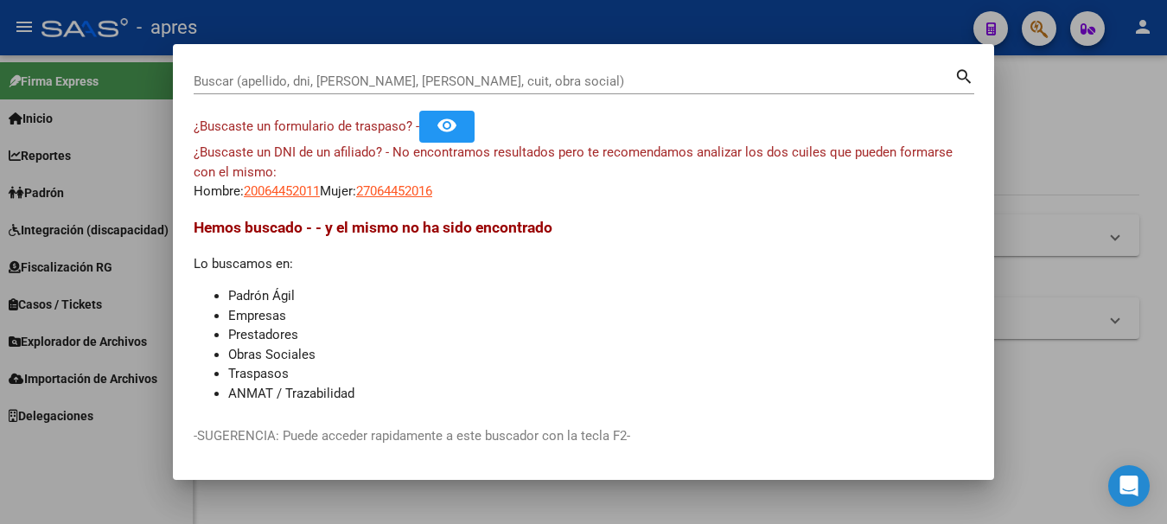
click at [284, 76] on input "Buscar (apellido, dni, [PERSON_NAME], [PERSON_NAME], cuit, obra social)" at bounding box center [574, 82] width 761 height 16
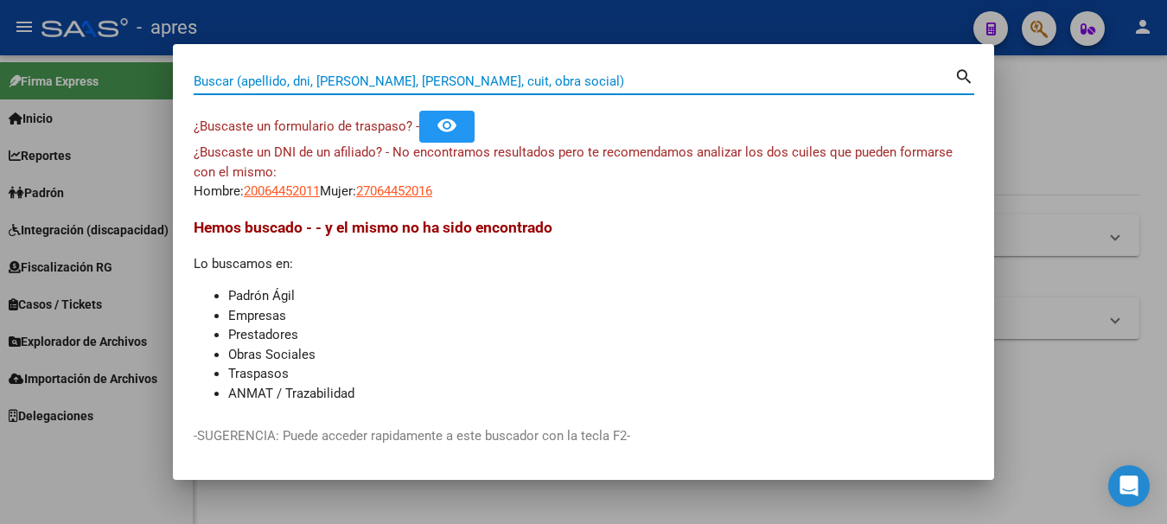
paste input "20404233360"
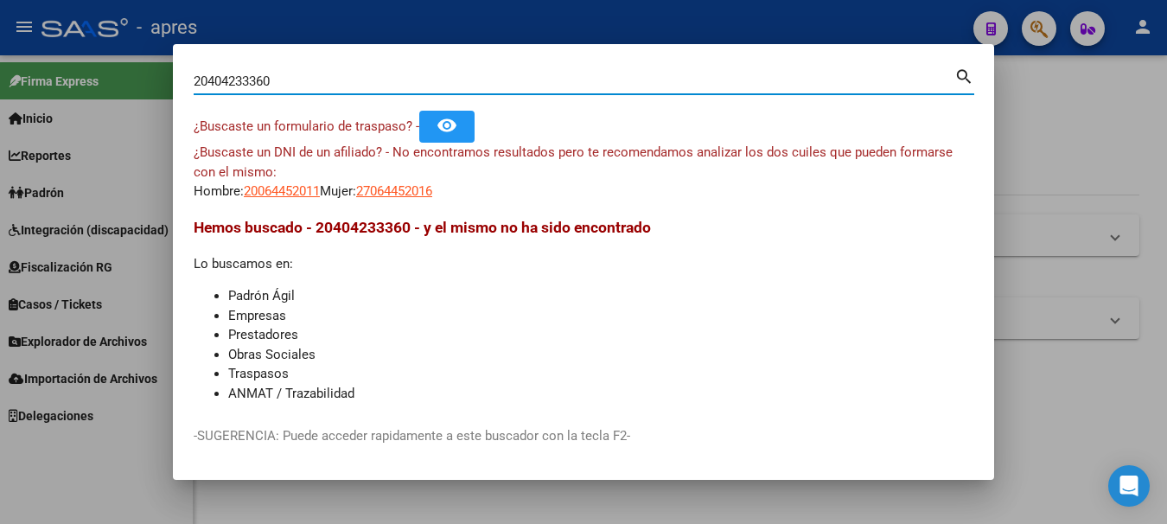
type input "20404233360"
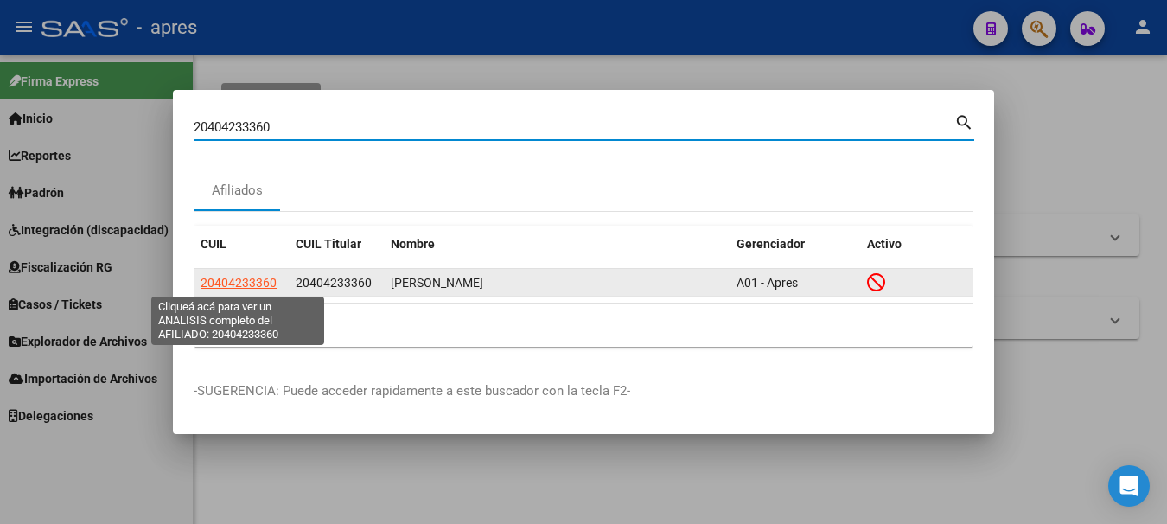
click at [261, 279] on span "20404233360" at bounding box center [239, 283] width 76 height 14
type textarea "20404233360"
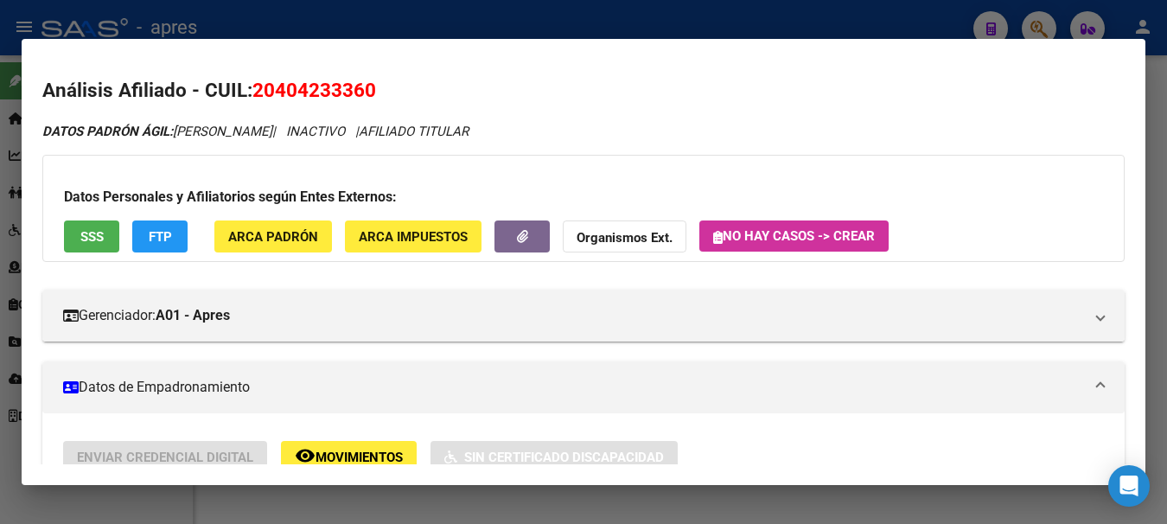
click at [77, 239] on button "SSS" at bounding box center [91, 237] width 55 height 32
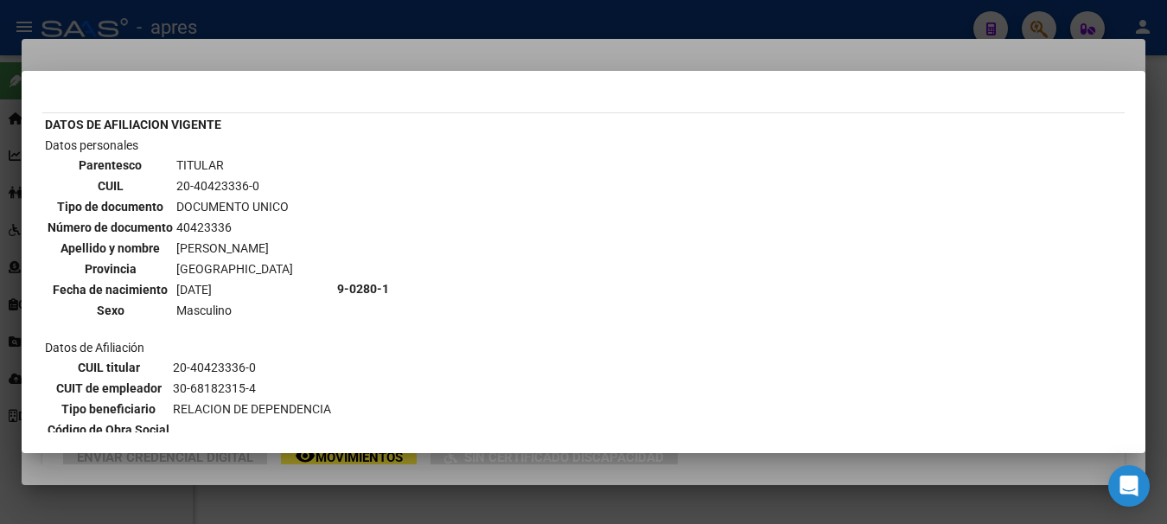
scroll to position [0, 0]
